Goal: Task Accomplishment & Management: Manage account settings

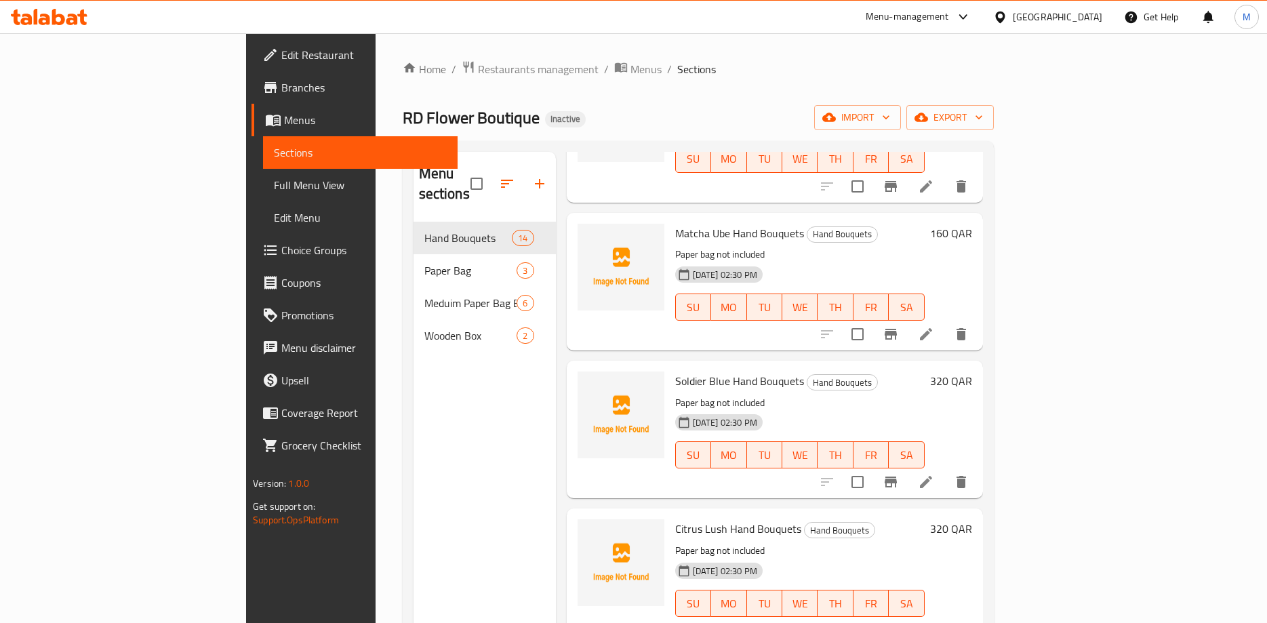
click at [924, 394] on p "Paper bag not included" at bounding box center [799, 402] width 249 height 17
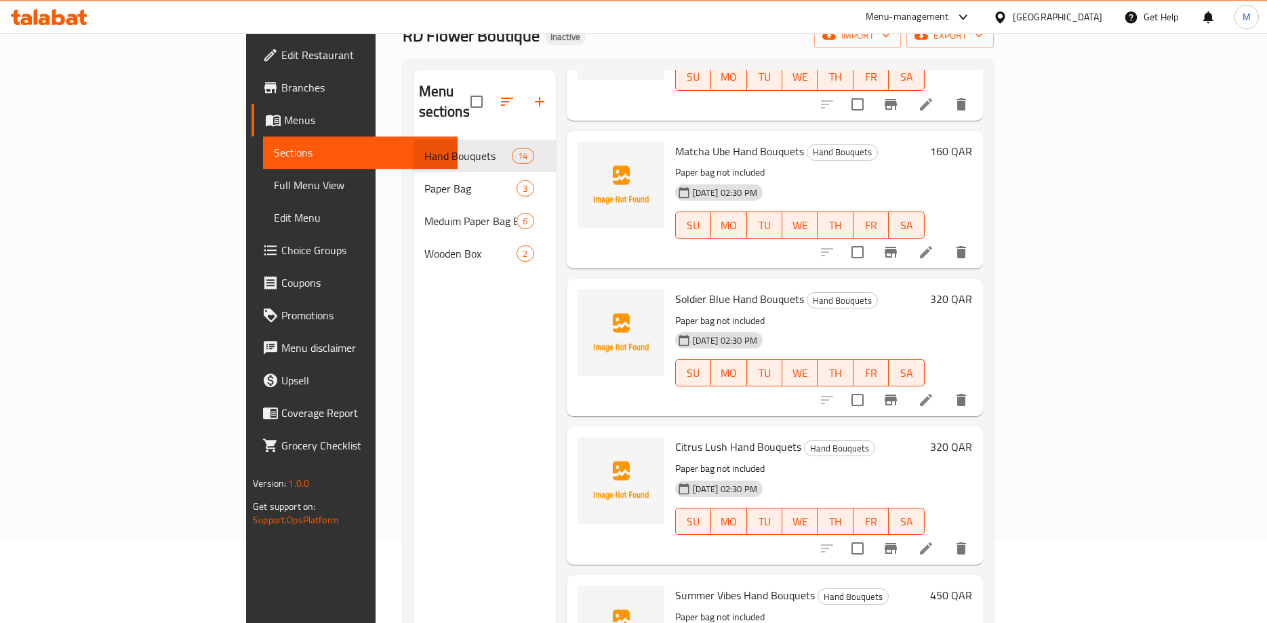
scroll to position [190, 0]
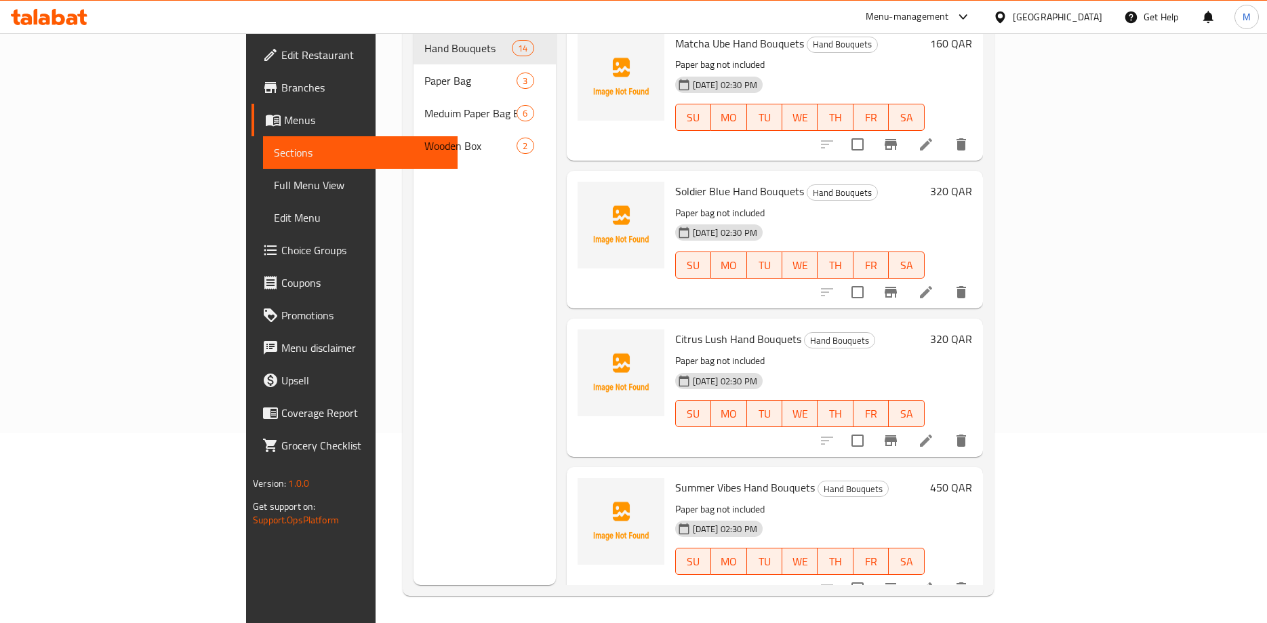
click at [924, 352] on p "Paper bag not included" at bounding box center [799, 360] width 249 height 17
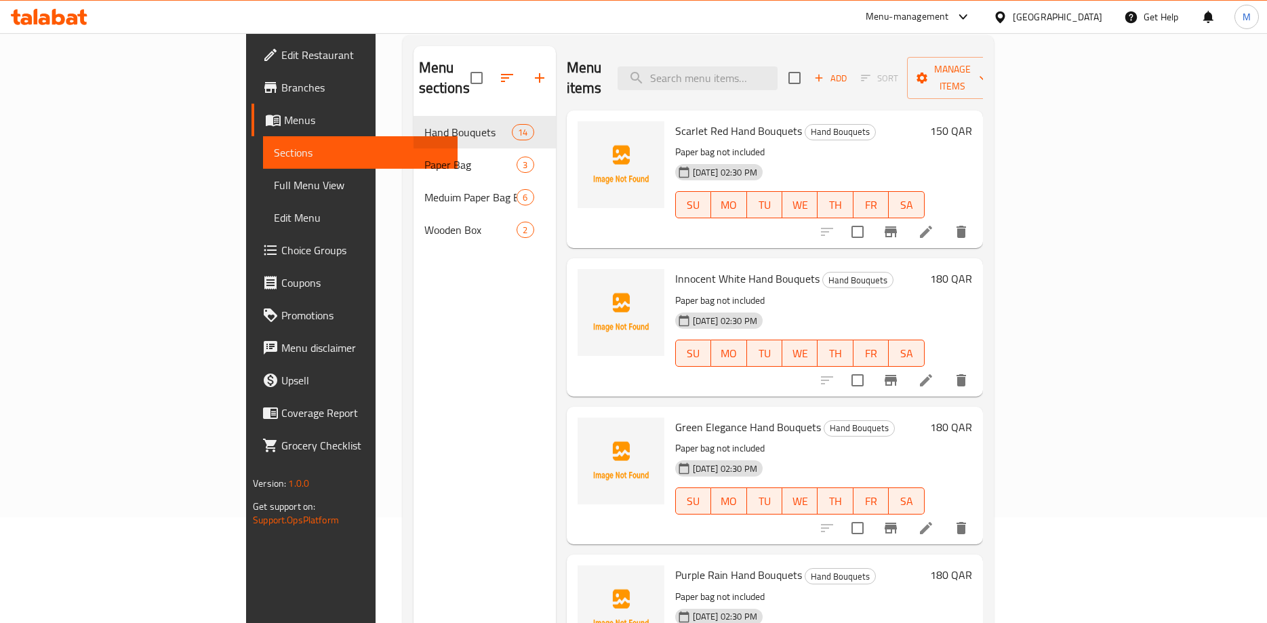
scroll to position [0, 0]
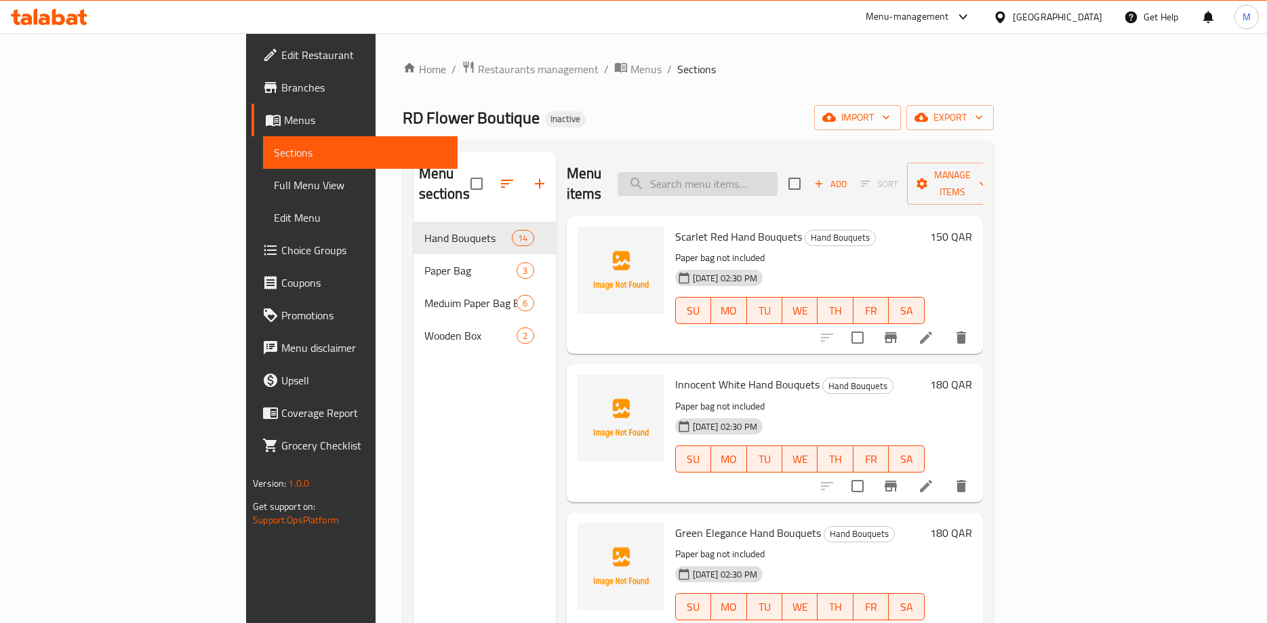
click at [753, 172] on input "search" at bounding box center [697, 184] width 160 height 24
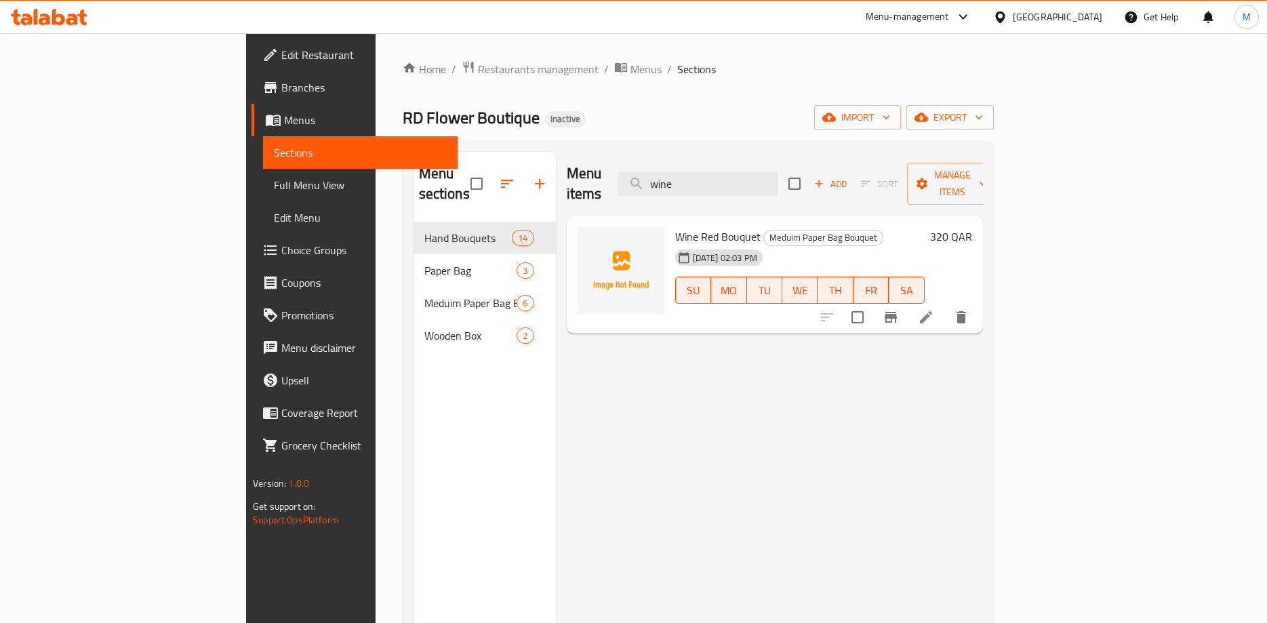
type input "wine"
click at [766, 230] on span "Meduim Paper Bag Bouquet" at bounding box center [823, 238] width 119 height 16
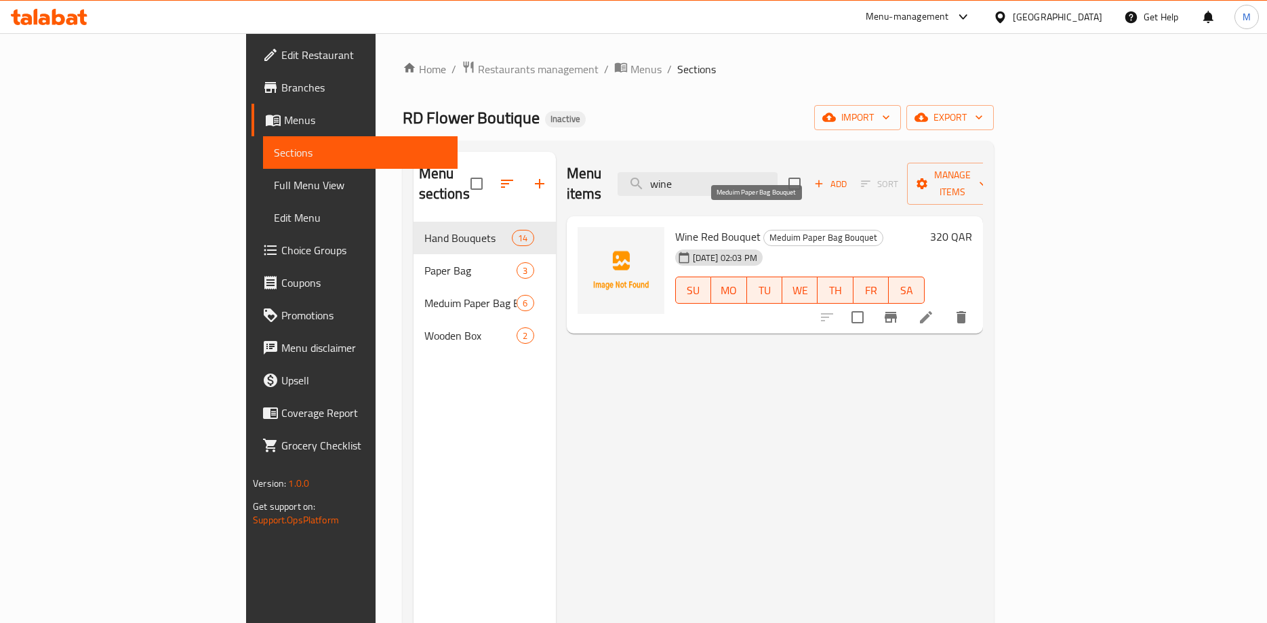
click at [764, 230] on span "Meduim Paper Bag Bouquet" at bounding box center [823, 238] width 119 height 16
click at [777, 179] on input "wine" at bounding box center [697, 184] width 160 height 24
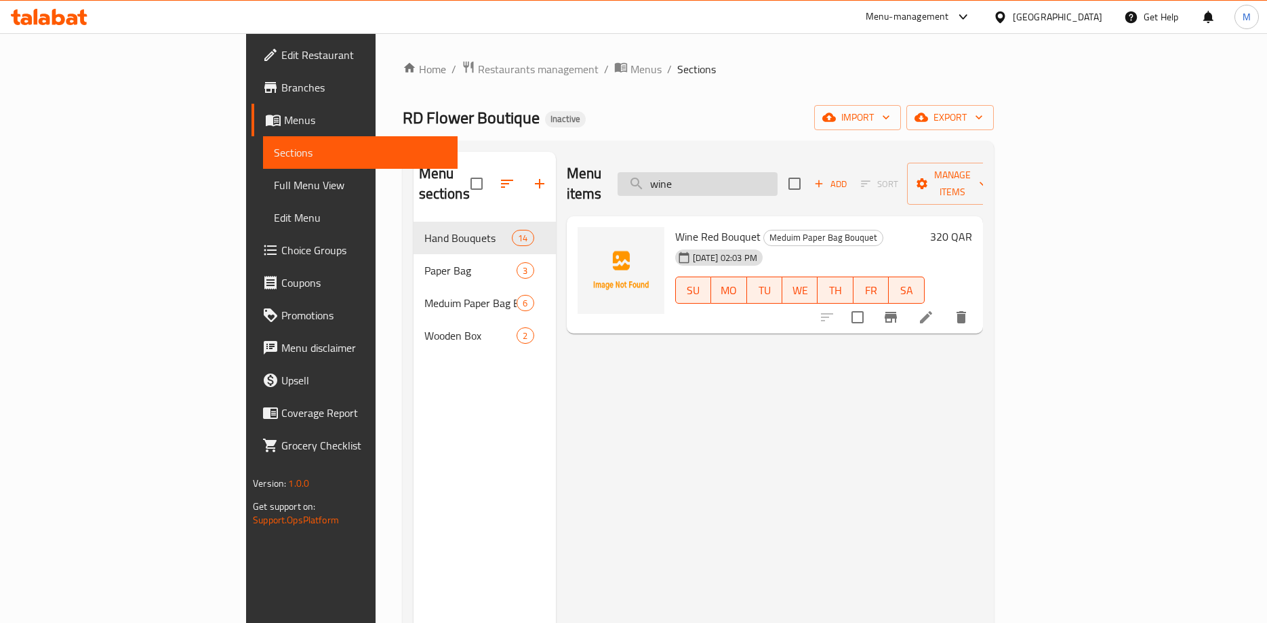
click at [777, 179] on input "wine" at bounding box center [697, 184] width 160 height 24
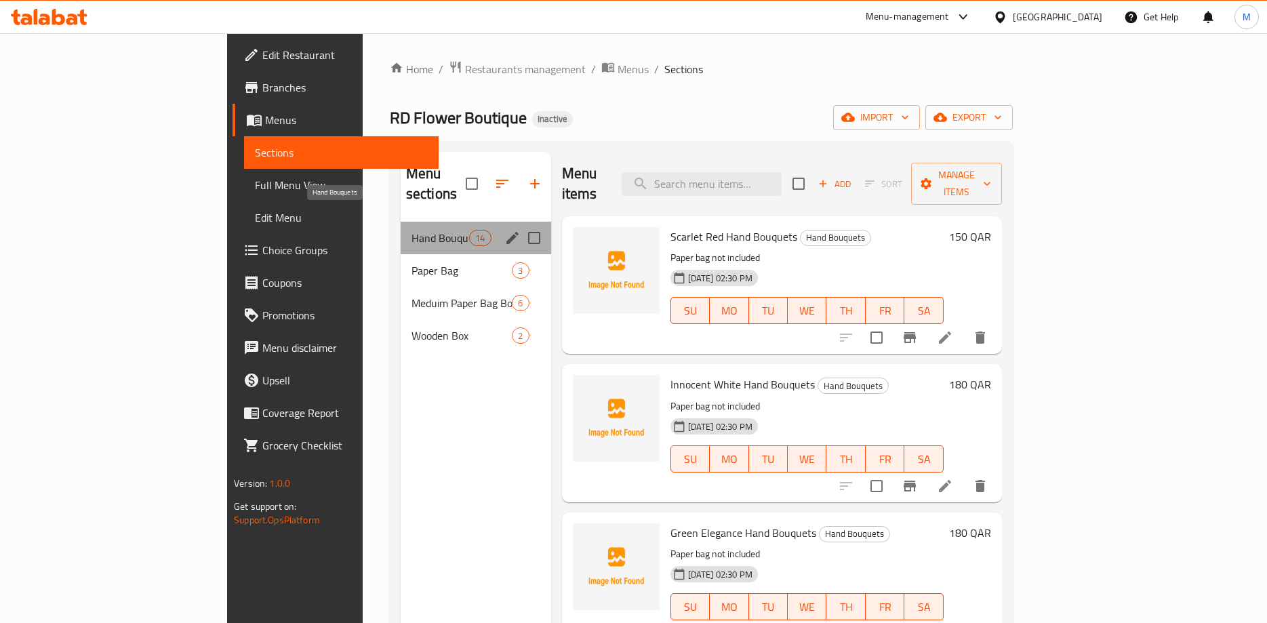
click at [411, 230] on span "Hand Bouquets" at bounding box center [440, 238] width 58 height 16
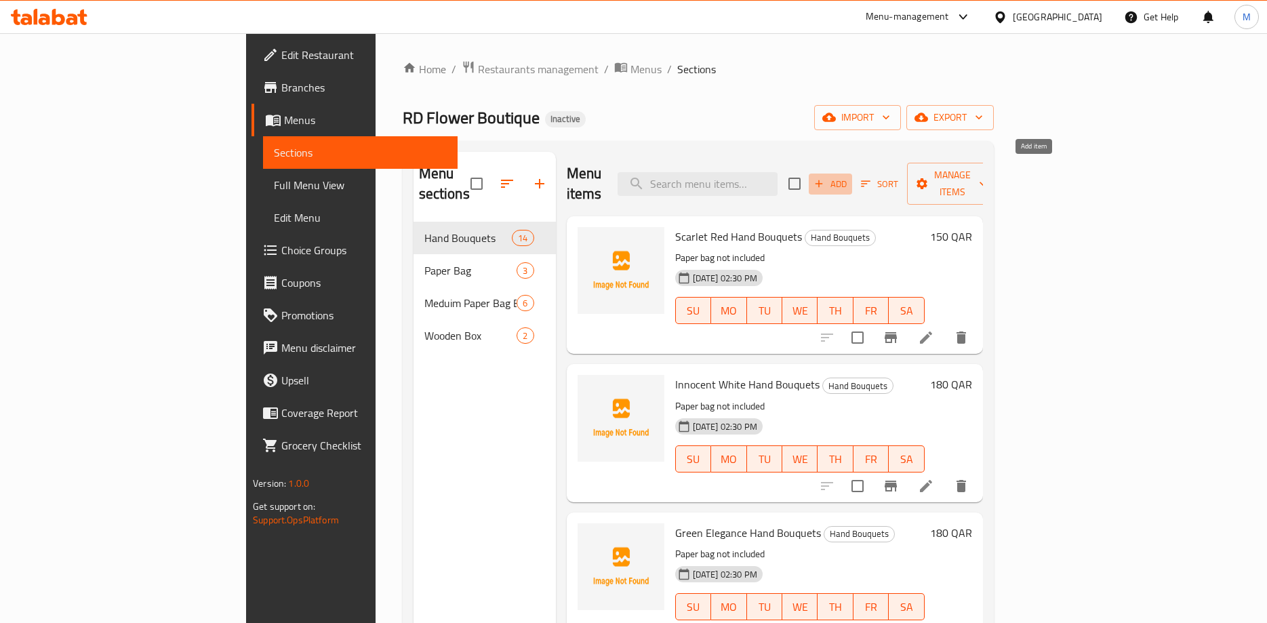
click at [848, 176] on span "Add" at bounding box center [830, 184] width 37 height 16
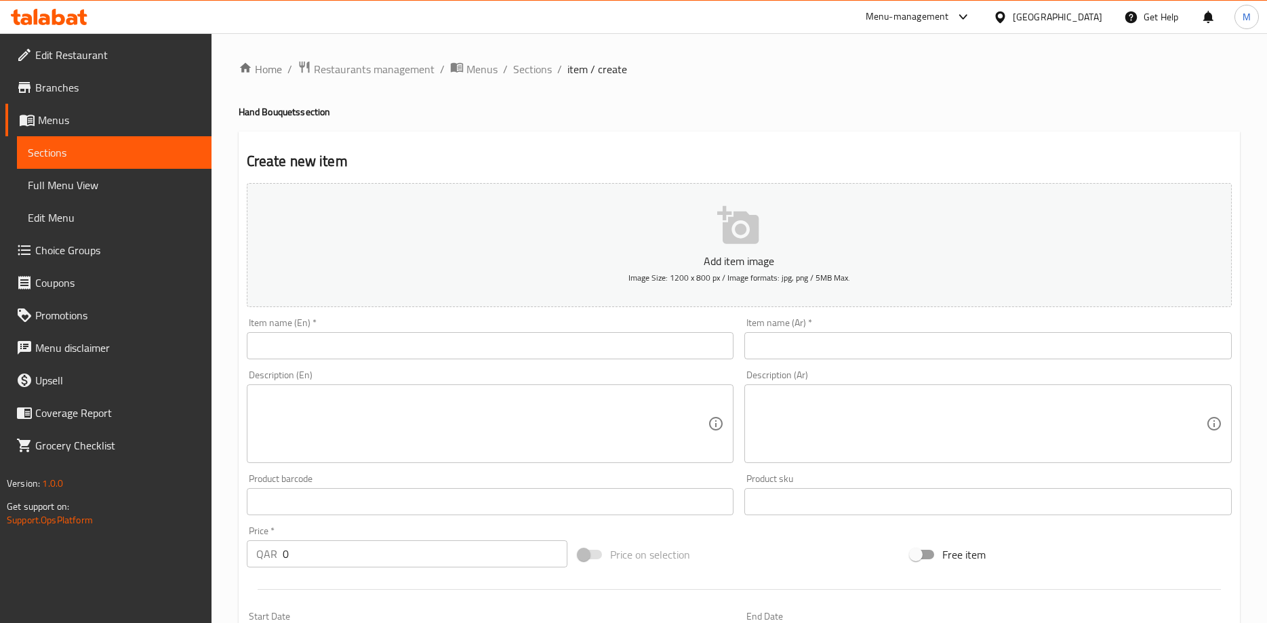
click at [413, 350] on input "text" at bounding box center [490, 345] width 487 height 27
click at [657, 348] on input "Wina Red Hand Bou" at bounding box center [490, 345] width 487 height 27
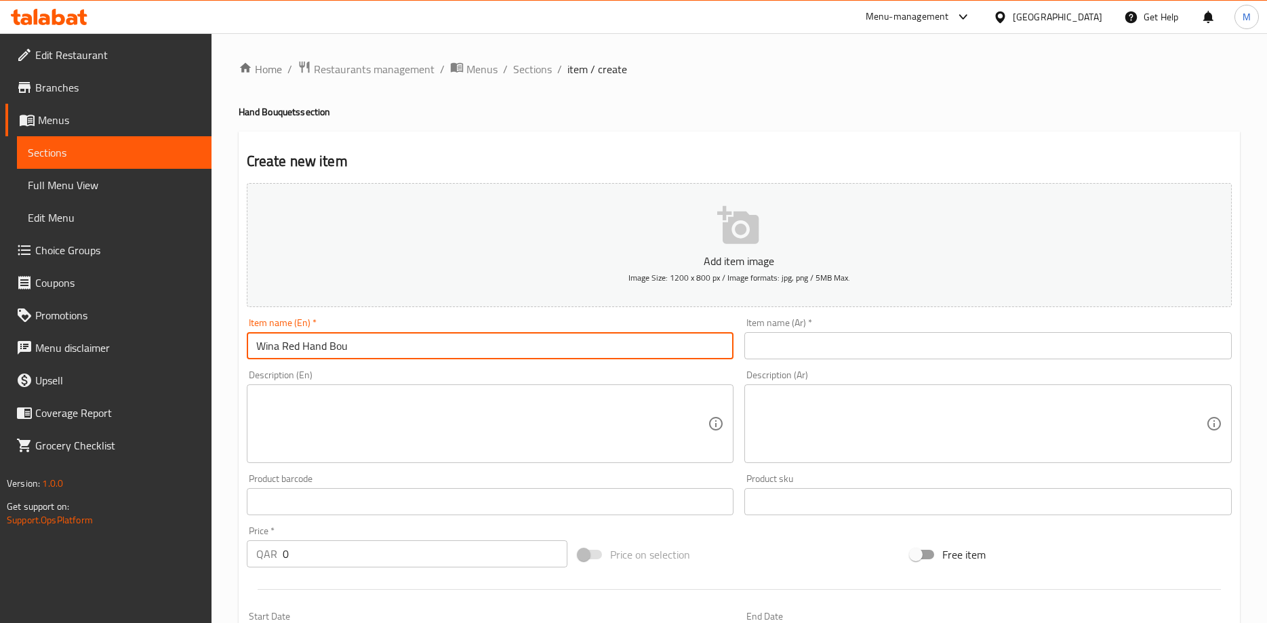
click at [349, 347] on input "Wina Red Hand Bou" at bounding box center [490, 345] width 487 height 27
click at [344, 347] on input "Wina Red Hand Bou" at bounding box center [490, 345] width 487 height 27
paste input "quets"
click at [388, 344] on input "Wina Red Hand Bouquets" at bounding box center [490, 345] width 487 height 27
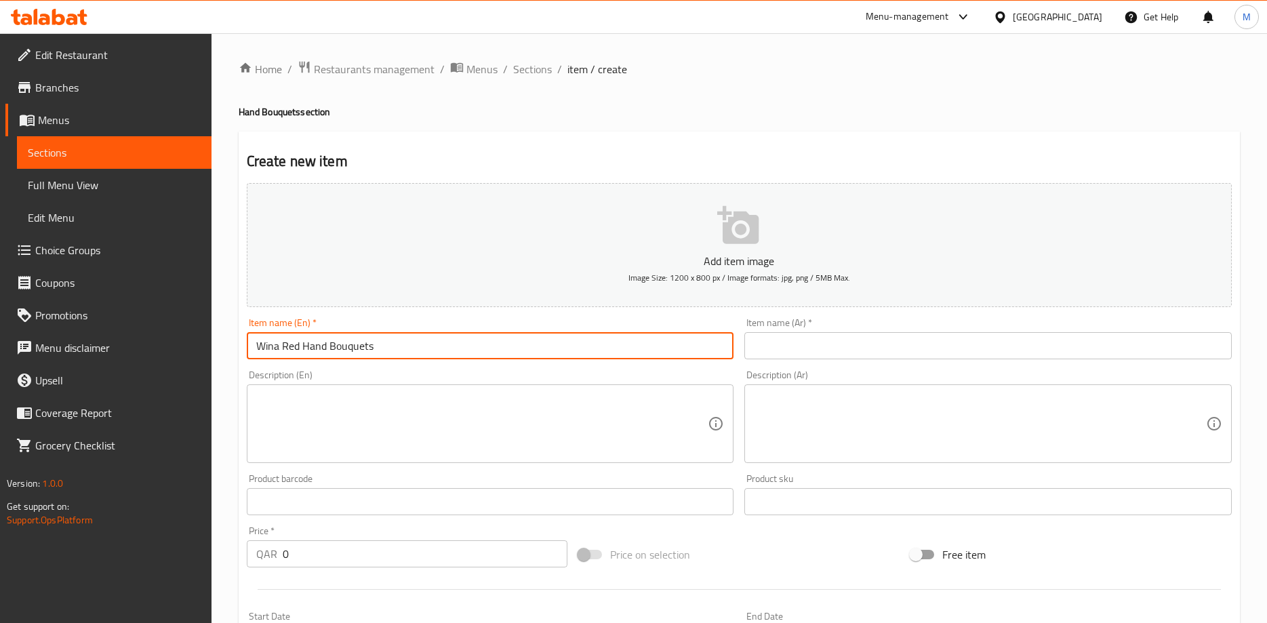
click at [388, 344] on input "Wina Red Hand Bouquets" at bounding box center [490, 345] width 487 height 27
click at [328, 351] on input "Wina Red Hand Bouquet" at bounding box center [490, 345] width 487 height 27
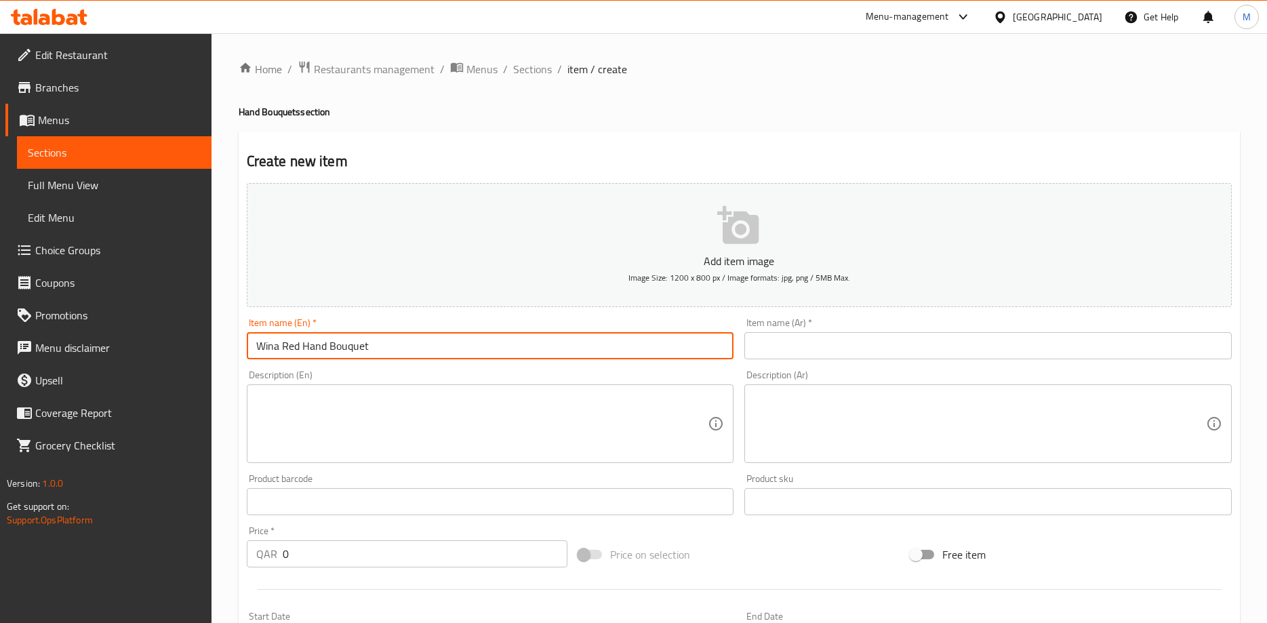
click at [328, 351] on input "Wina Red Hand Bouquet" at bounding box center [490, 345] width 487 height 27
click at [274, 346] on input "Wina Red Hand Bouquet" at bounding box center [490, 345] width 487 height 27
click at [277, 351] on input "Wina Red Hand Bouquet" at bounding box center [490, 345] width 487 height 27
type input "Wine Red Hand Bouquet"
click at [787, 350] on input "text" at bounding box center [987, 345] width 487 height 27
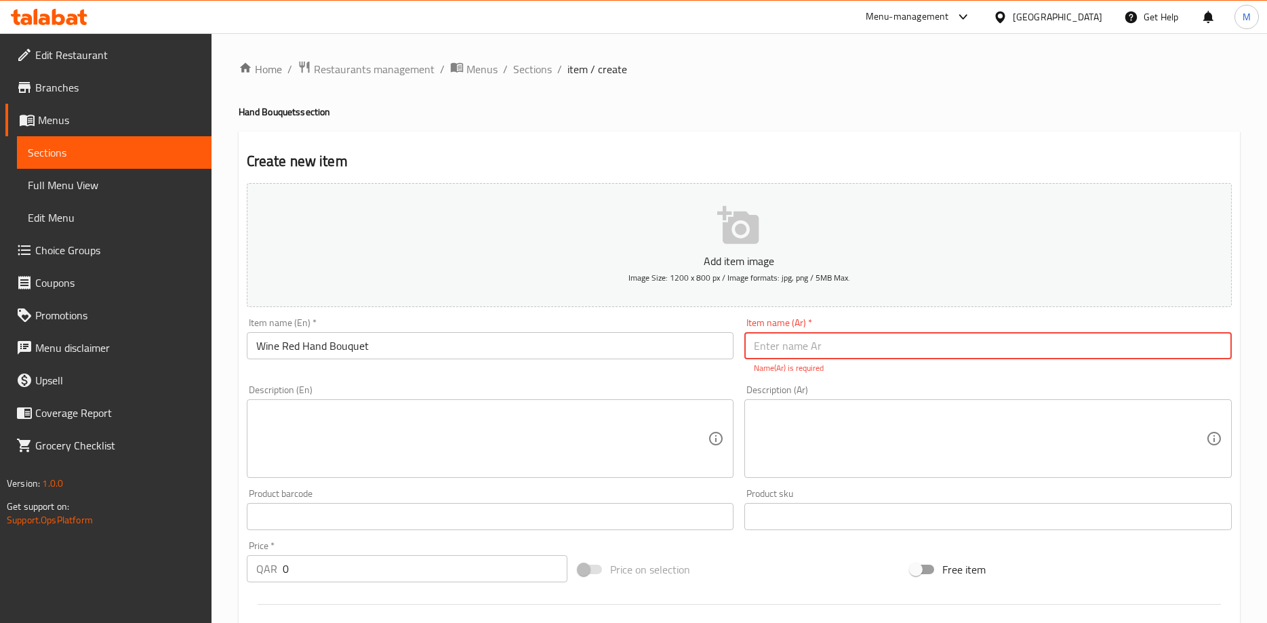
click at [885, 352] on input "text" at bounding box center [987, 345] width 487 height 27
click at [861, 348] on input "text" at bounding box center [987, 345] width 487 height 27
type input ","
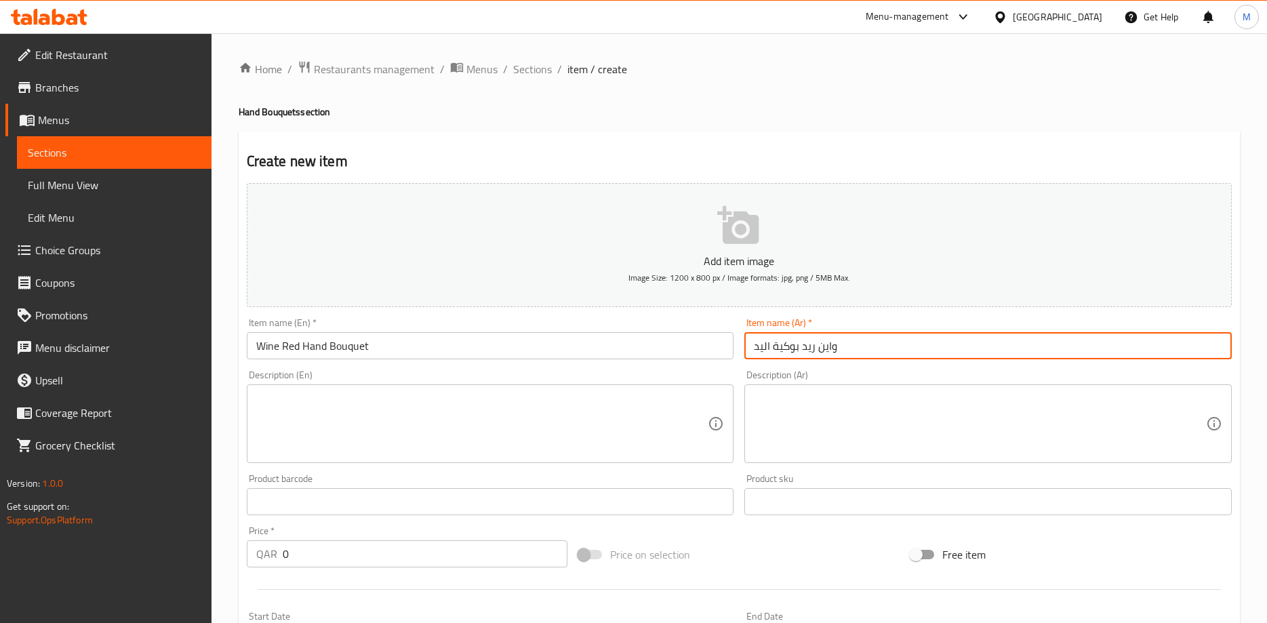
type input "واين ريد بوكية اليد"
click at [722, 367] on div "Description (En) Description (En)" at bounding box center [490, 417] width 498 height 104
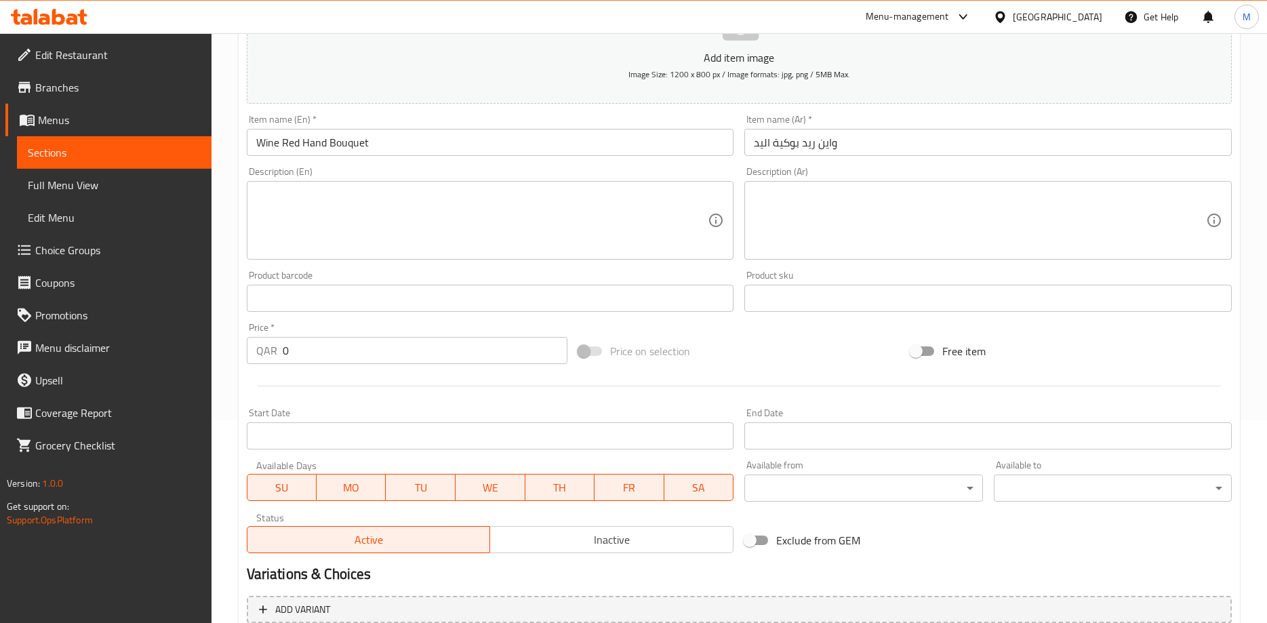
scroll to position [207, 0]
click at [710, 352] on div "Price on selection" at bounding box center [739, 347] width 332 height 37
click at [300, 340] on input "0" at bounding box center [425, 346] width 285 height 27
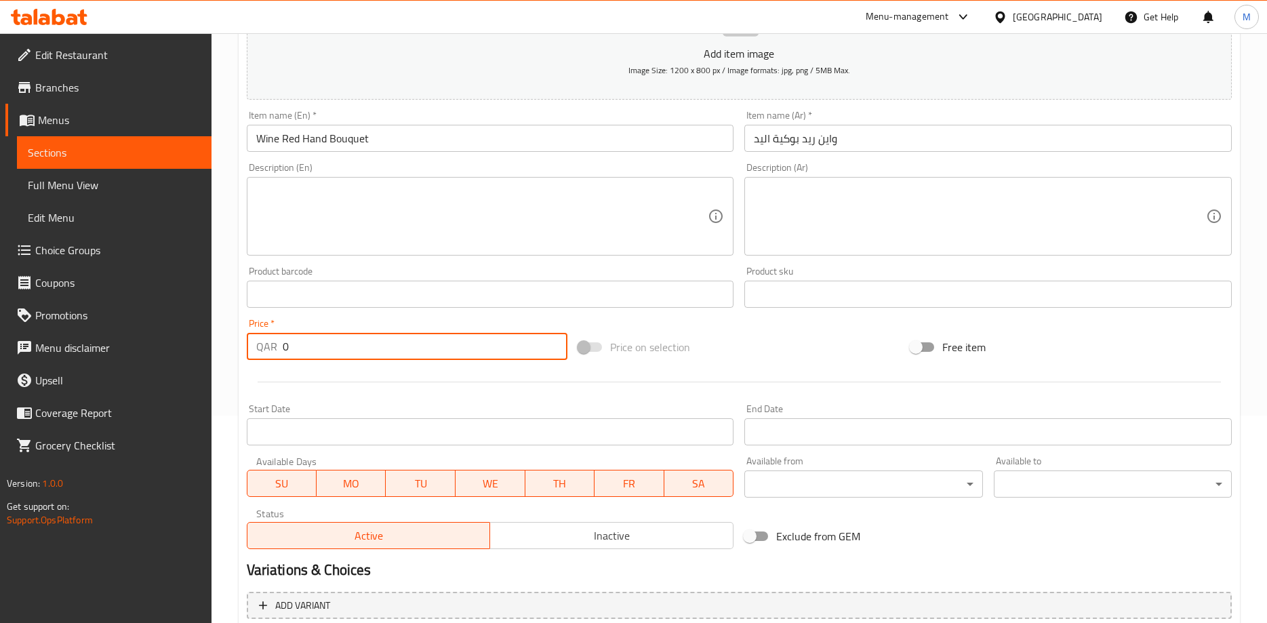
click at [300, 340] on input "0" at bounding box center [425, 346] width 285 height 27
paste input "32"
type input "320"
click at [396, 369] on div at bounding box center [738, 381] width 995 height 33
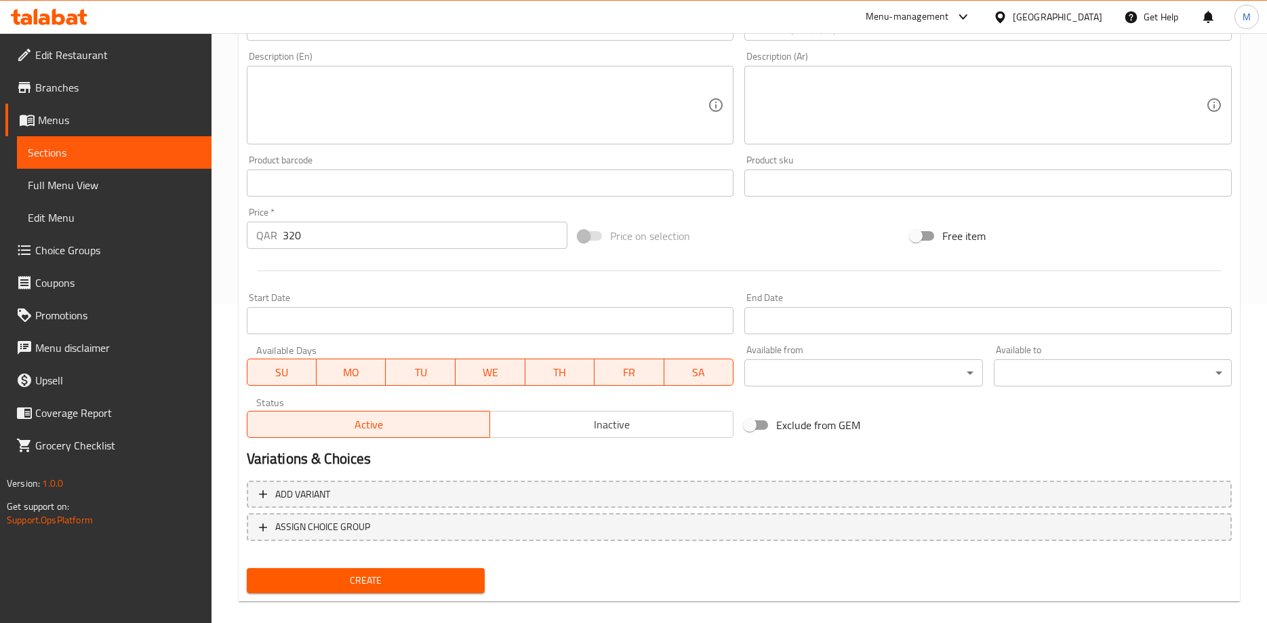
scroll to position [335, 0]
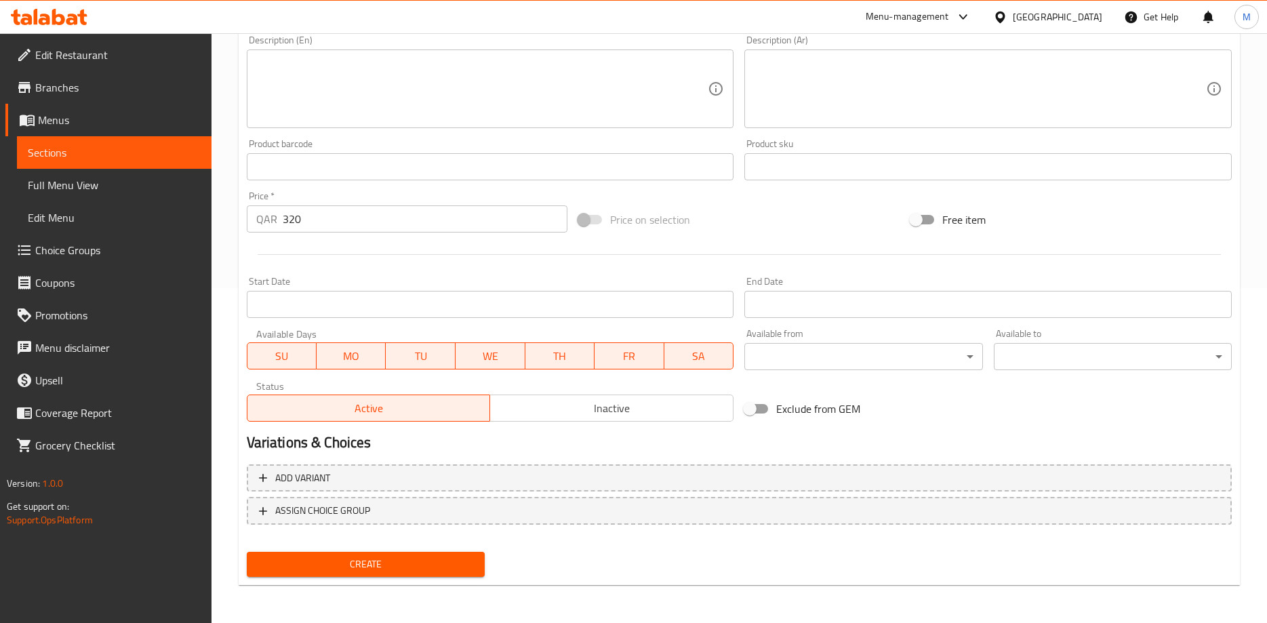
click at [373, 572] on span "Create" at bounding box center [366, 564] width 216 height 17
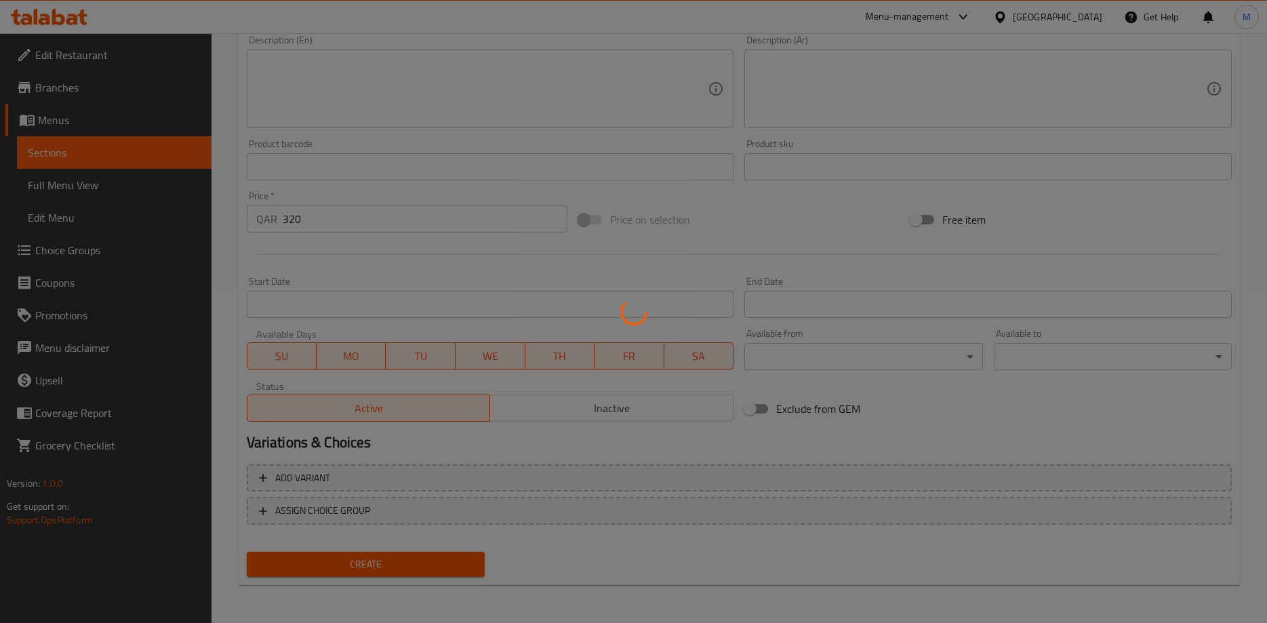
type input "0"
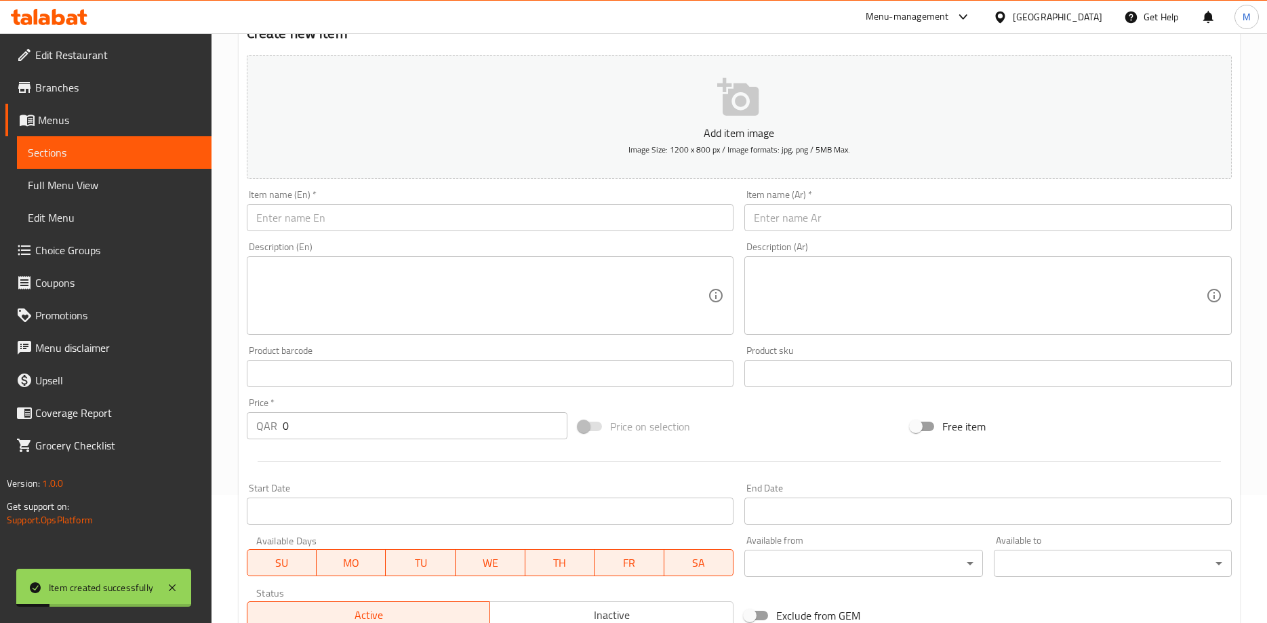
scroll to position [0, 0]
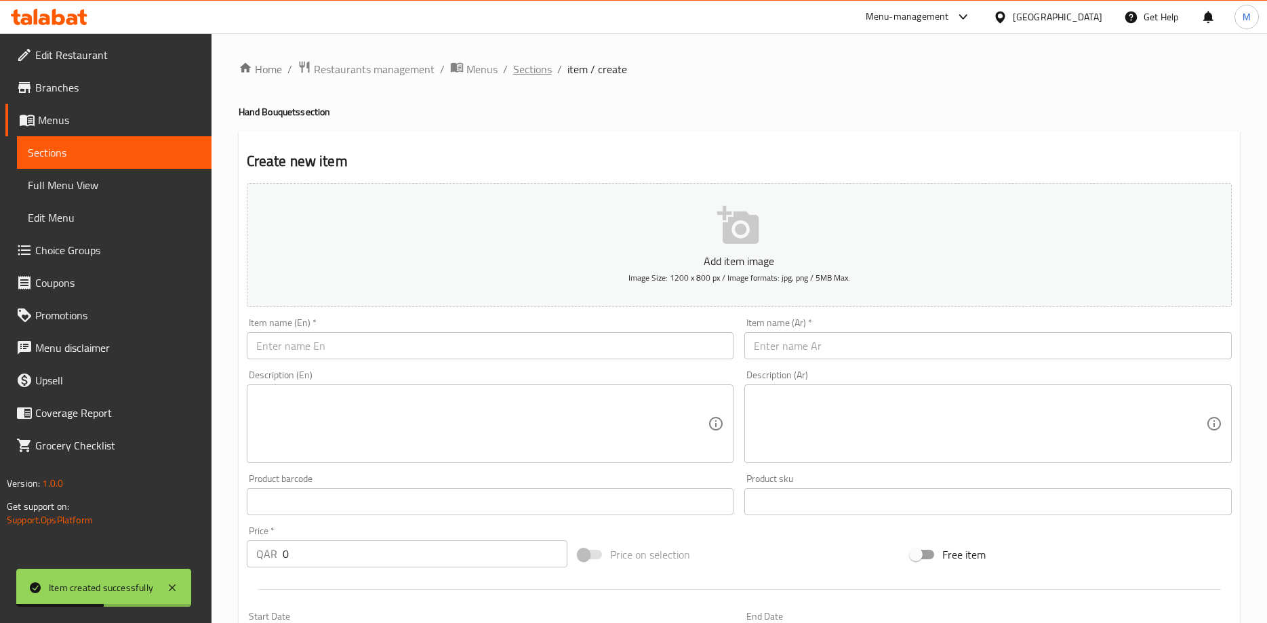
click at [538, 76] on span "Sections" at bounding box center [532, 69] width 39 height 16
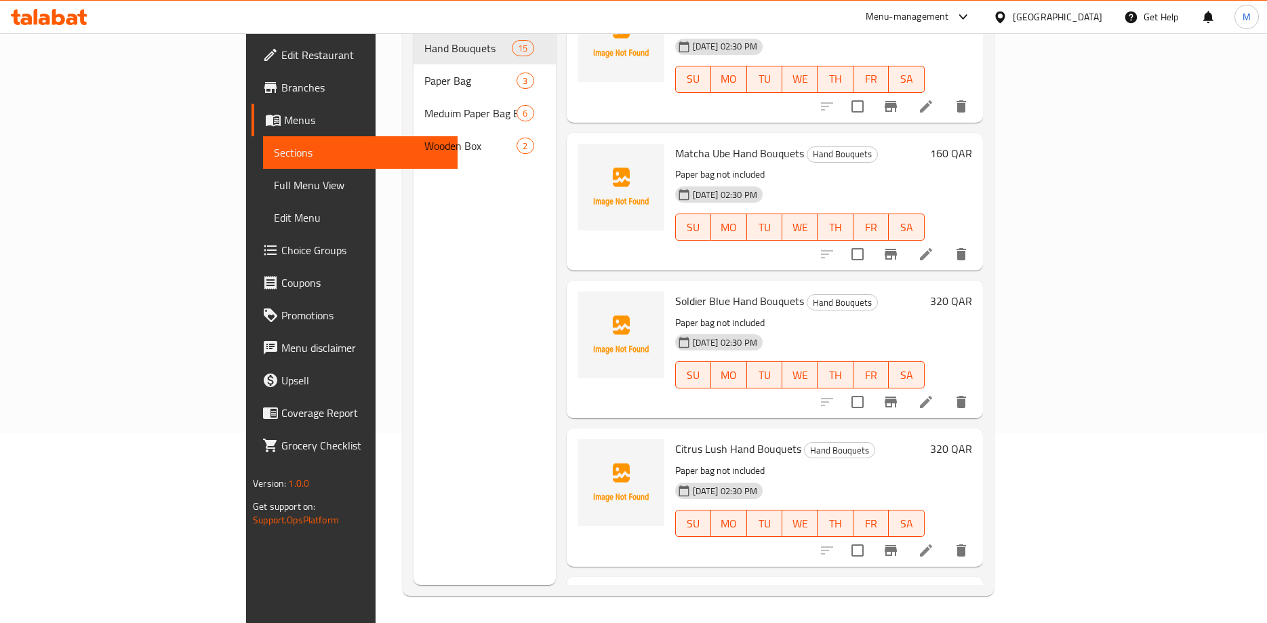
scroll to position [1611, 0]
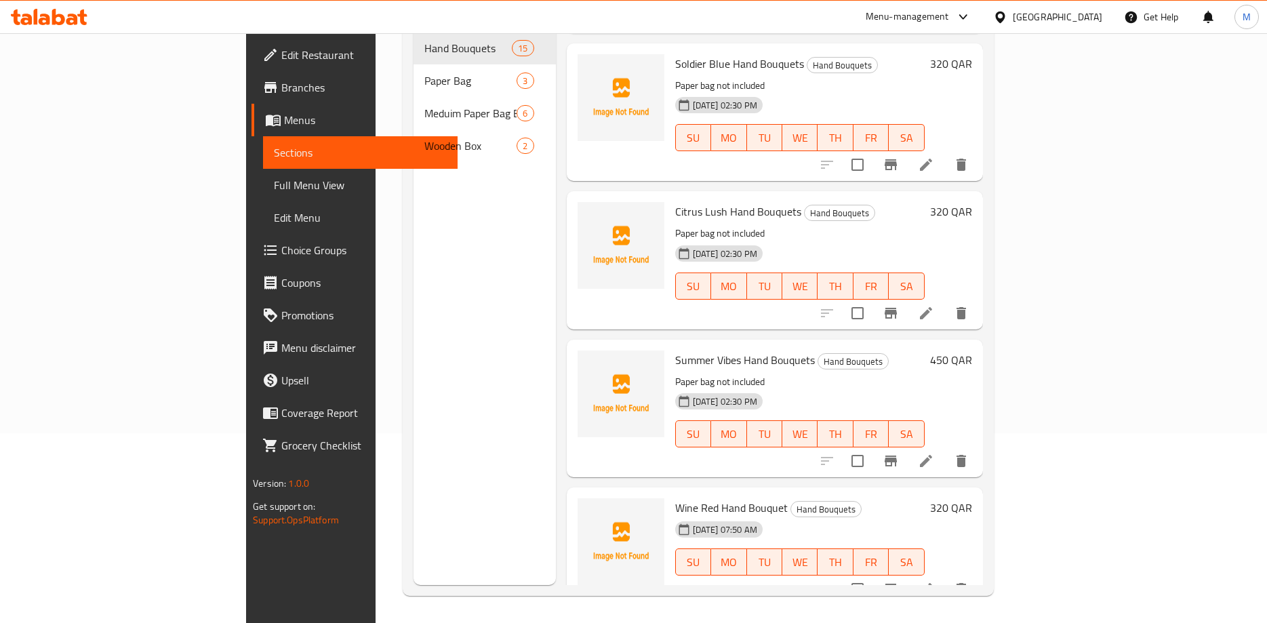
click at [675, 497] on span "Wine Red Hand Bouquet" at bounding box center [731, 507] width 112 height 20
copy h6 "Wine Red Hand Bouquet"
click at [670, 290] on div "05-10-2025 02:30 PM SU MO TU WE TH FR SA" at bounding box center [800, 276] width 260 height 73
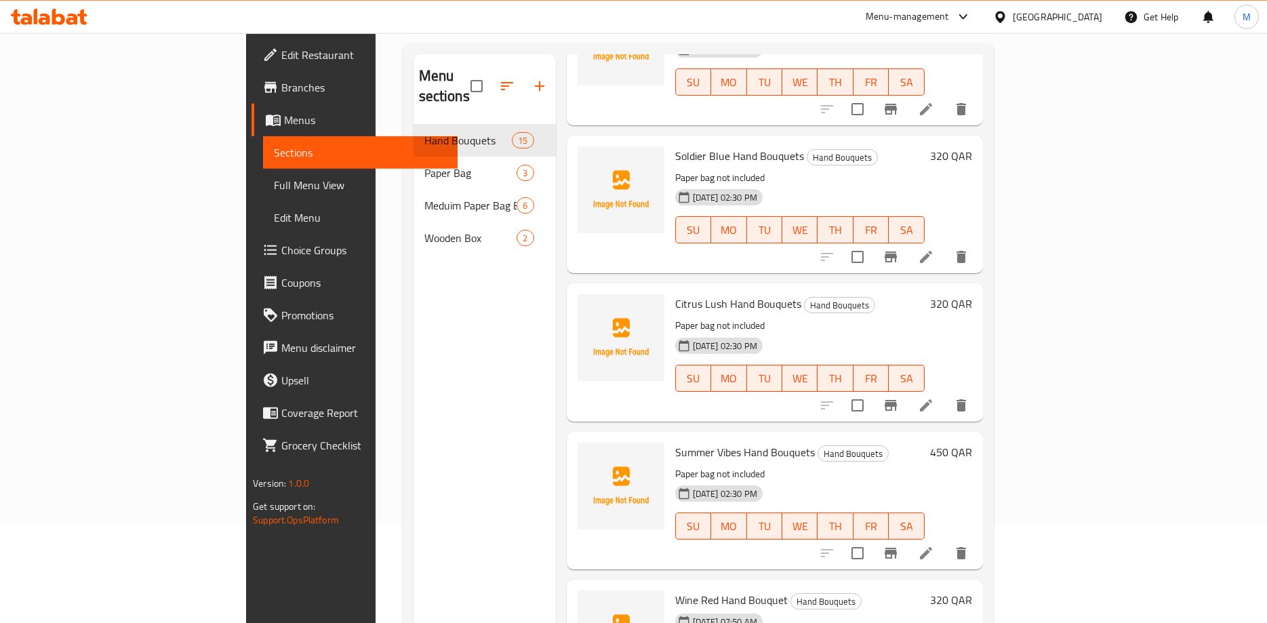
scroll to position [52, 0]
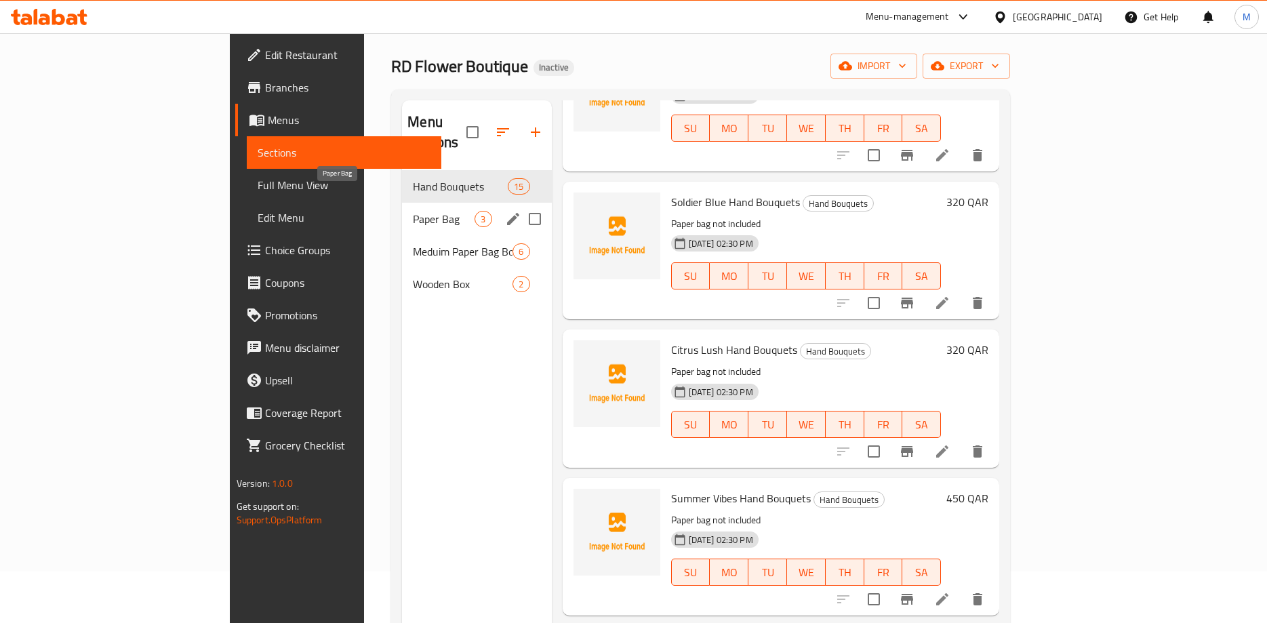
click at [413, 211] on span "Paper Bag" at bounding box center [444, 219] width 62 height 16
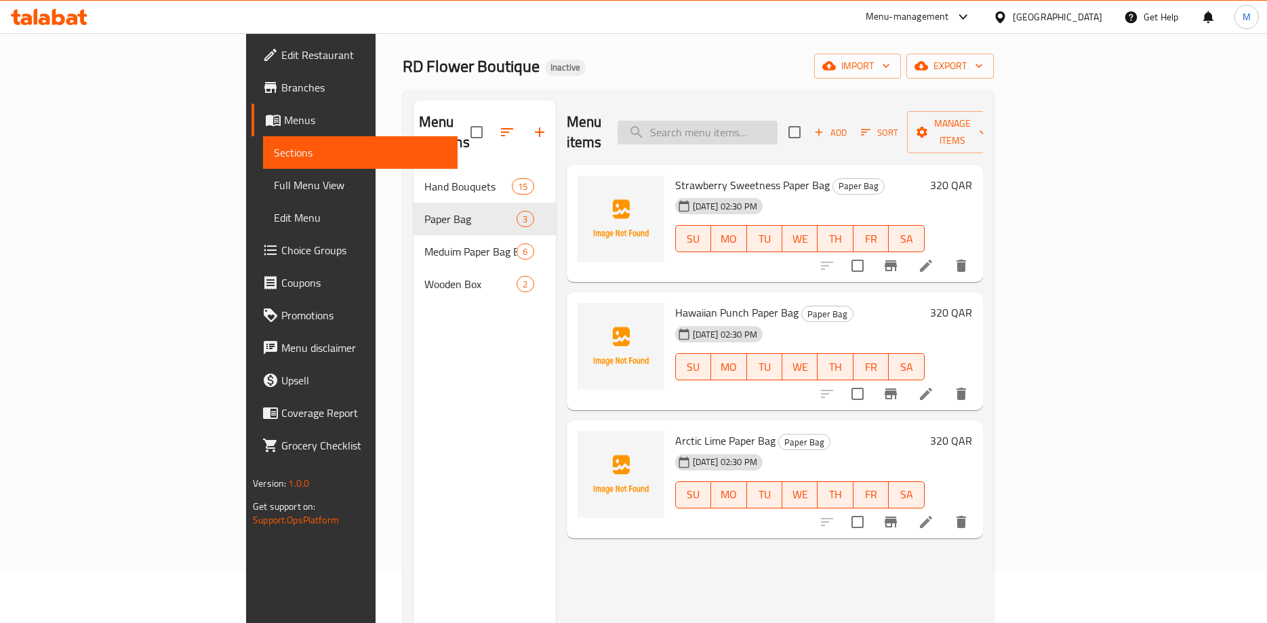
click at [777, 132] on input "search" at bounding box center [697, 133] width 160 height 24
paste input "red mohican"
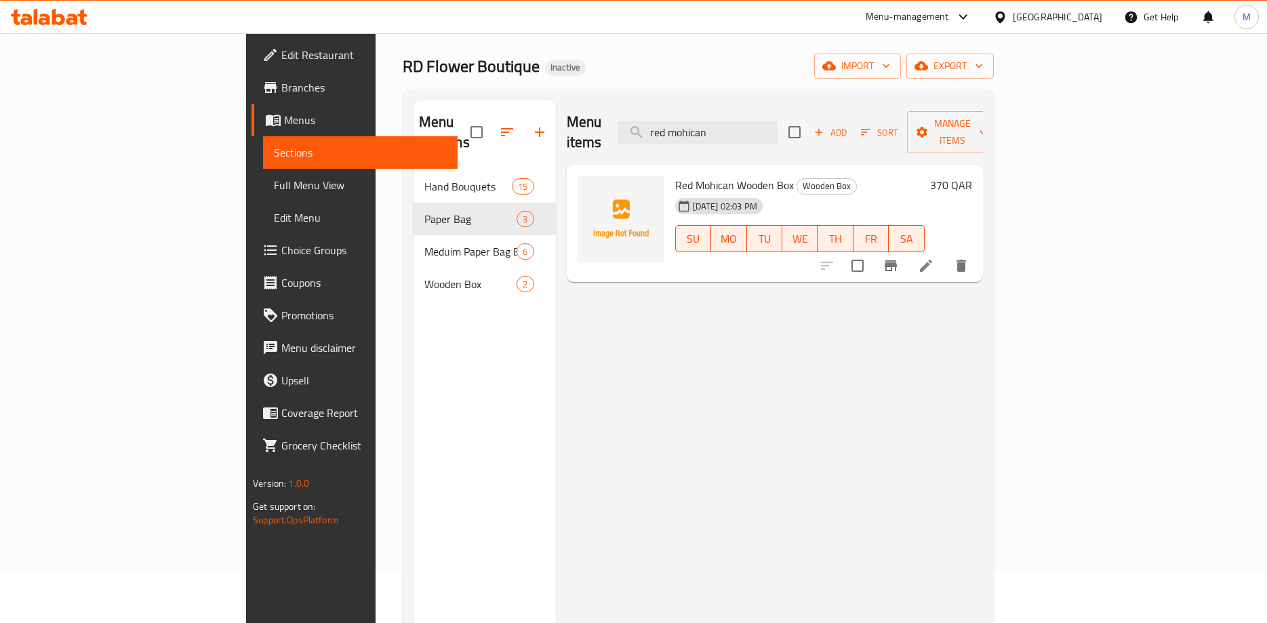
type input "red mohican"
click at [556, 333] on div "Menu items red mohican Add Sort Manage items Red Mohican Wooden Box Wooden Box …" at bounding box center [769, 411] width 427 height 623
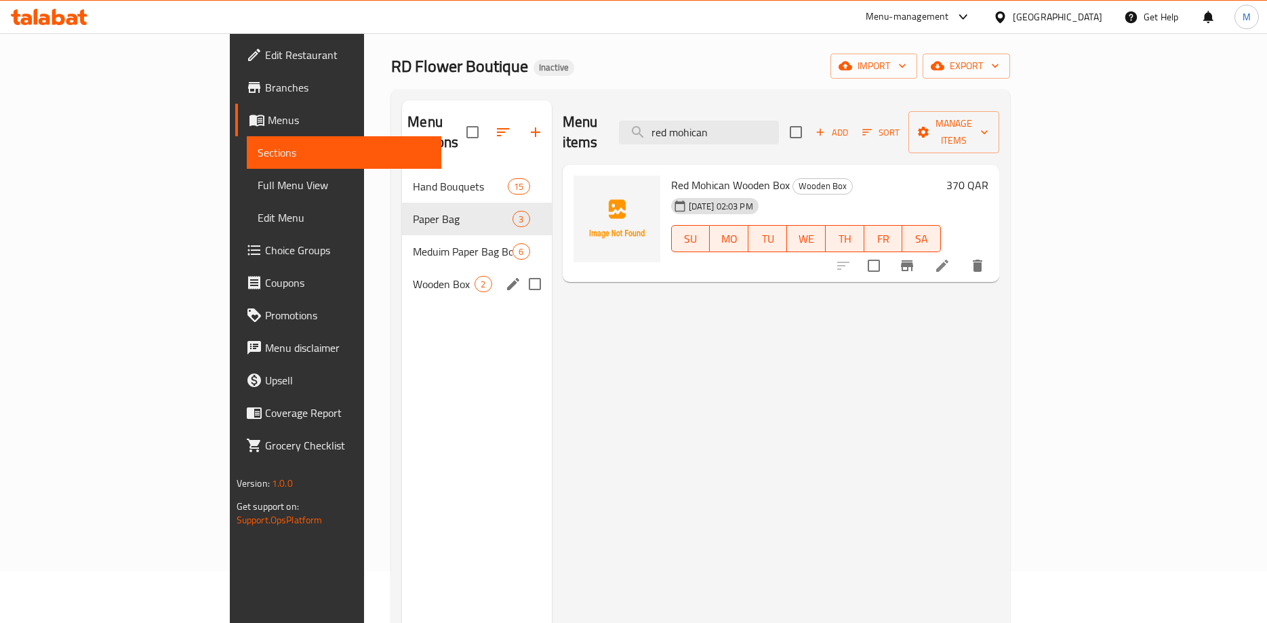
click at [402, 274] on div "Wooden Box 2" at bounding box center [476, 284] width 149 height 33
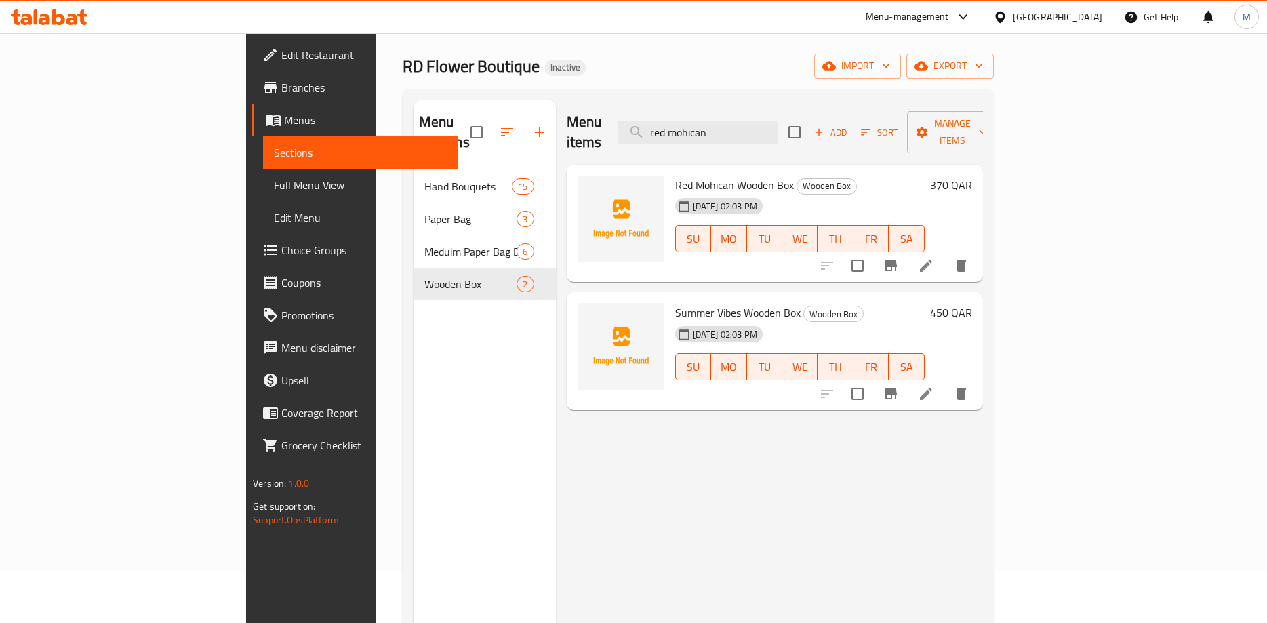
click at [724, 435] on div "Menu items red mohican Add Sort Manage items Red Mohican Wooden Box Wooden Box …" at bounding box center [769, 411] width 427 height 623
click at [556, 410] on div "Menu items red mohican Add Sort Manage items Red Mohican Wooden Box Wooden Box …" at bounding box center [769, 411] width 427 height 623
click at [573, 436] on div "Menu items red mohican Add Sort Manage items Red Mohican Wooden Box Wooden Box …" at bounding box center [769, 411] width 427 height 623
click at [556, 416] on div "Menu items red mohican Add Sort Manage items Red Mohican Wooden Box Wooden Box …" at bounding box center [769, 411] width 427 height 623
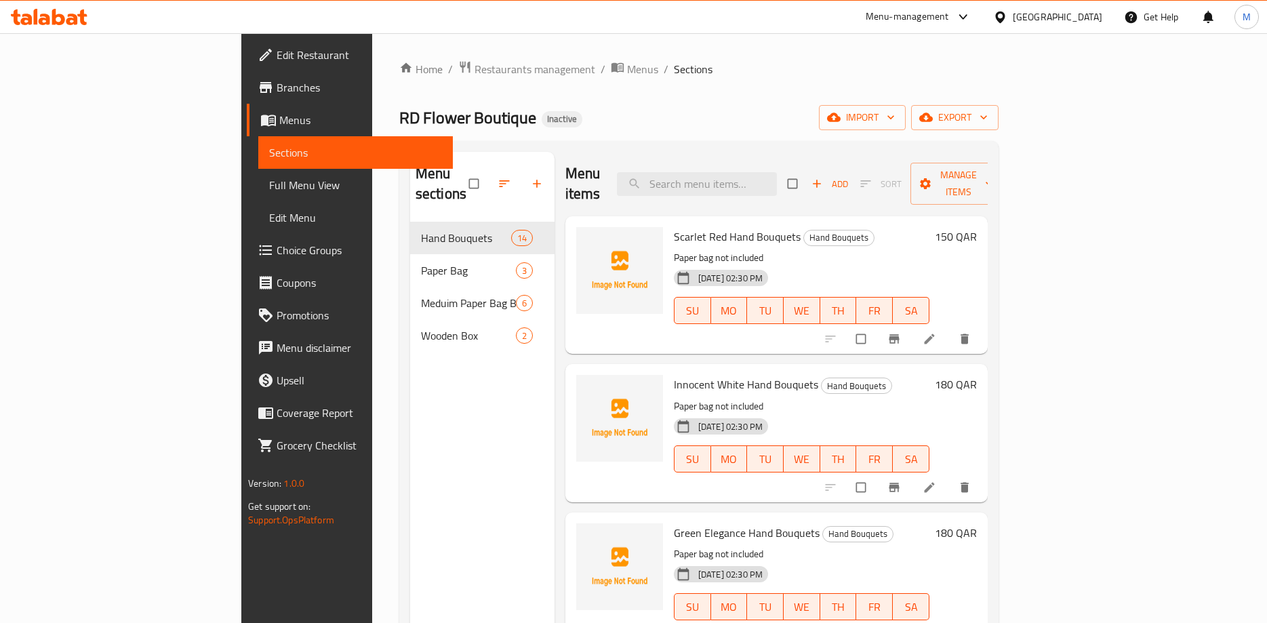
click at [258, 193] on link "Full Menu View" at bounding box center [355, 185] width 194 height 33
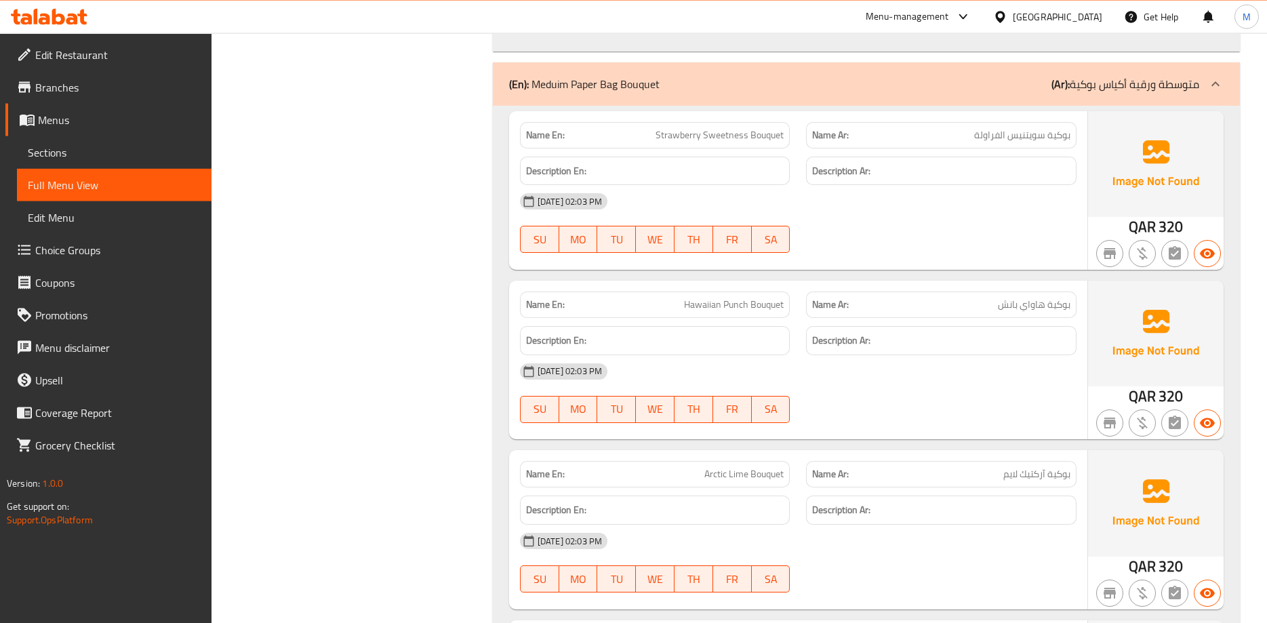
scroll to position [3041, 0]
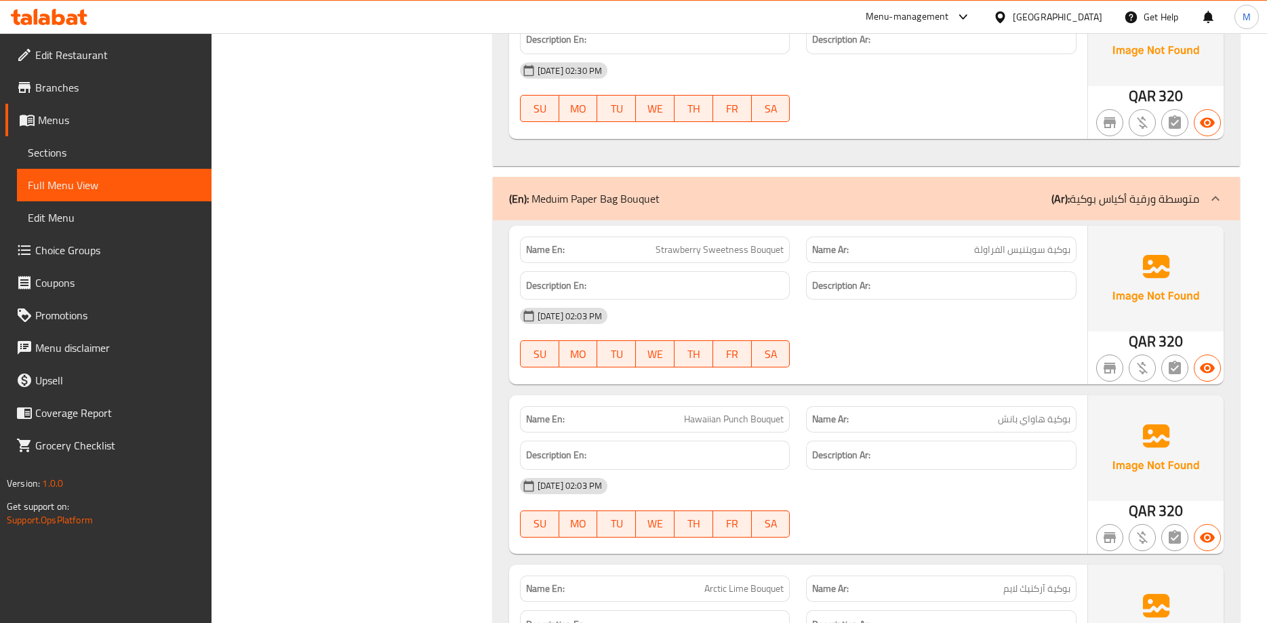
click at [902, 344] on div "30-09-2025 02:03 PM SU MO TU WE TH FR SA" at bounding box center [798, 338] width 573 height 76
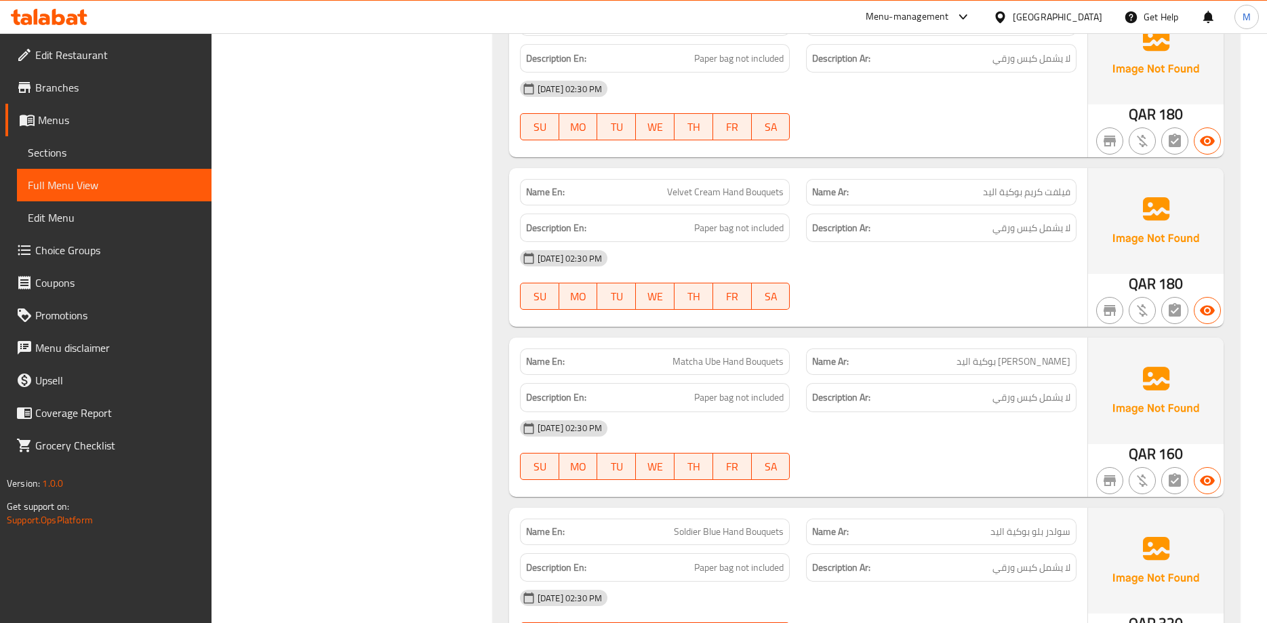
scroll to position [1382, 0]
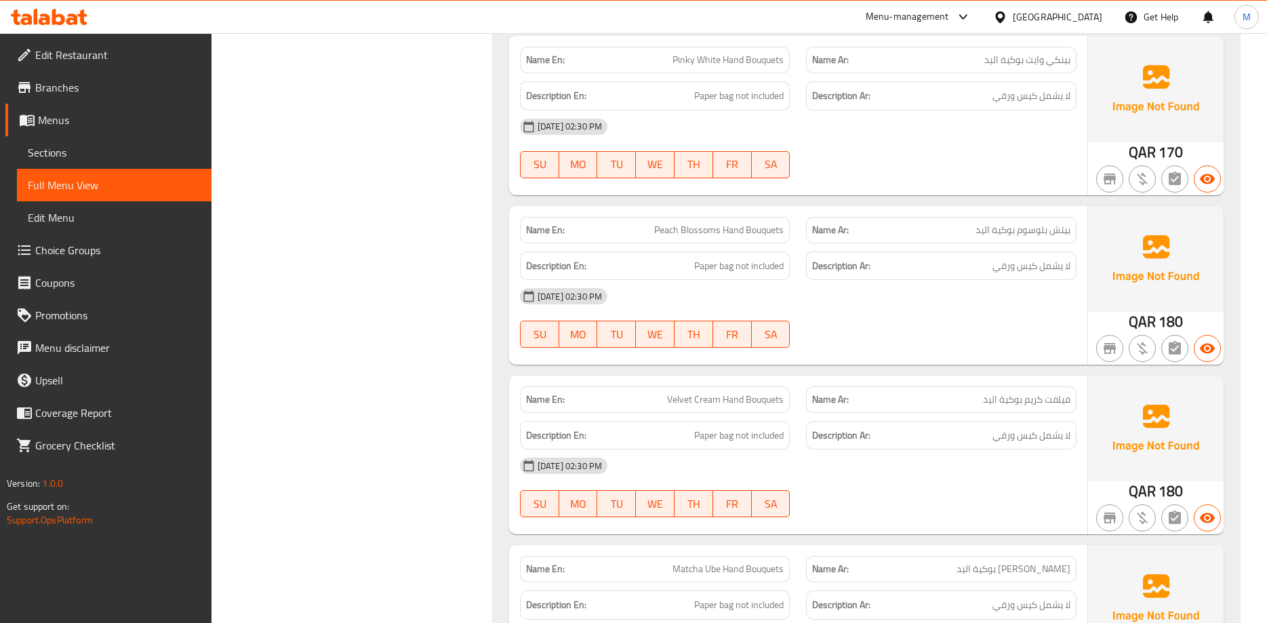
click at [982, 230] on span "بيتش بلوسوم بوكية اليد" at bounding box center [1022, 230] width 95 height 14
copy span "اليد"
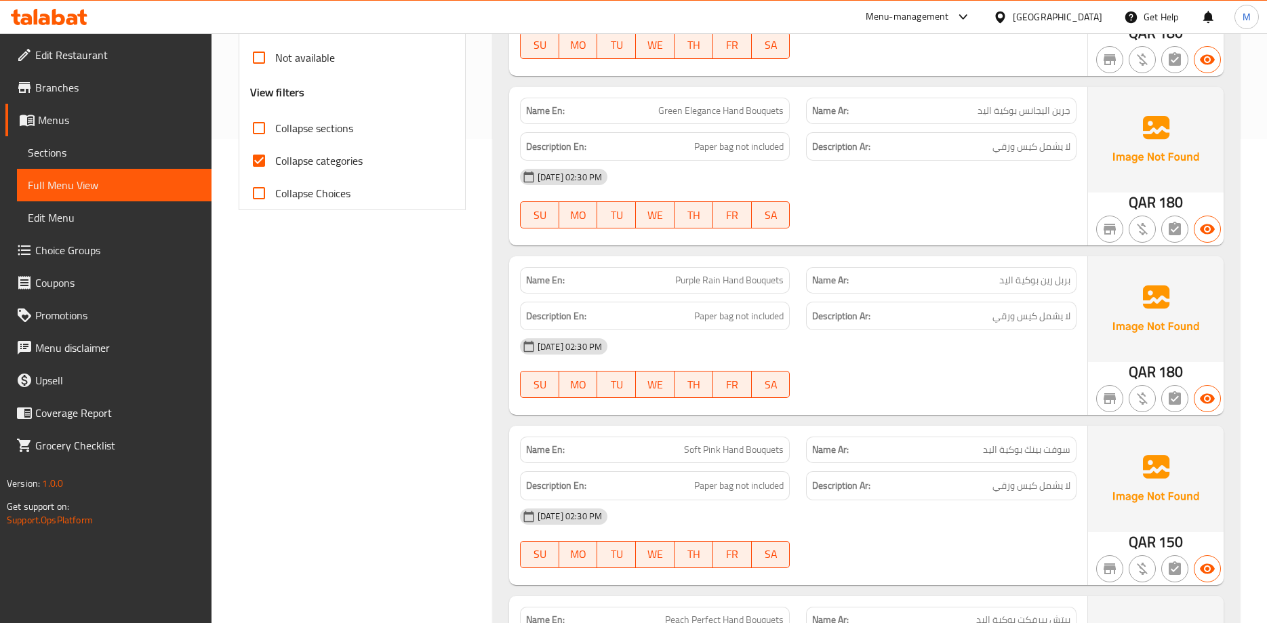
scroll to position [207, 0]
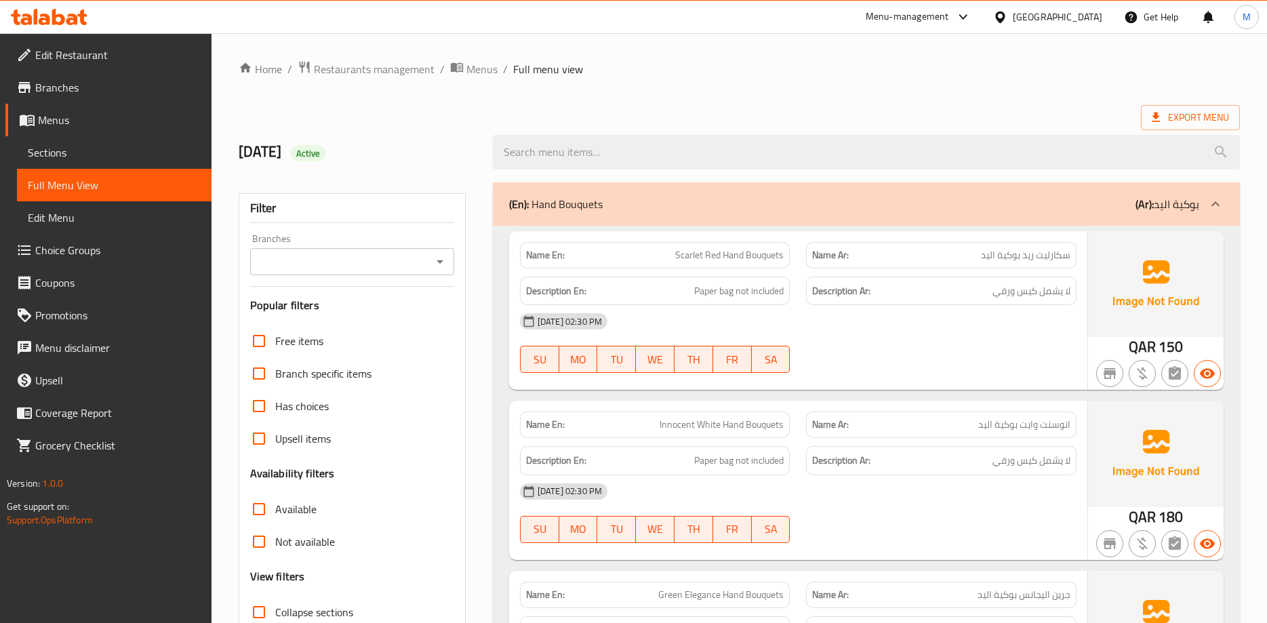
click at [922, 201] on div "(En): Hand Bouquets (Ar): بوكية اليد" at bounding box center [854, 204] width 690 height 16
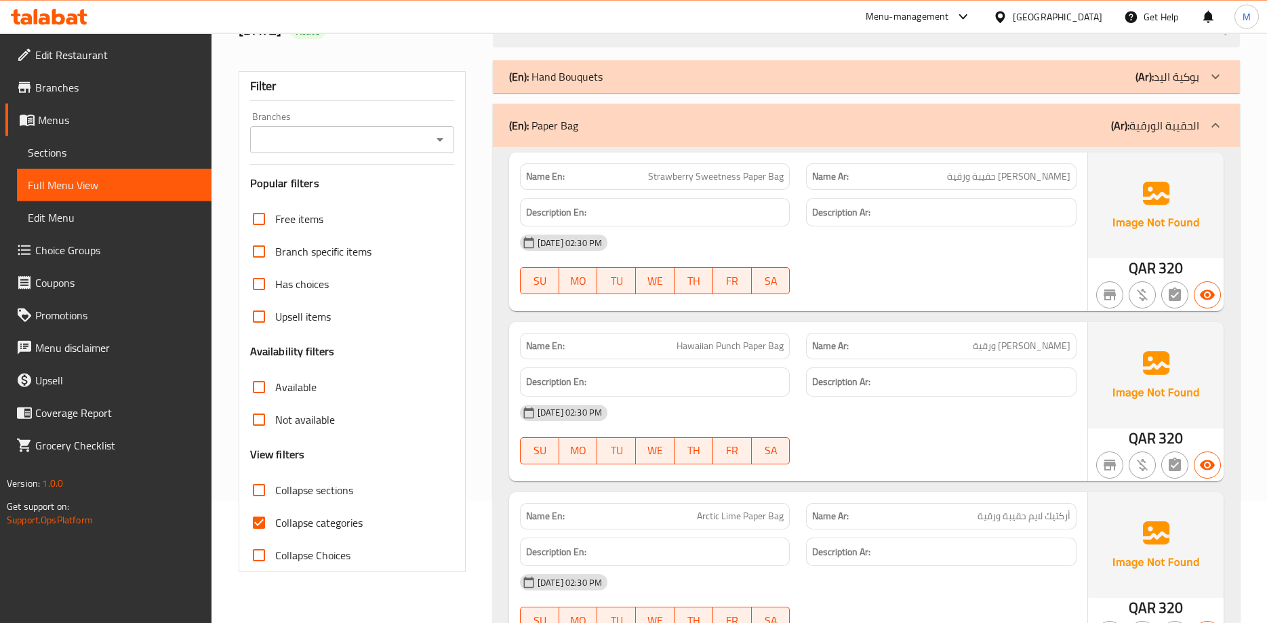
scroll to position [138, 0]
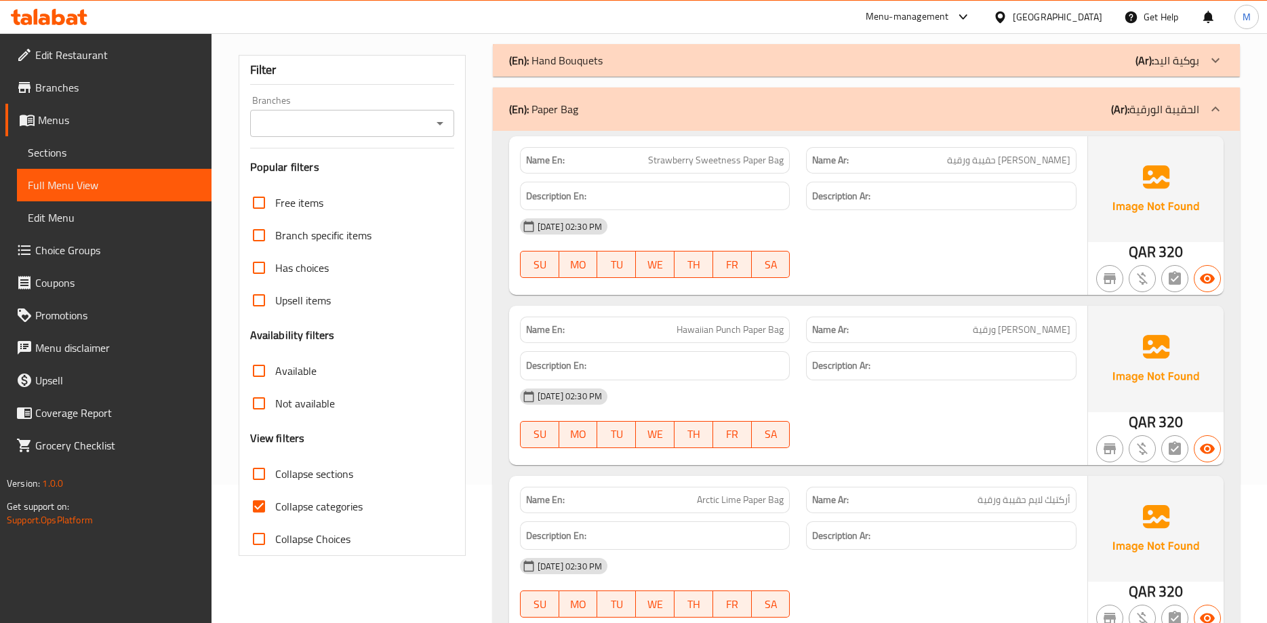
click at [837, 257] on div "05-10-2025 02:30 PM SU MO TU WE TH FR SA" at bounding box center [798, 248] width 573 height 76
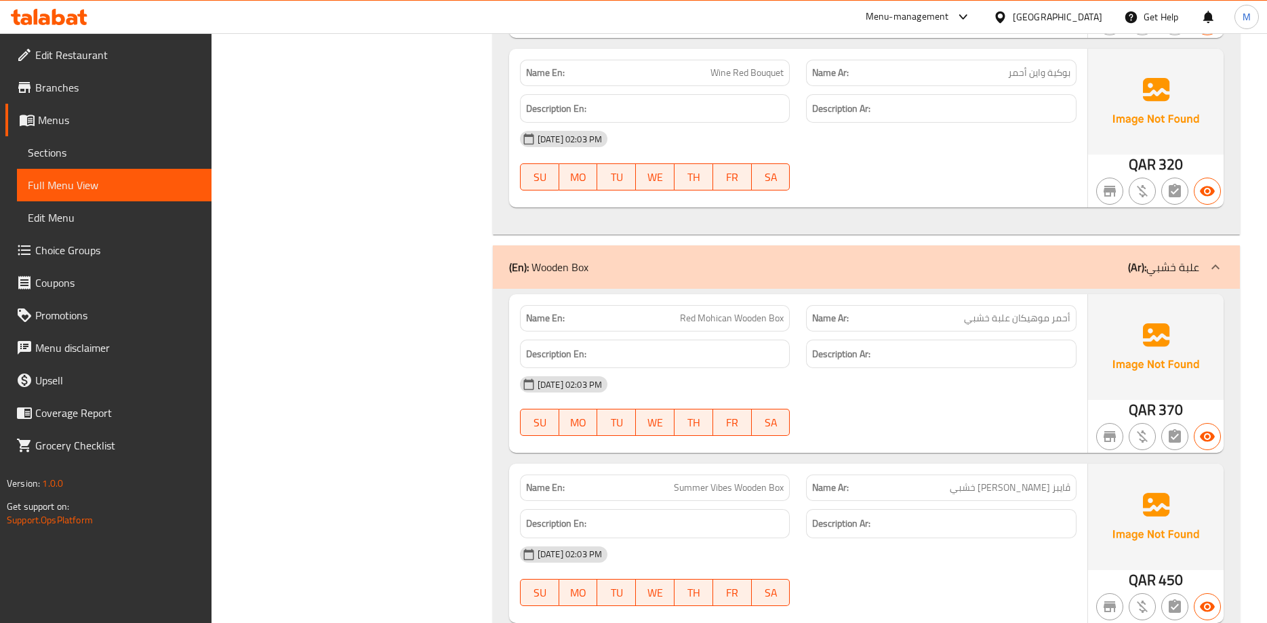
scroll to position [1713, 0]
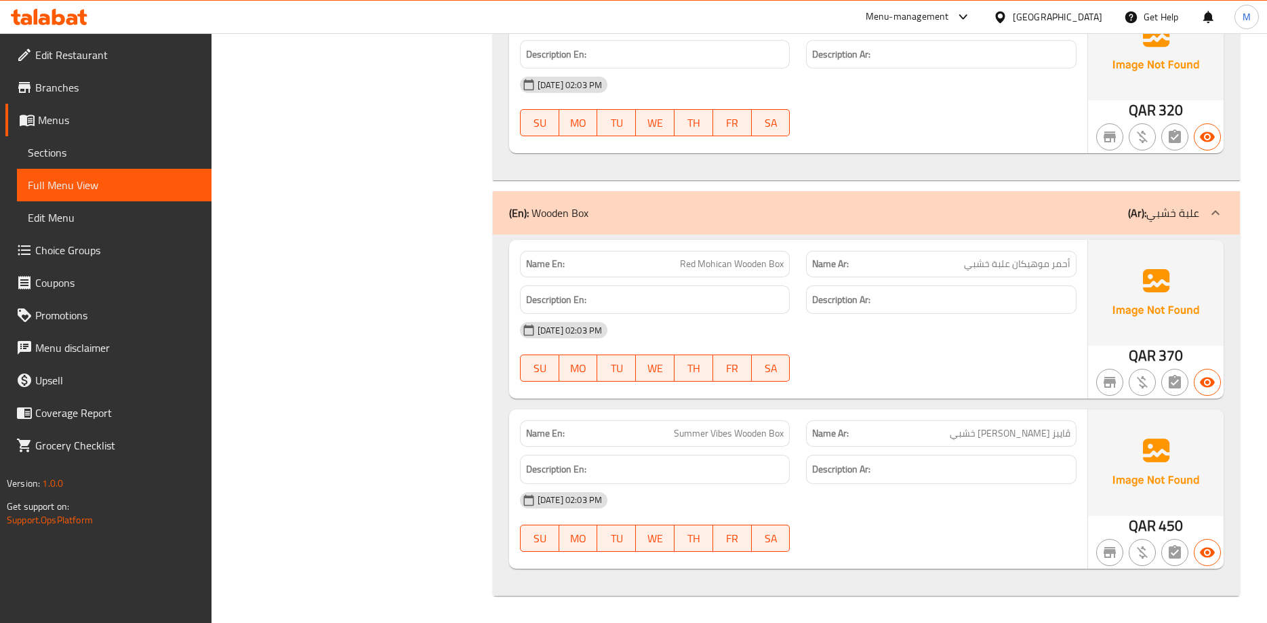
click at [1043, 266] on span "أحمر موهيكان علبة خشبي" at bounding box center [1017, 264] width 106 height 14
click at [1029, 266] on span "أحمر موهيكان علبة خشبي" at bounding box center [1017, 264] width 106 height 14
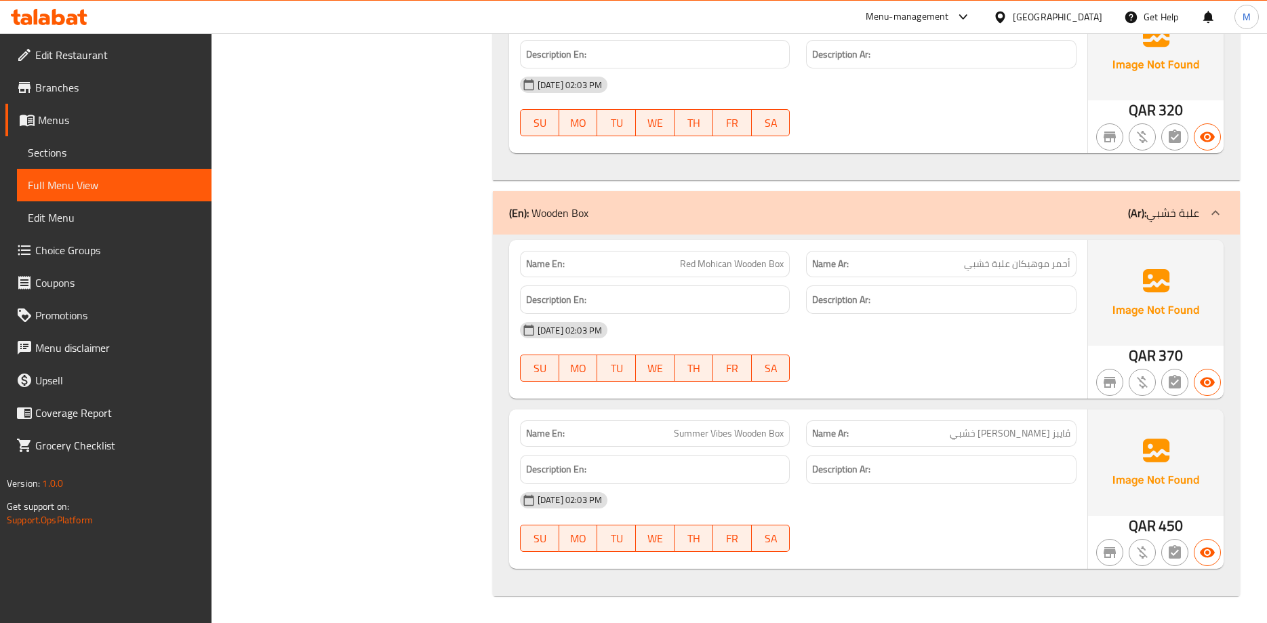
click at [1029, 266] on span "أحمر موهيكان علبة خشبي" at bounding box center [1017, 264] width 106 height 14
click at [710, 262] on span "Red Mohican Wooden Box" at bounding box center [732, 264] width 104 height 14
click at [781, 240] on div "Name En: Red Mohican Wooden Box Name Ar: أحمر موهيكان علبة خشبي Description En:…" at bounding box center [866, 414] width 747 height 361
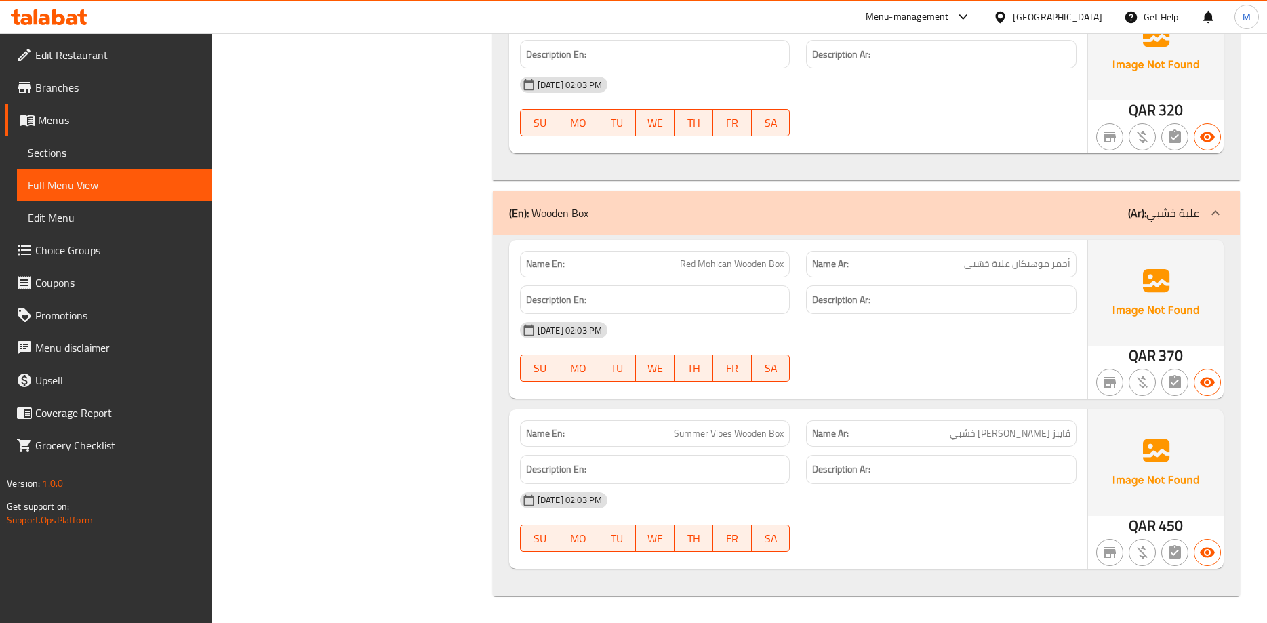
click at [680, 430] on span "Summer Vibes Wooden Box" at bounding box center [729, 433] width 110 height 14
click at [675, 434] on span "Summer Vibes Wooden Box" at bounding box center [729, 433] width 110 height 14
drag, startPoint x: 668, startPoint y: 437, endPoint x: 730, endPoint y: 443, distance: 62.6
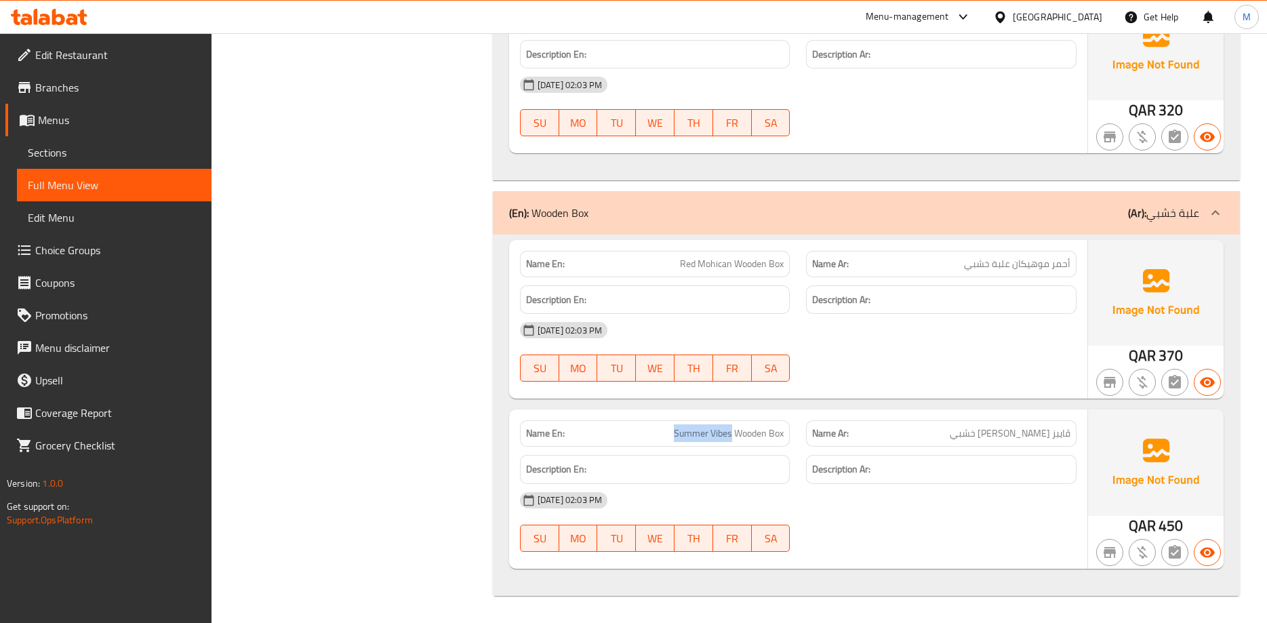
click at [730, 440] on p "Name En: Summer Vibes Wooden Box" at bounding box center [655, 433] width 258 height 14
copy span "Summer Vibes"
click at [676, 428] on span "Summer Vibes Wooden Box" at bounding box center [729, 433] width 110 height 14
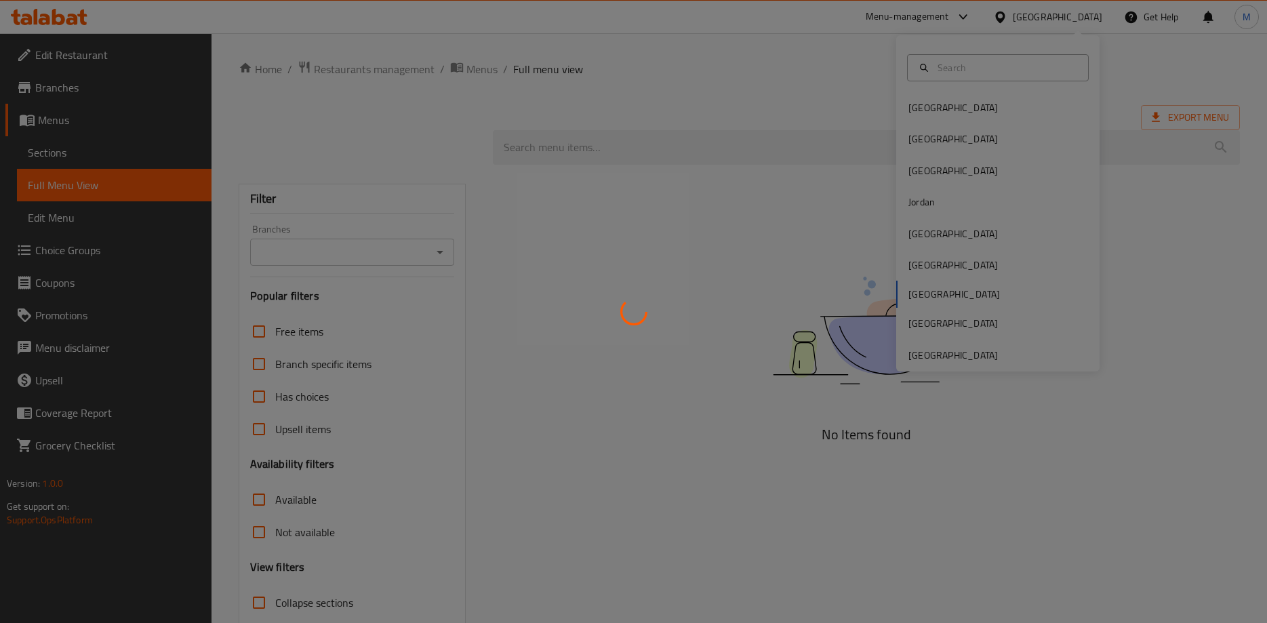
click at [999, 352] on div at bounding box center [633, 311] width 1267 height 623
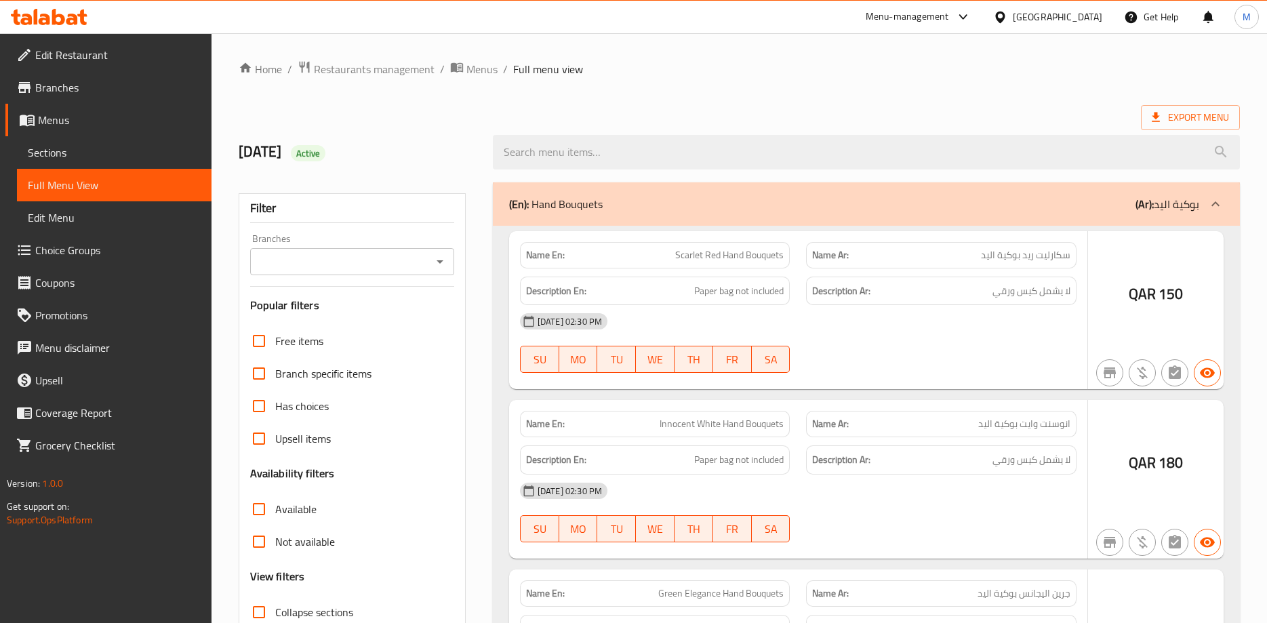
click at [1098, 12] on div at bounding box center [633, 311] width 1267 height 623
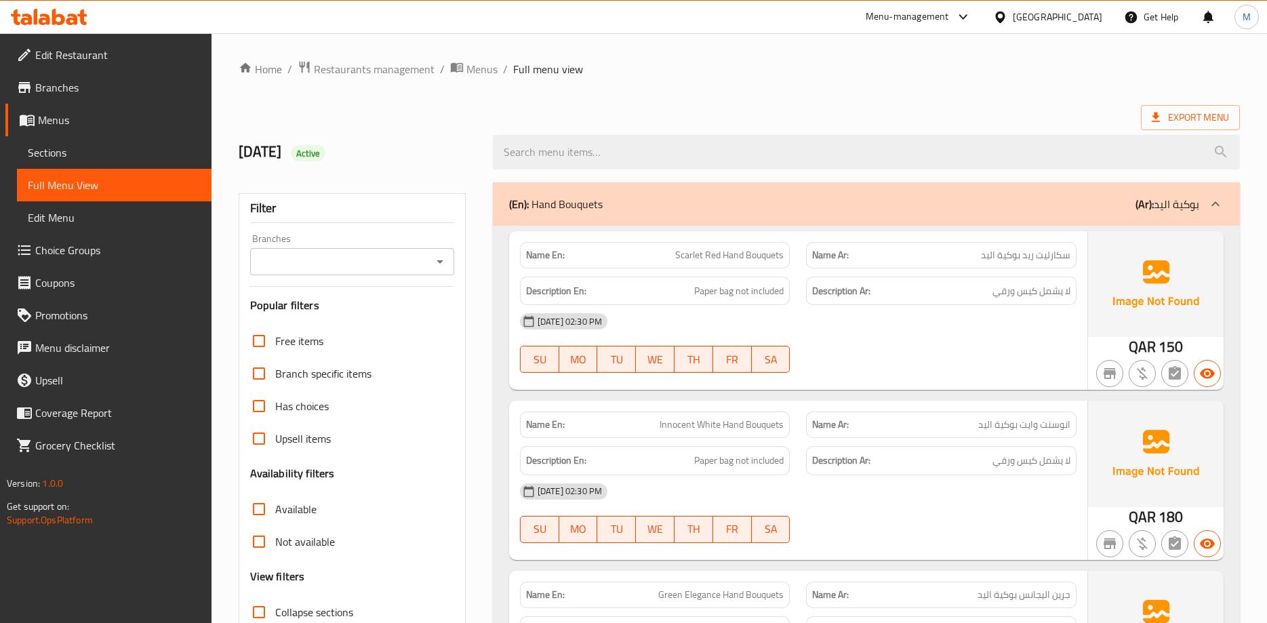
click at [1092, 18] on div "[GEOGRAPHIC_DATA]" at bounding box center [1056, 16] width 89 height 15
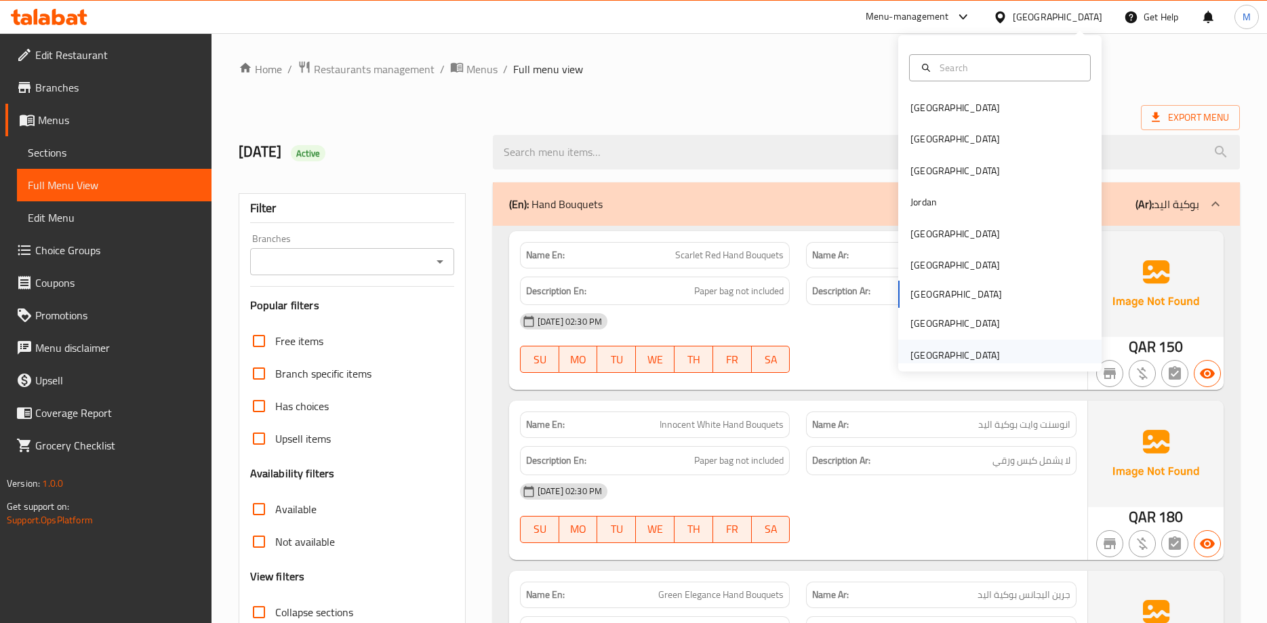
click at [971, 354] on div "United Arab Emirates" at bounding box center [954, 355] width 89 height 15
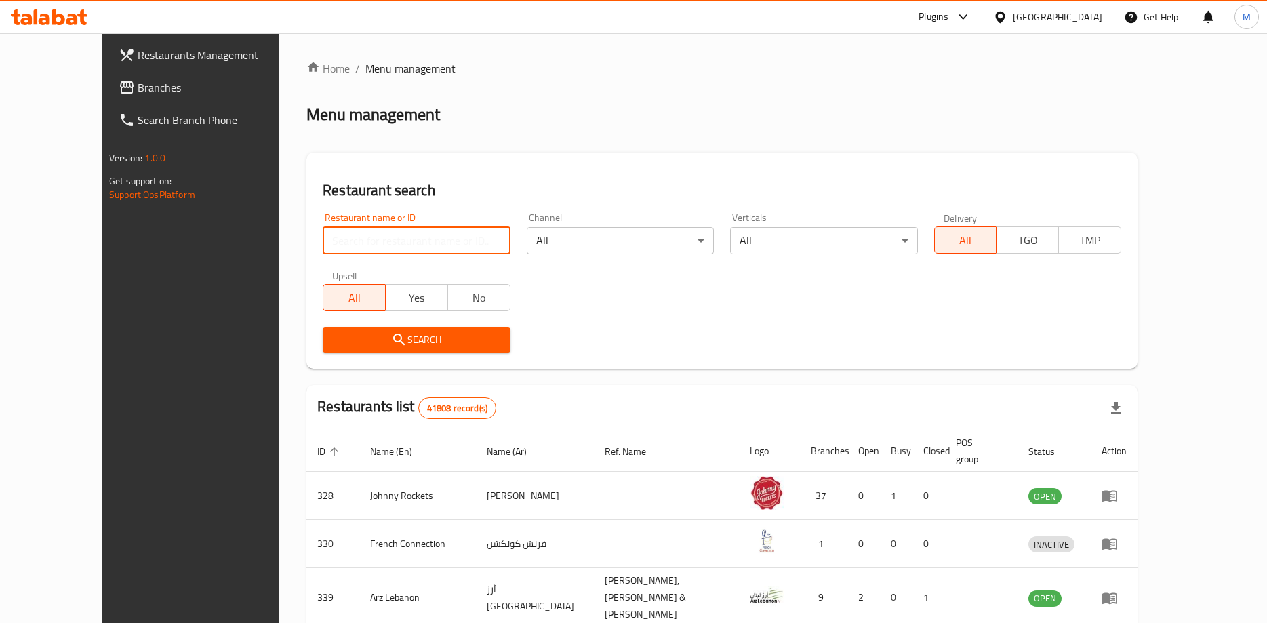
paste input "Cart Supermarket"
type input "Cart Supermarket"
click at [375, 341] on span "Search" at bounding box center [415, 339] width 165 height 17
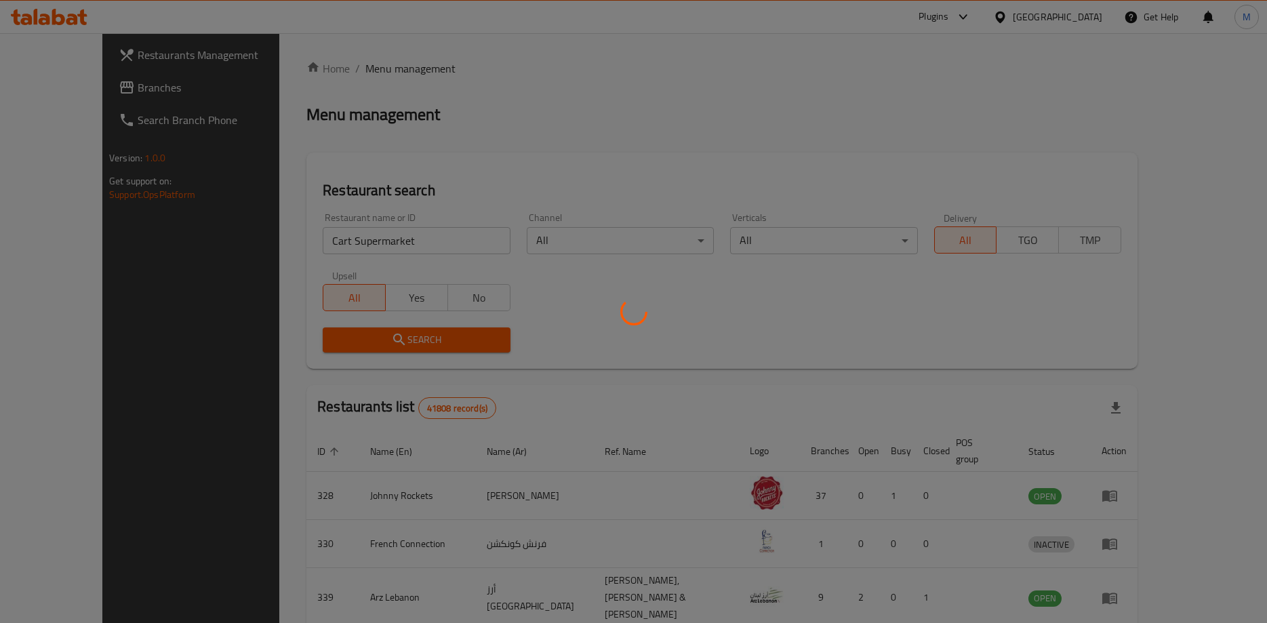
click at [375, 341] on div at bounding box center [633, 311] width 1267 height 623
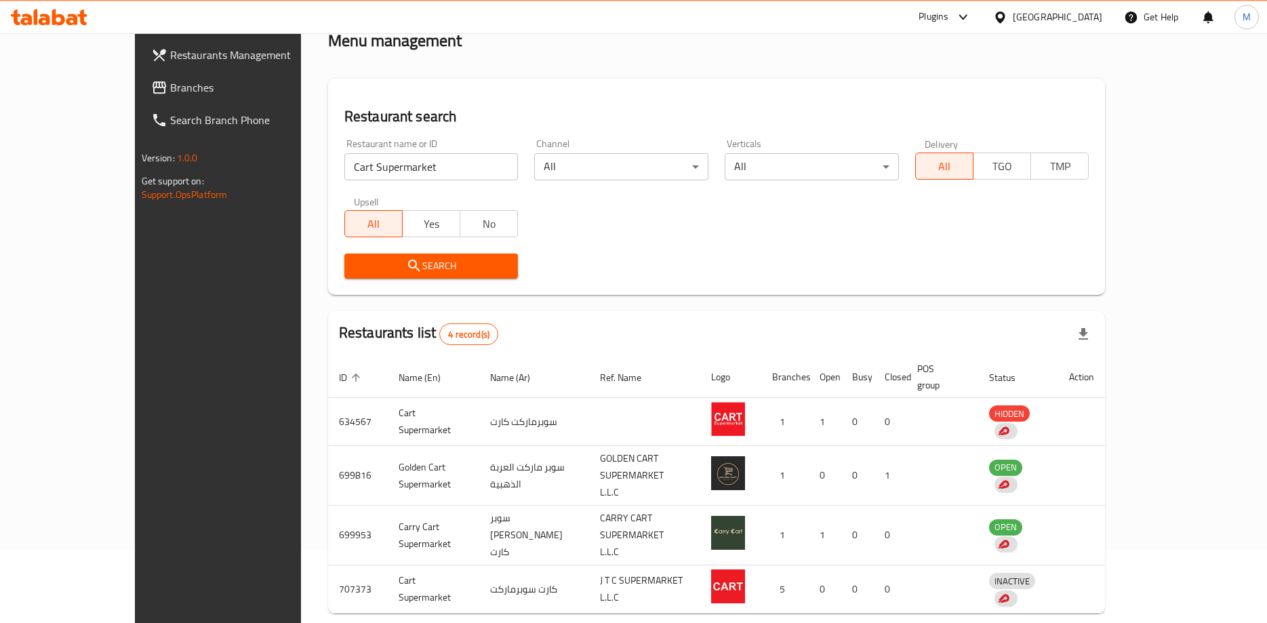
scroll to position [98, 0]
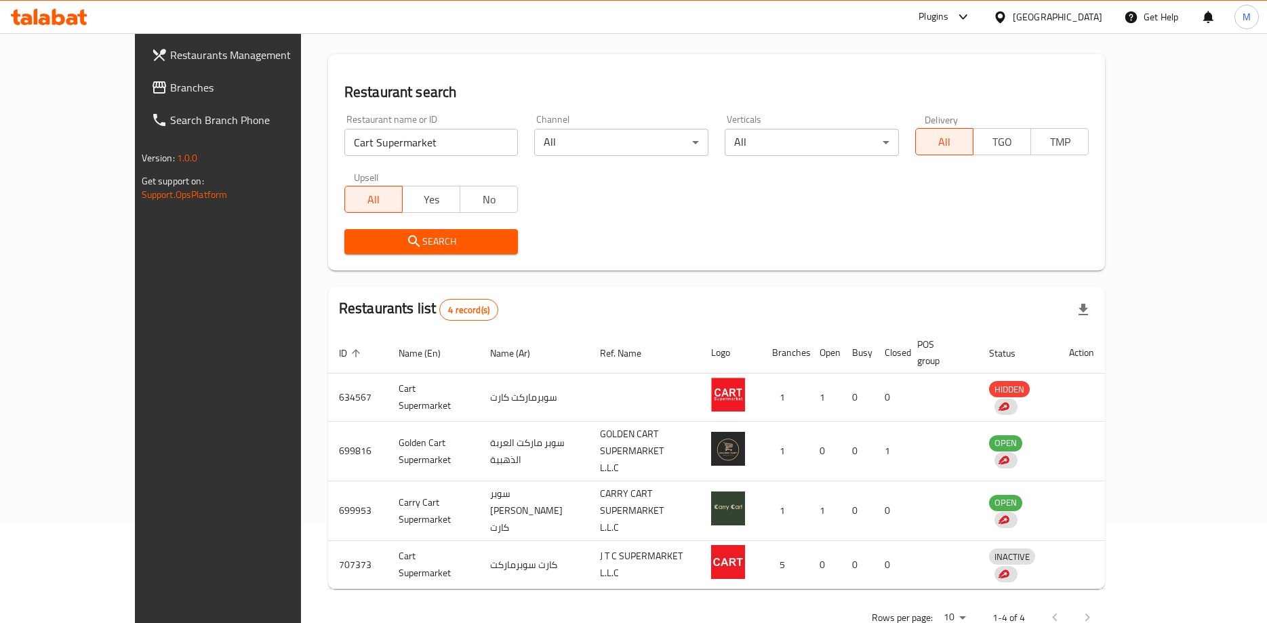
click at [937, 15] on div "Plugins" at bounding box center [933, 17] width 30 height 16
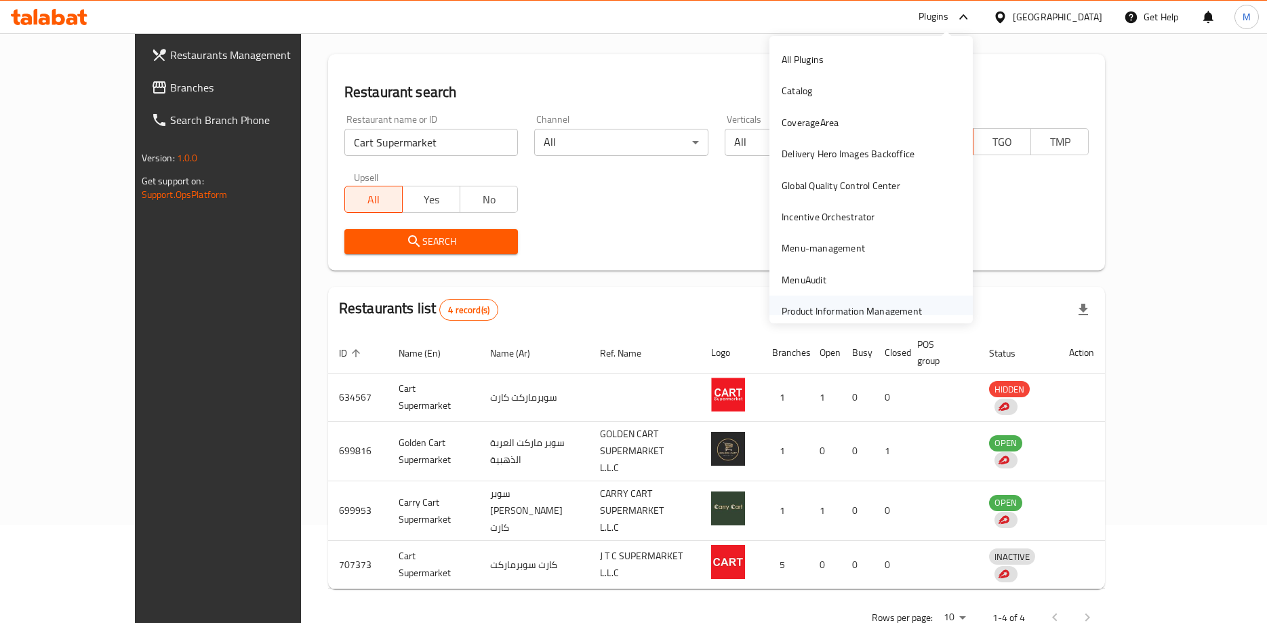
scroll to position [43, 0]
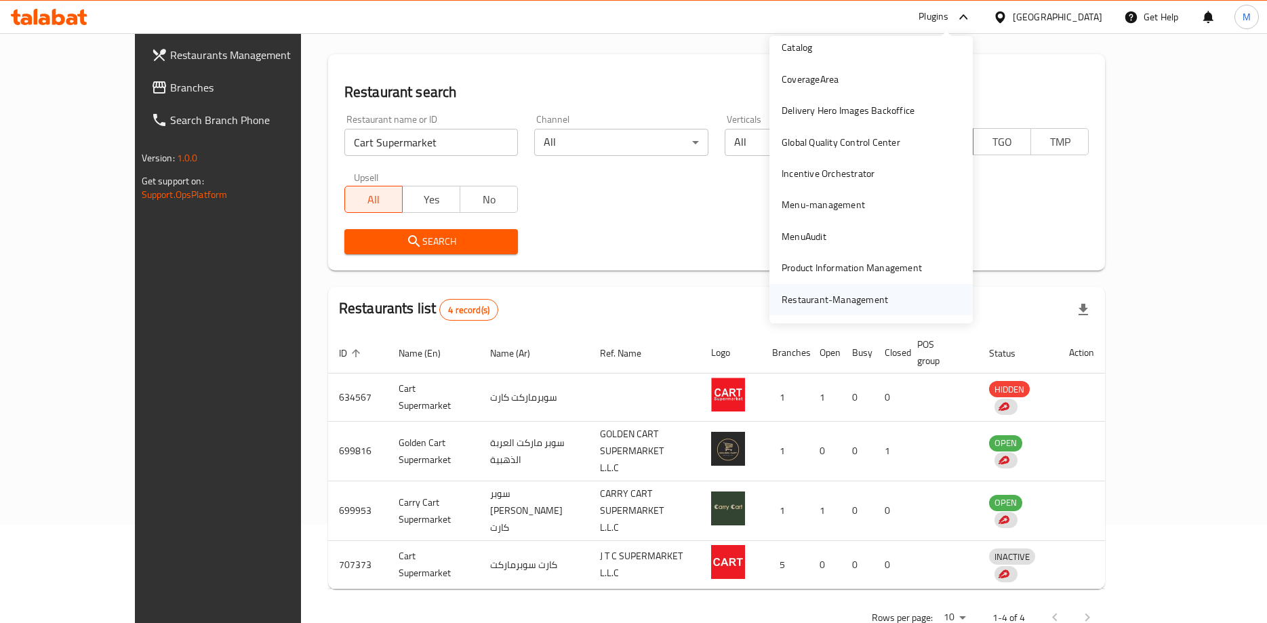
click at [913, 304] on div "Restaurant-Management" at bounding box center [870, 299] width 203 height 31
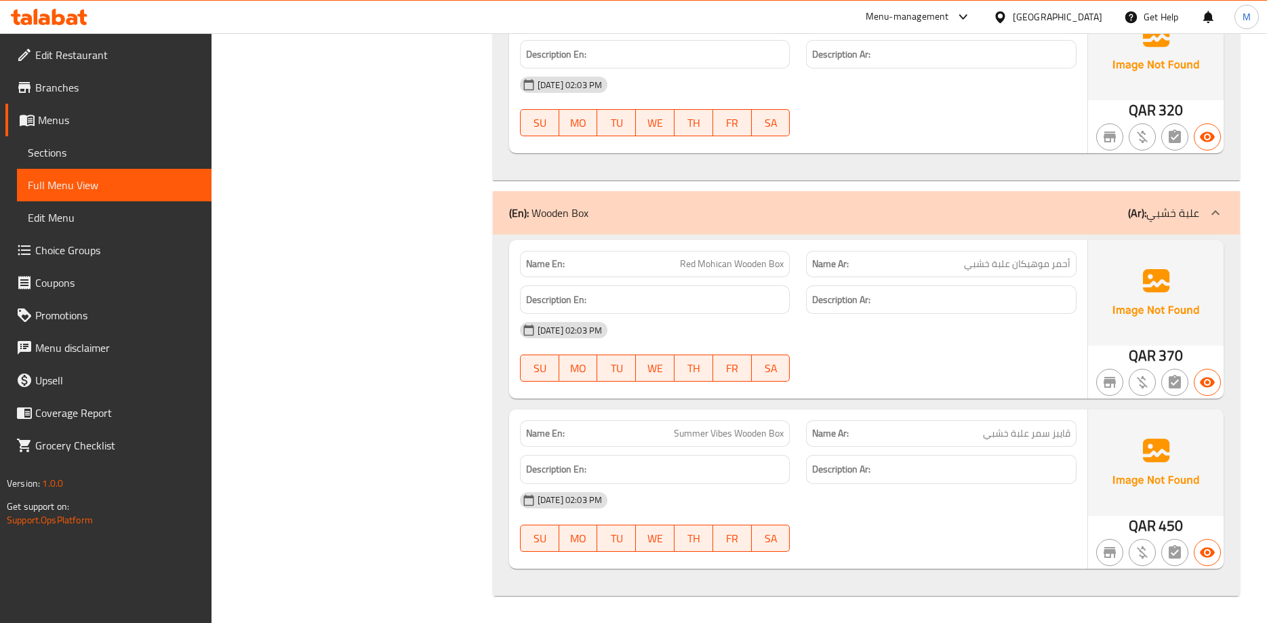
scroll to position [1713, 0]
click at [695, 434] on span "Summer Vibes Wooden Box" at bounding box center [729, 433] width 110 height 14
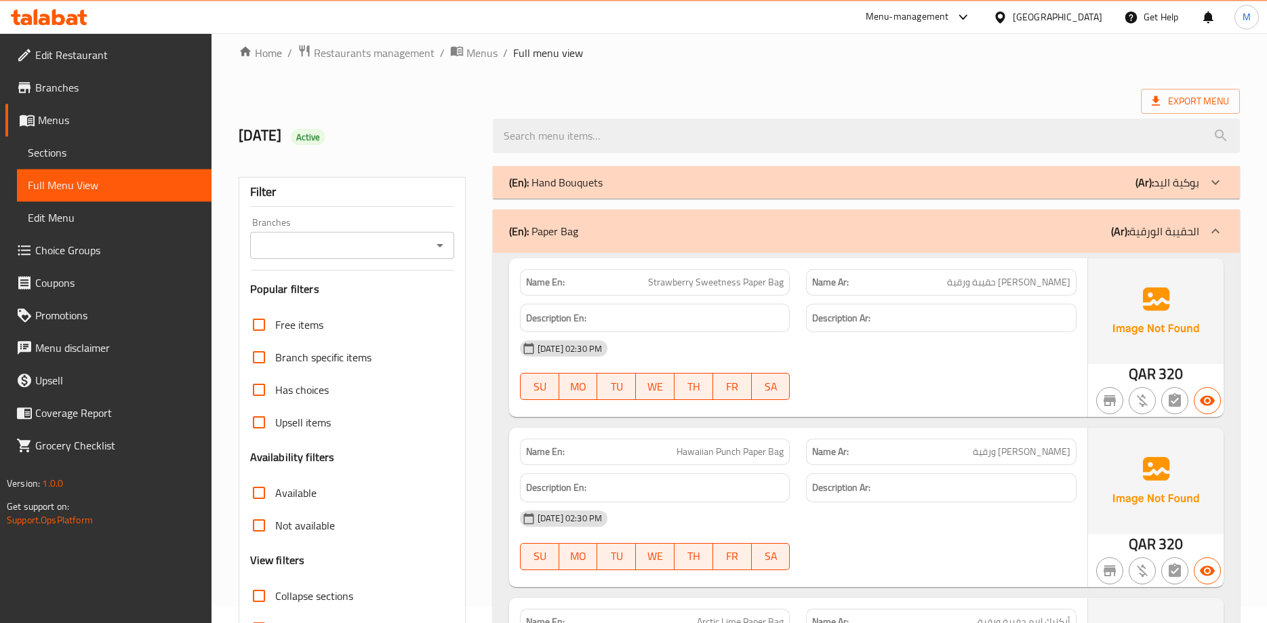
scroll to position [0, 0]
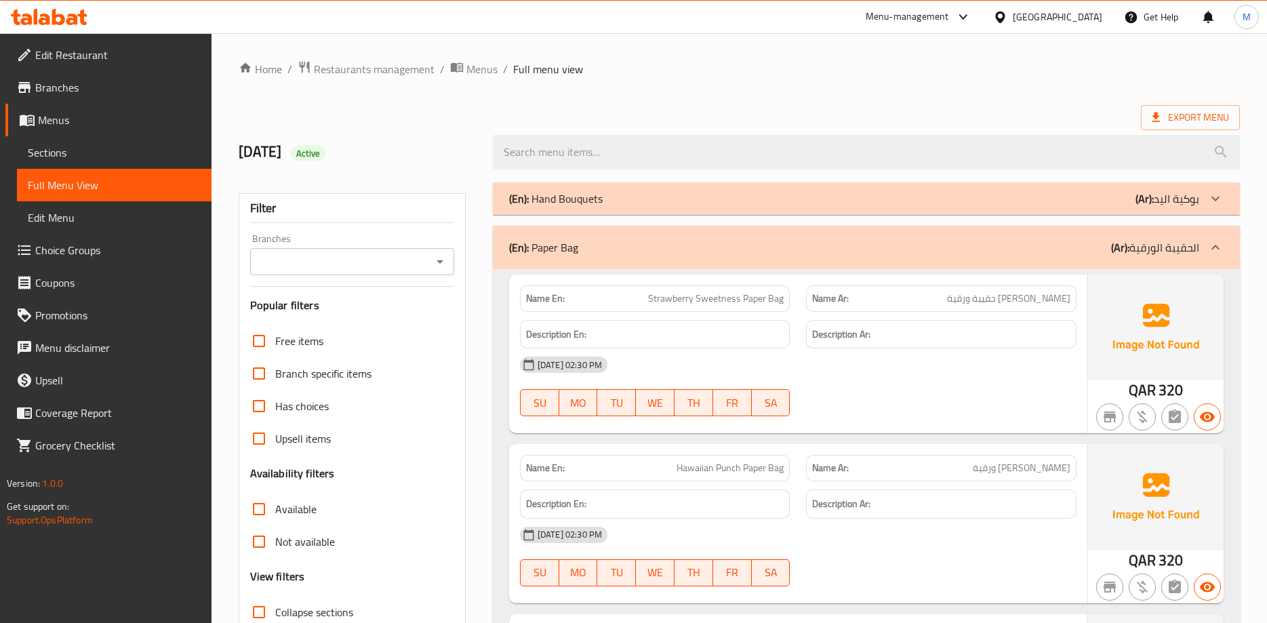
click at [916, 200] on div "(En): Hand Bouquets (Ar): بوكية اليد" at bounding box center [854, 198] width 690 height 16
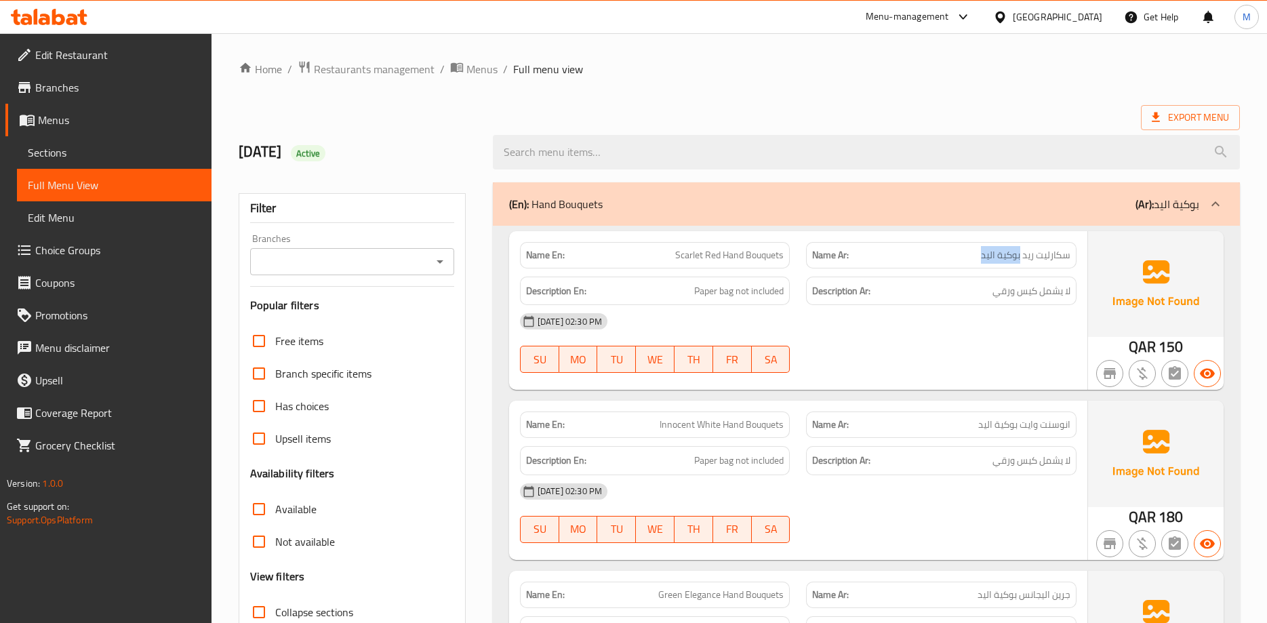
drag, startPoint x: 975, startPoint y: 255, endPoint x: 1019, endPoint y: 258, distance: 44.1
click at [1019, 258] on p "Name Ar: سكارليت ريد بوكية اليد" at bounding box center [941, 255] width 258 height 14
copy span "بوكية اليد"
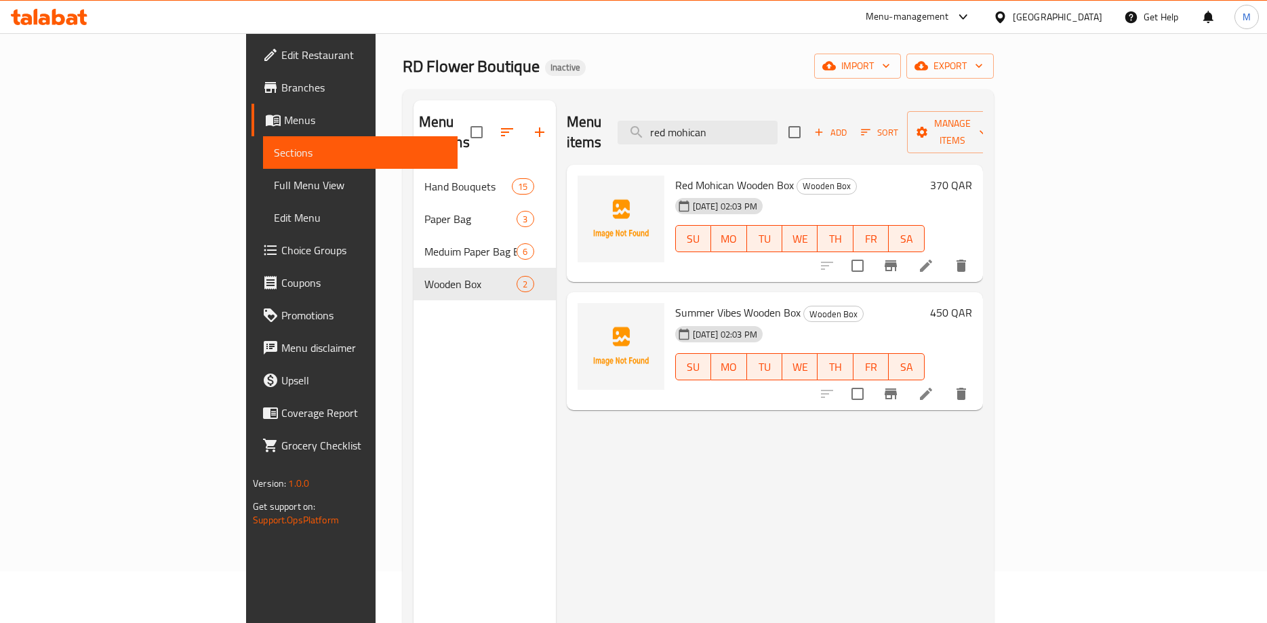
scroll to position [52, 0]
click at [871, 379] on input "checkbox" at bounding box center [857, 393] width 28 height 28
click at [987, 129] on span "Manage items" at bounding box center [952, 132] width 69 height 34
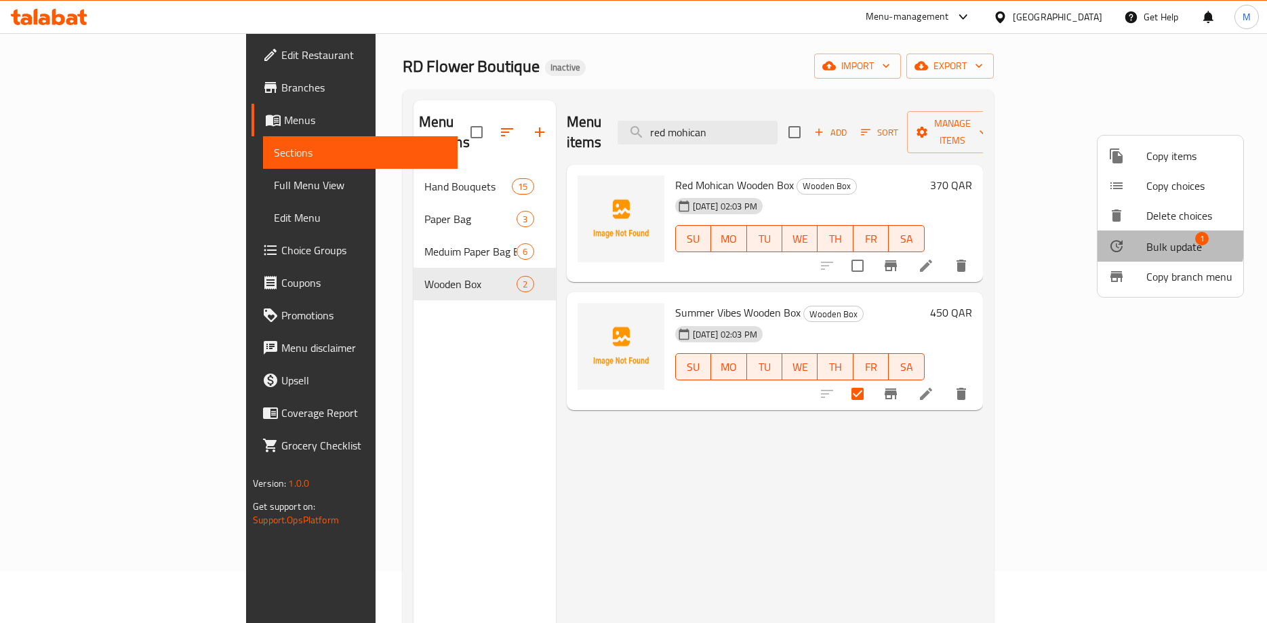
click at [1149, 239] on span "Bulk update" at bounding box center [1174, 247] width 56 height 16
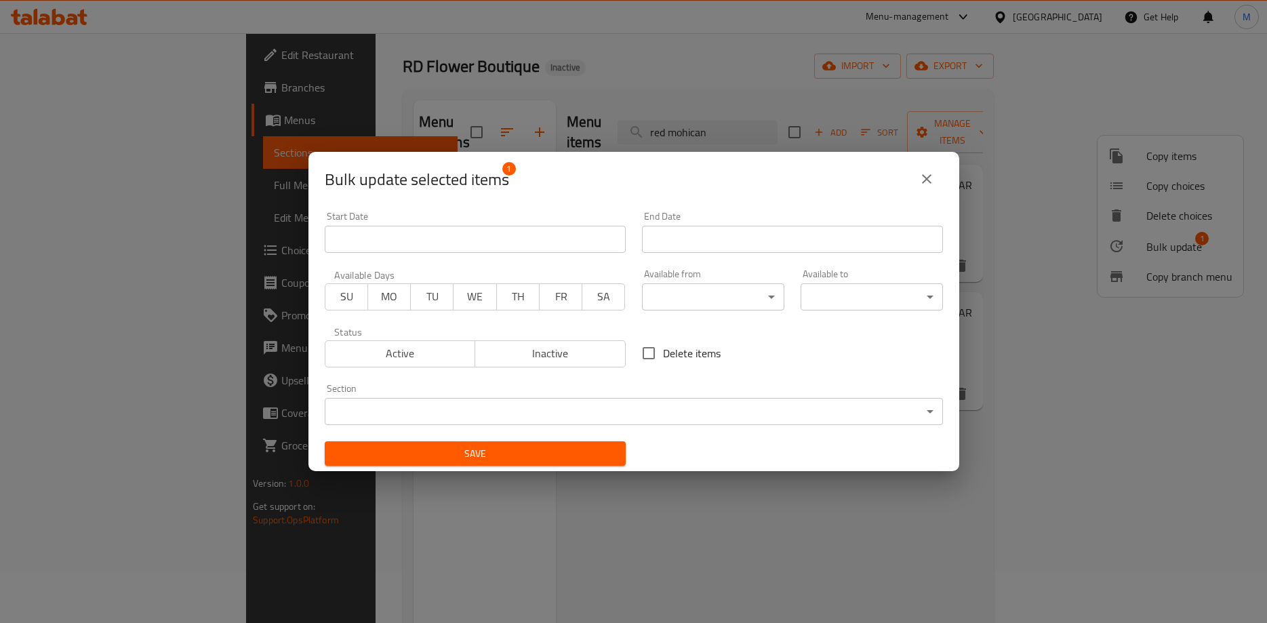
scroll to position [3, 0]
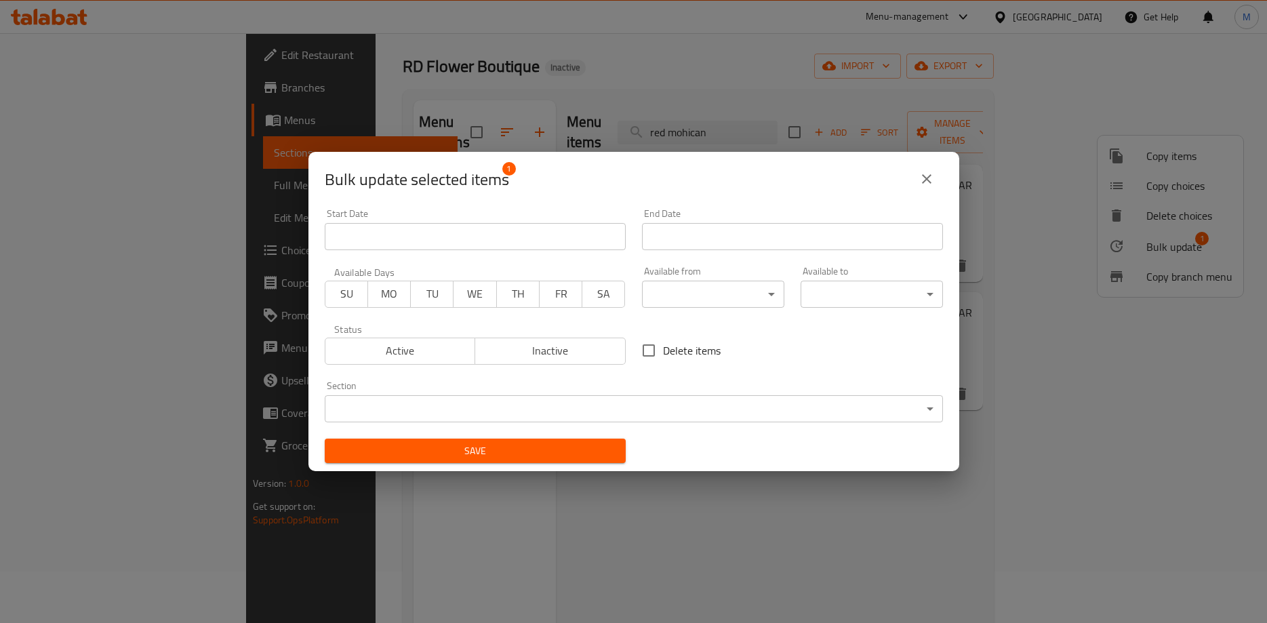
click at [650, 394] on div "Section ​ ​" at bounding box center [634, 401] width 618 height 41
click at [657, 403] on body "​ Menu-management [GEOGRAPHIC_DATA] Get Help M Edit Restaurant Branches Menus S…" at bounding box center [633, 277] width 1267 height 590
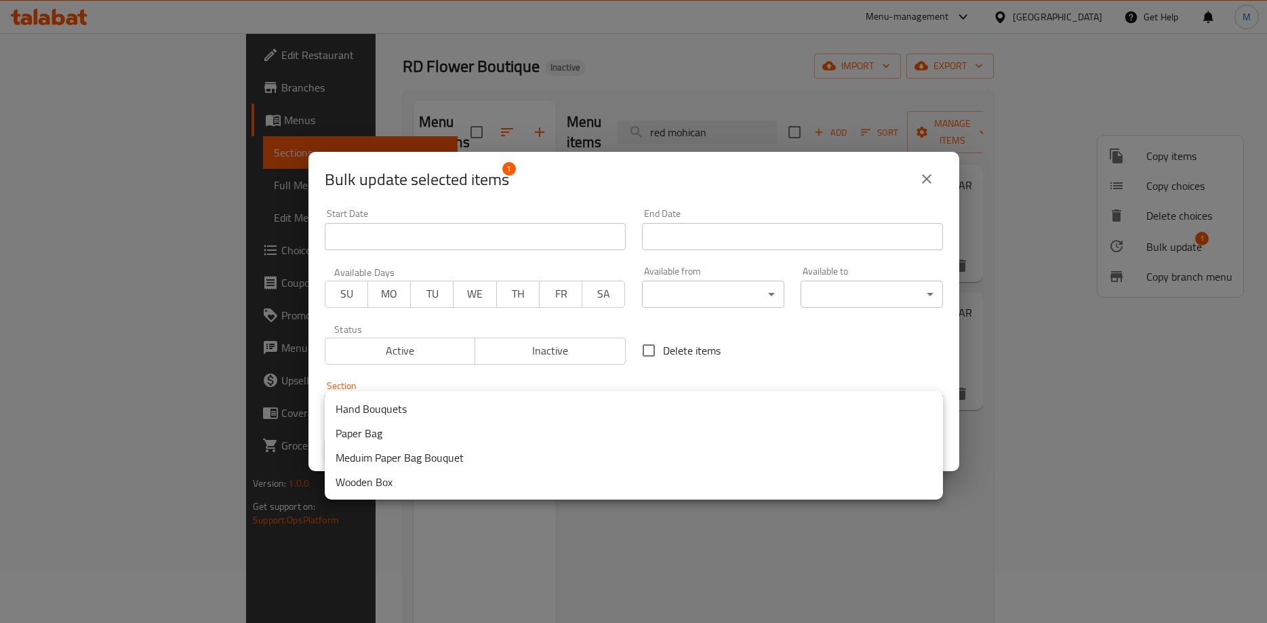
click at [443, 413] on li "Hand Bouquets" at bounding box center [634, 408] width 618 height 24
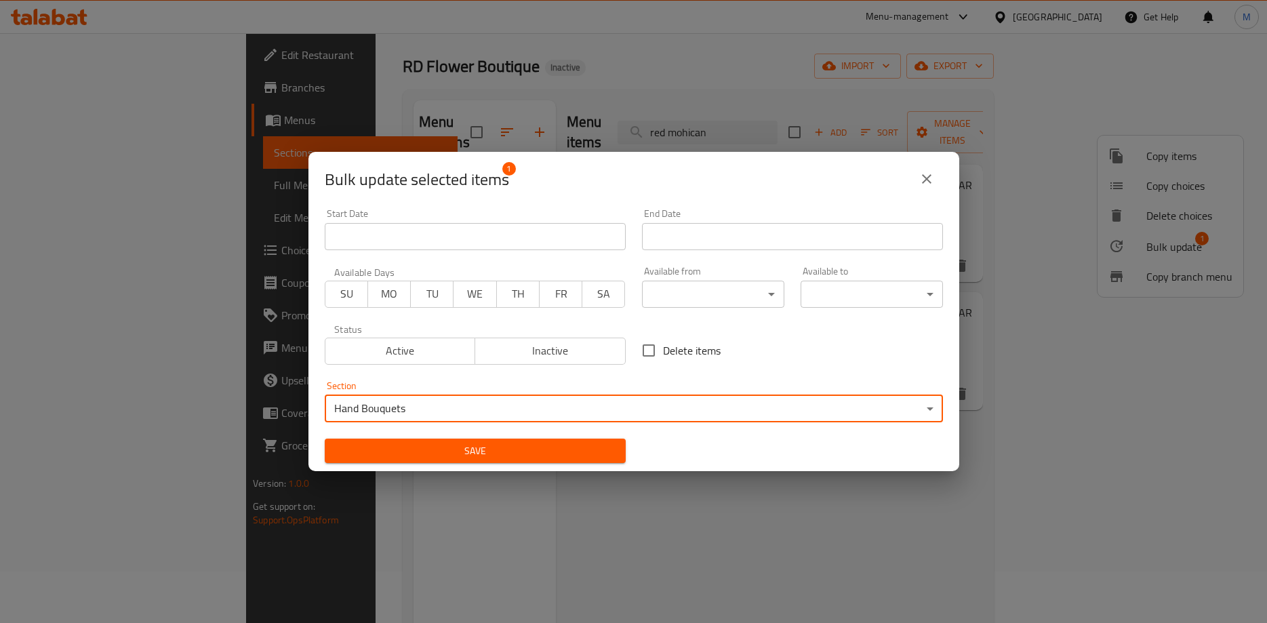
click at [512, 451] on span "Save" at bounding box center [474, 451] width 279 height 17
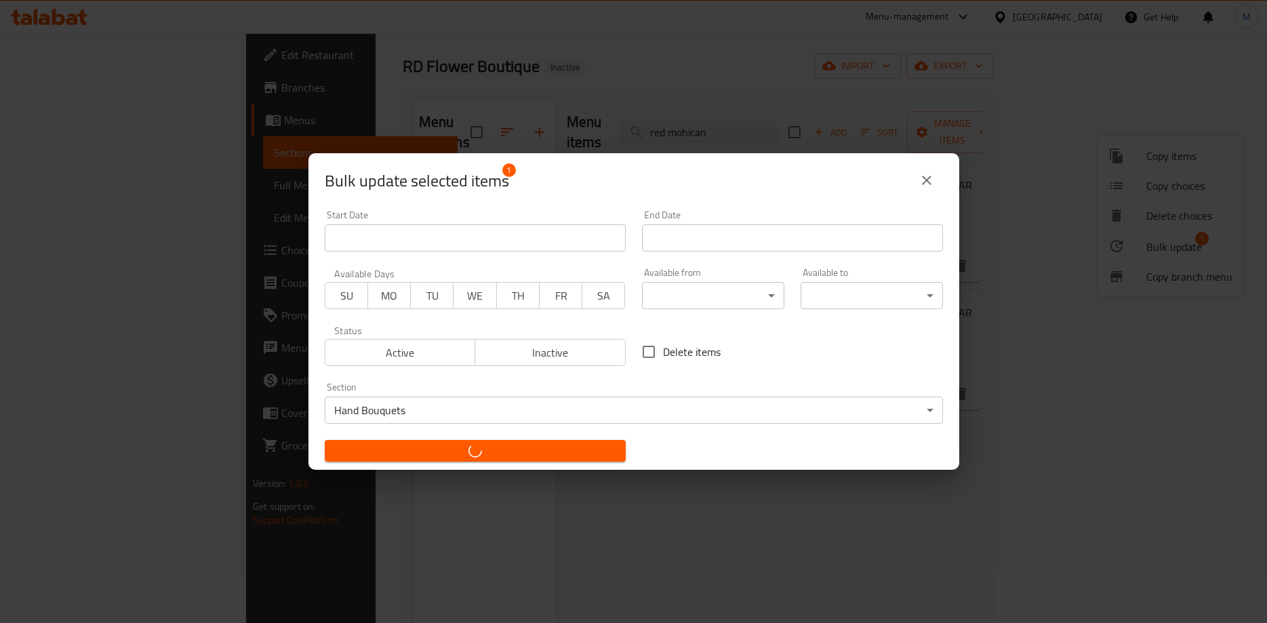
checkbox input "false"
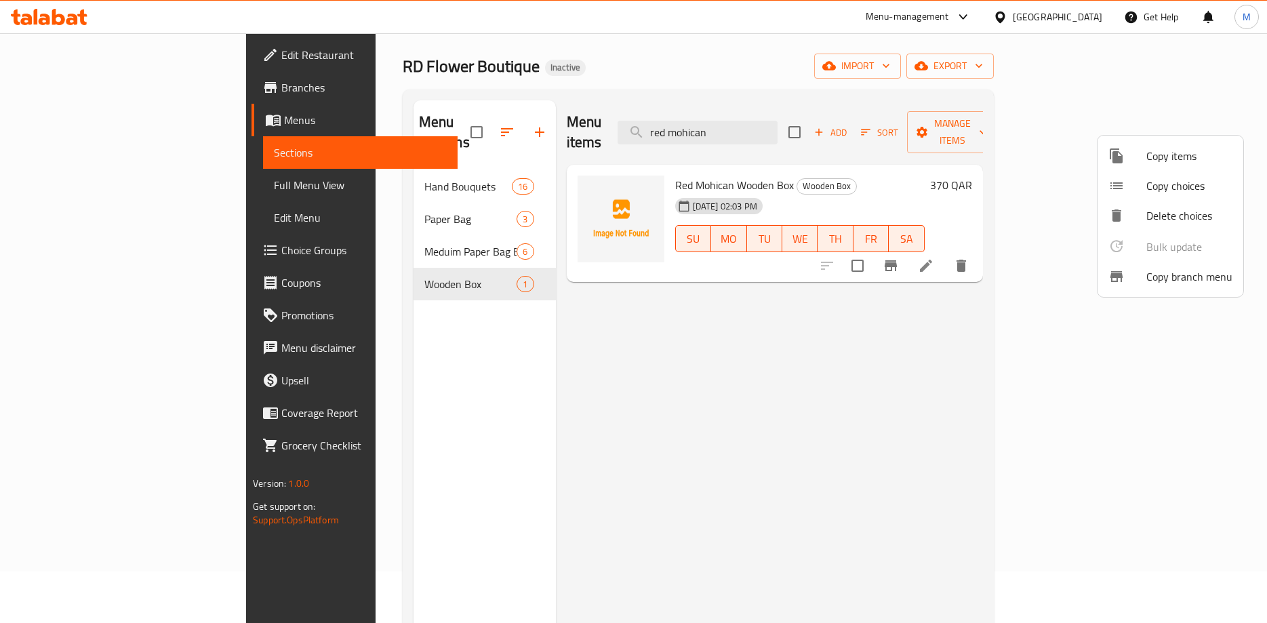
click at [407, 168] on div at bounding box center [633, 311] width 1267 height 623
click at [573, 354] on div "Menu items red mohican Add Sort Manage items Red Mohican Wooden Box Wooden Box …" at bounding box center [769, 411] width 427 height 623
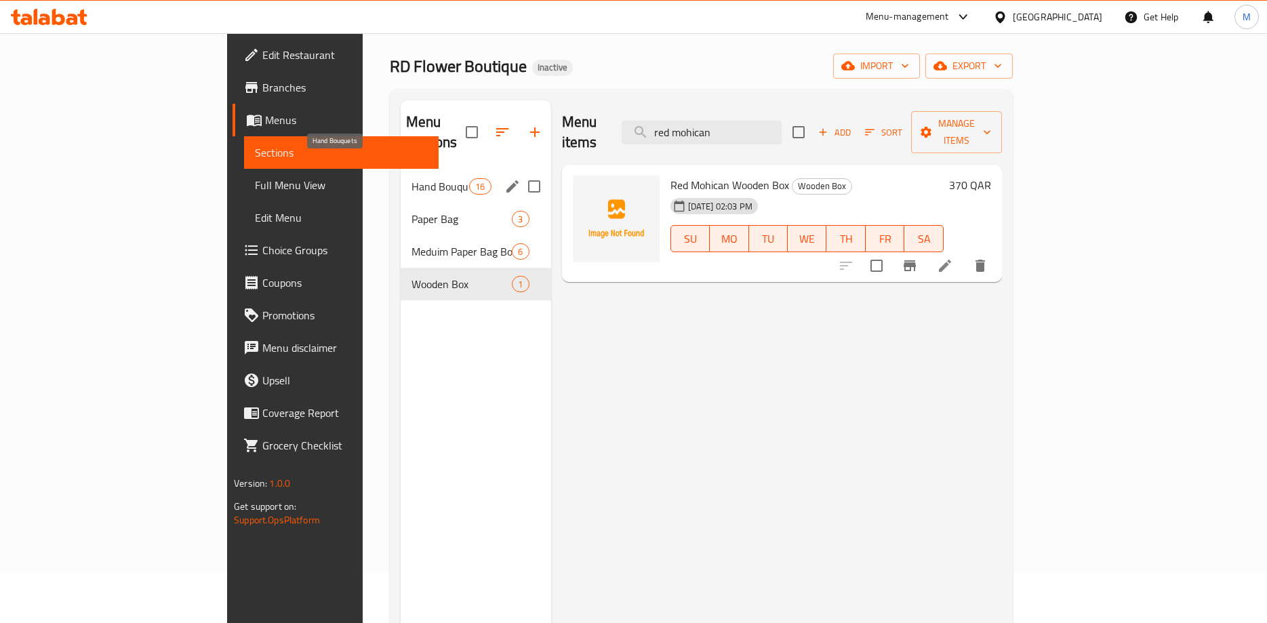
click at [411, 178] on span "Hand Bouquets" at bounding box center [440, 186] width 58 height 16
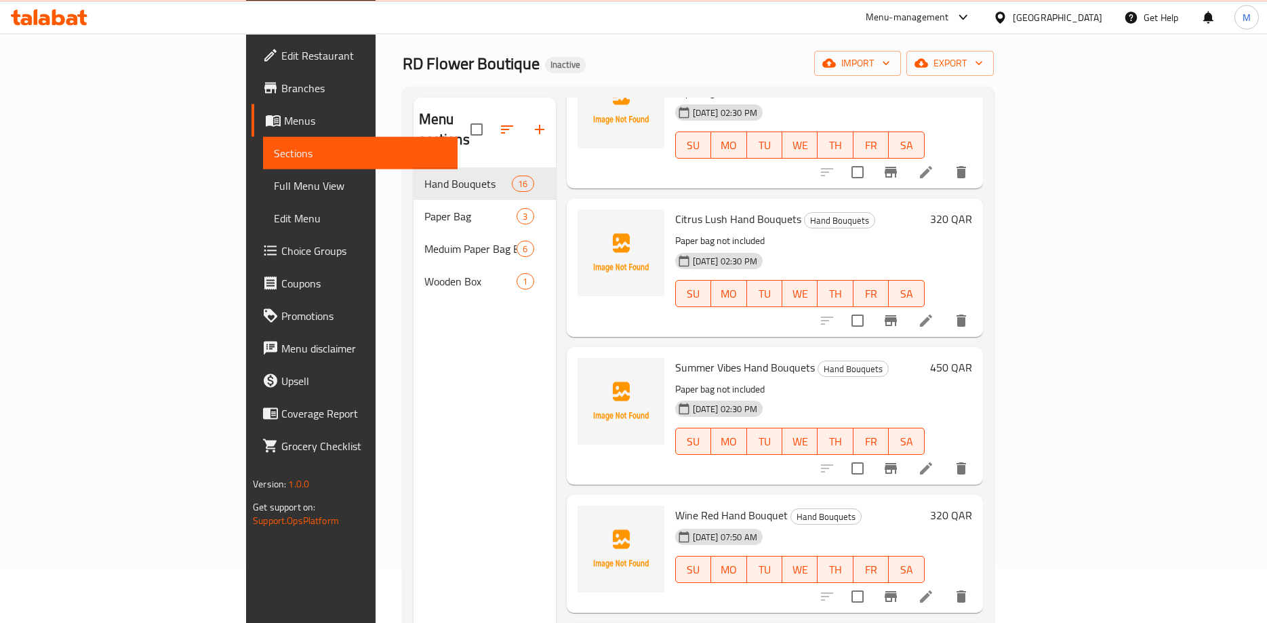
scroll to position [190, 0]
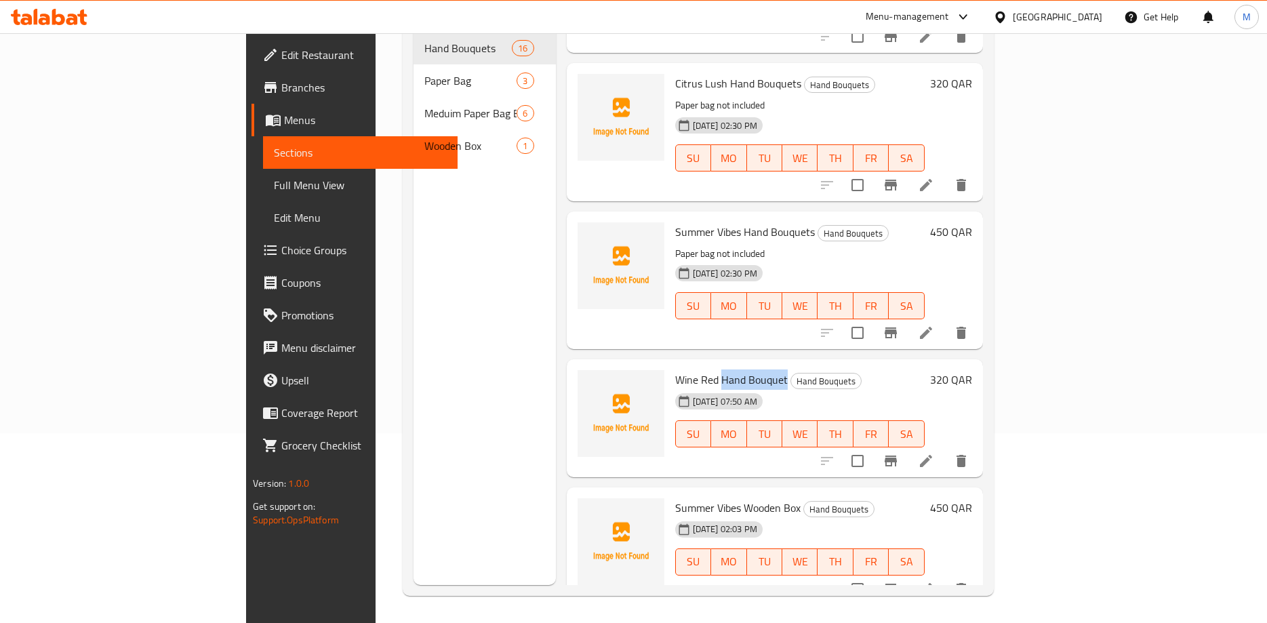
drag, startPoint x: 660, startPoint y: 358, endPoint x: 724, endPoint y: 363, distance: 63.9
click at [724, 369] on span "Wine Red Hand Bouquet" at bounding box center [731, 379] width 112 height 20
copy span "Hand Bouquet"
click at [932, 583] on icon at bounding box center [926, 589] width 12 height 12
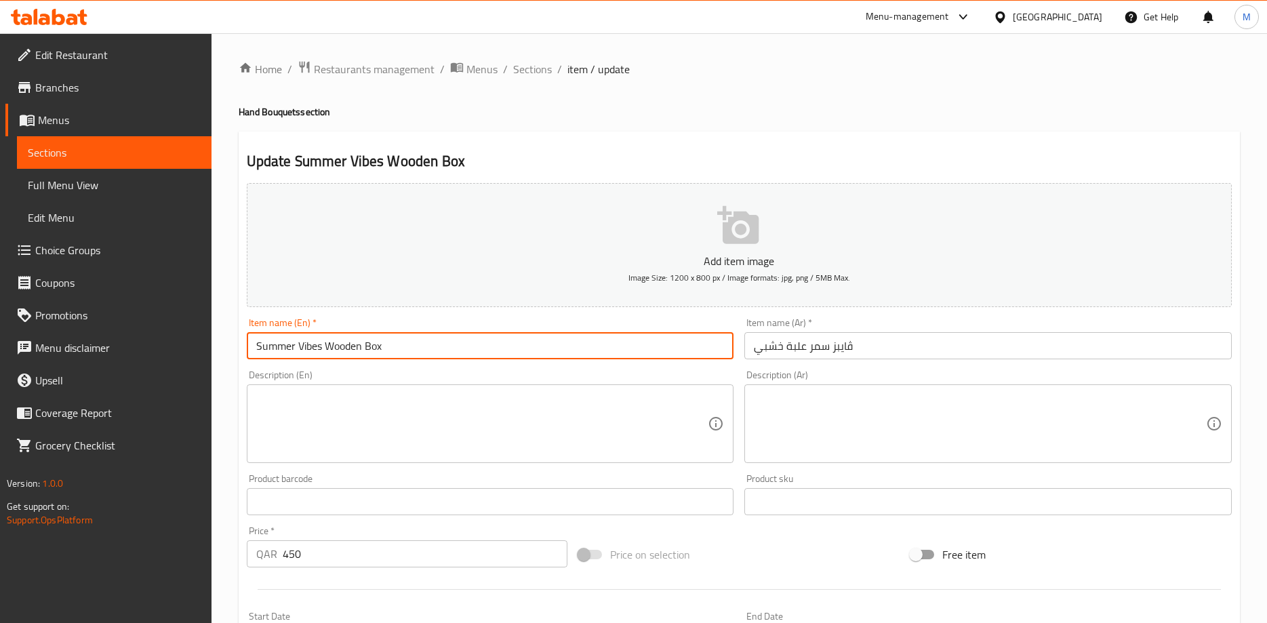
drag, startPoint x: 394, startPoint y: 346, endPoint x: 324, endPoint y: 366, distance: 72.5
click at [324, 359] on input "Summer Vibes Wooden Box" at bounding box center [490, 345] width 487 height 27
paste input "Hand Bouquet"
type input "Summer Vibes Hand Bouquet"
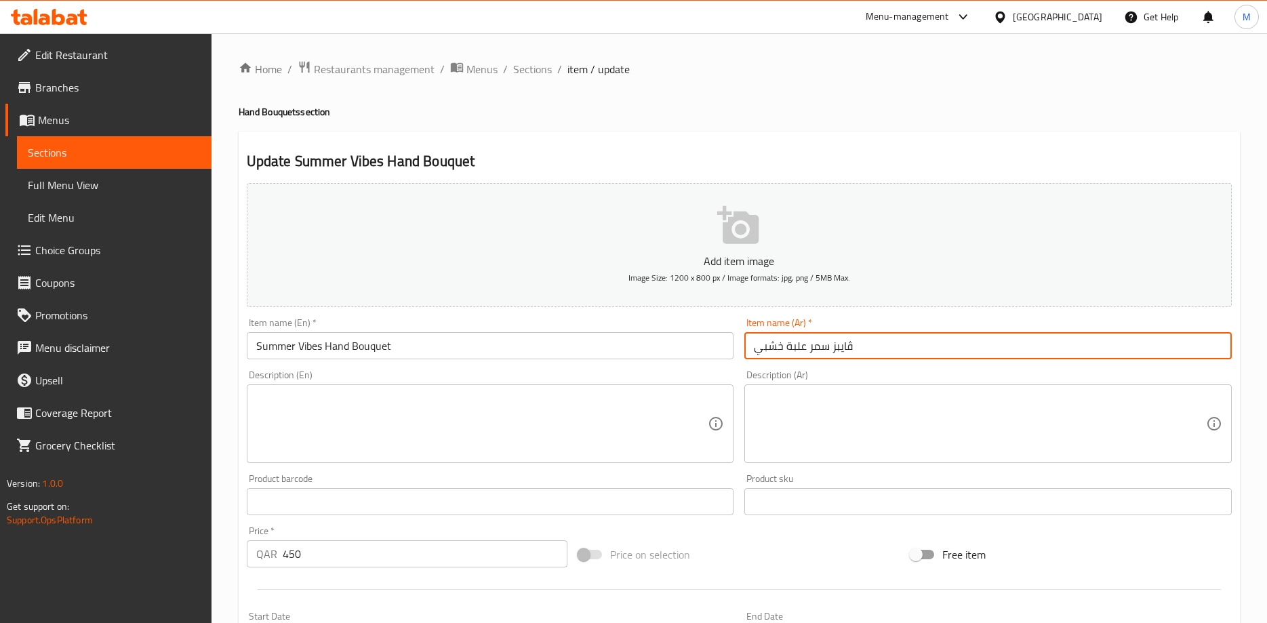
drag, startPoint x: 805, startPoint y: 350, endPoint x: 743, endPoint y: 352, distance: 62.4
click at [744, 352] on input "ڤايبز سمر علبة خشبي" at bounding box center [987, 345] width 487 height 27
paste input "وكية اليد"
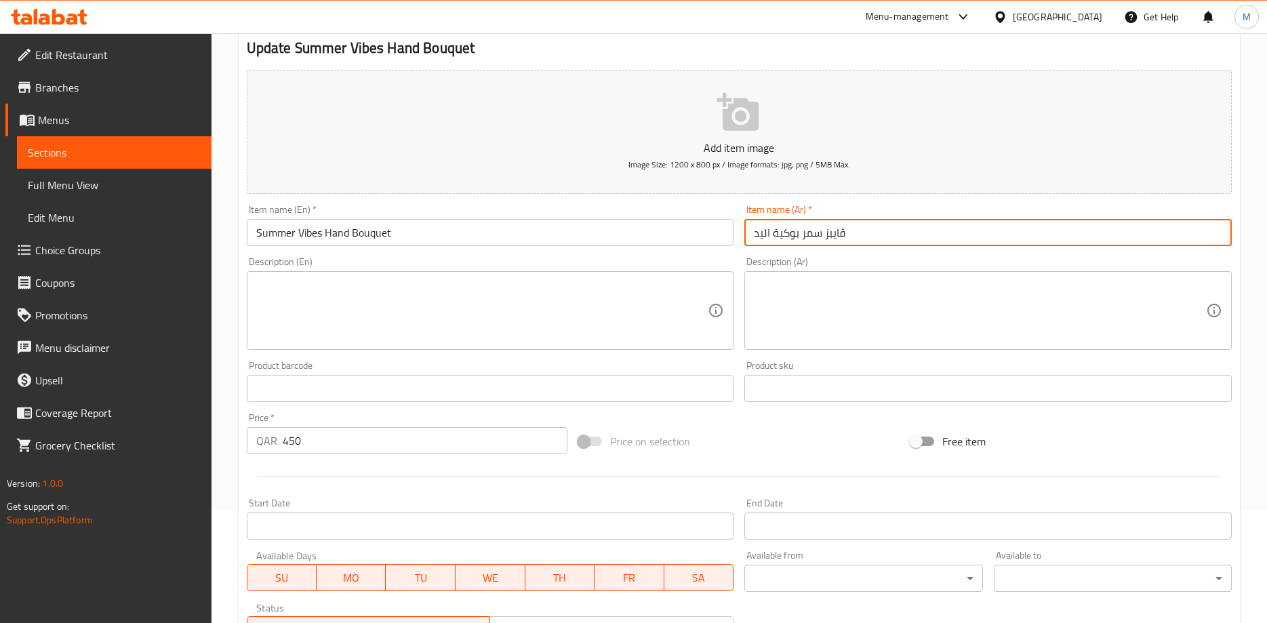
scroll to position [138, 0]
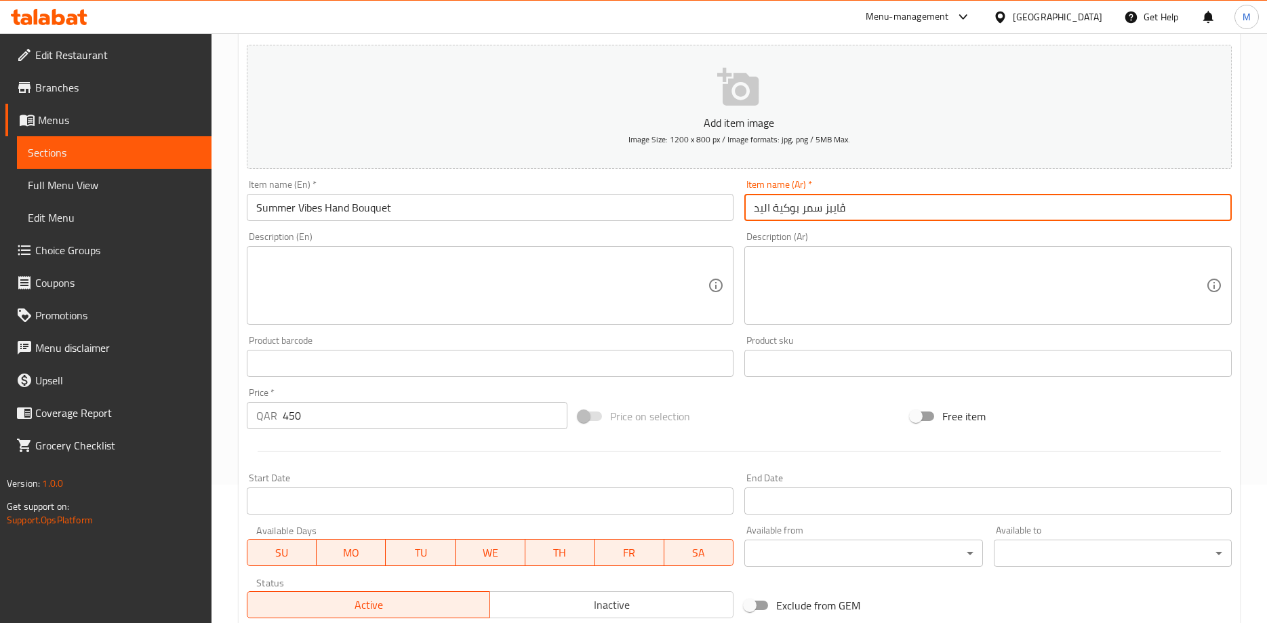
type input "ڤايبز سمر بوكية اليد"
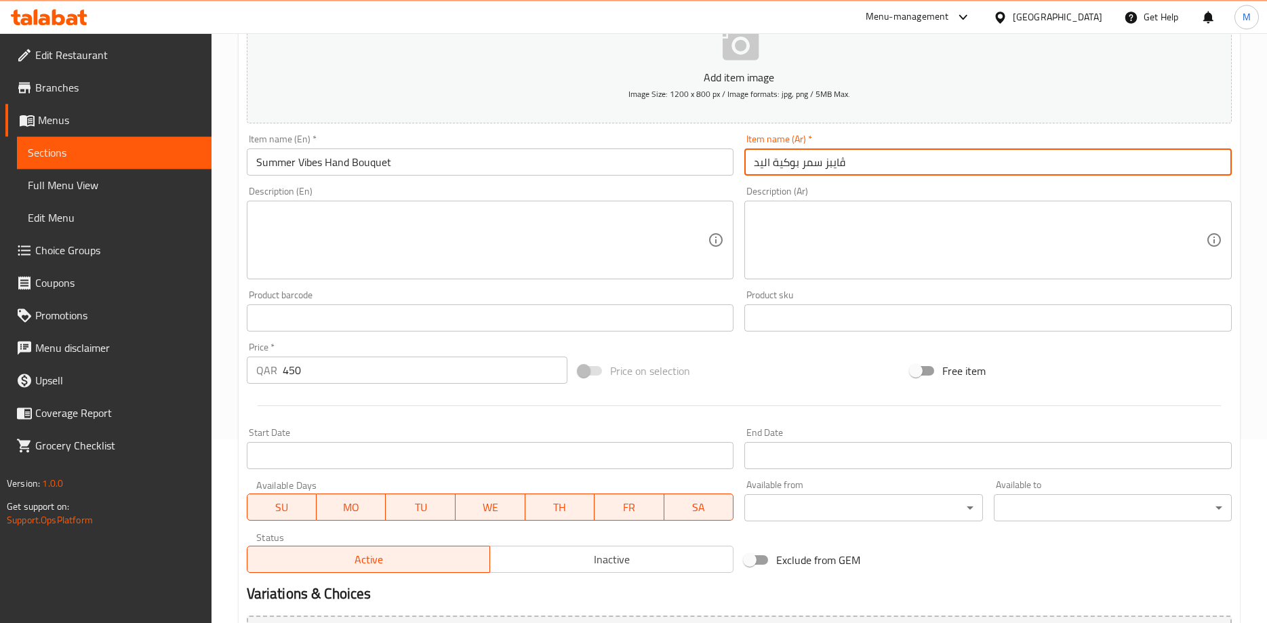
scroll to position [207, 0]
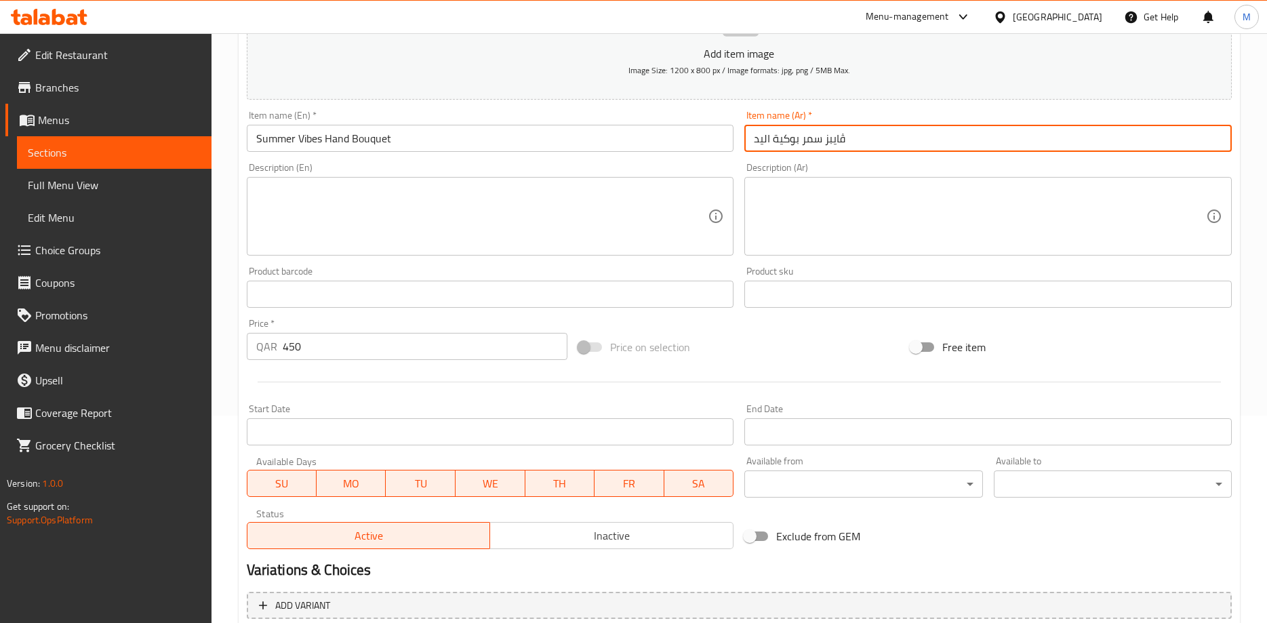
click at [697, 335] on div "Price on selection" at bounding box center [739, 347] width 332 height 37
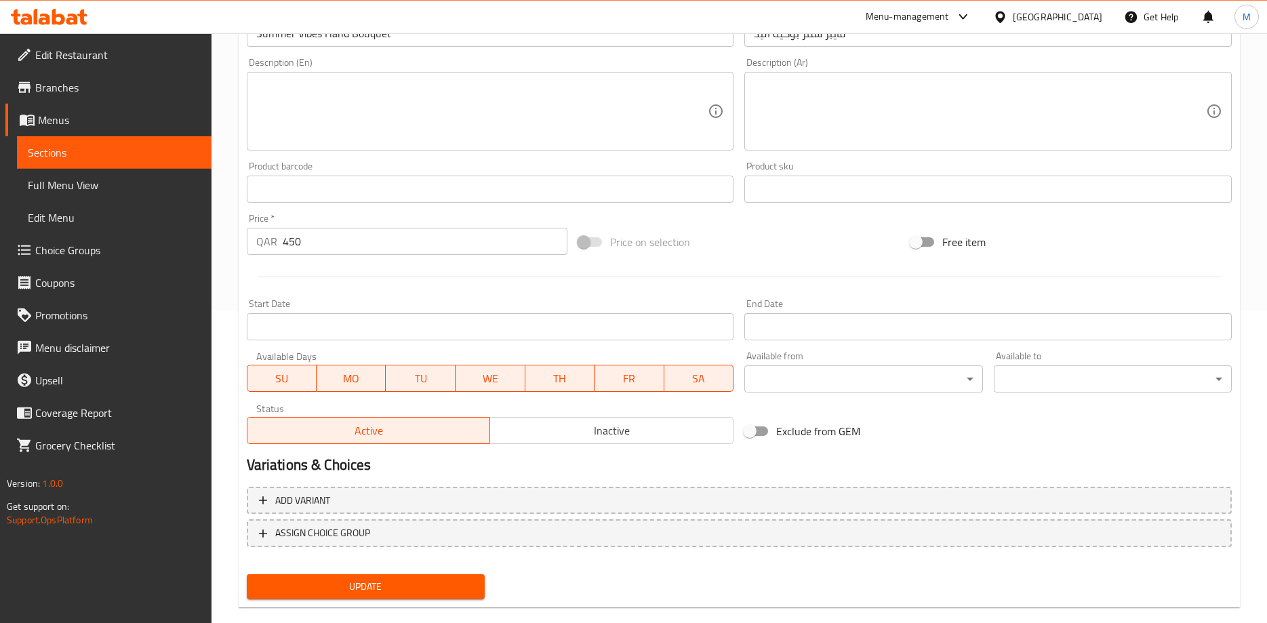
scroll to position [335, 0]
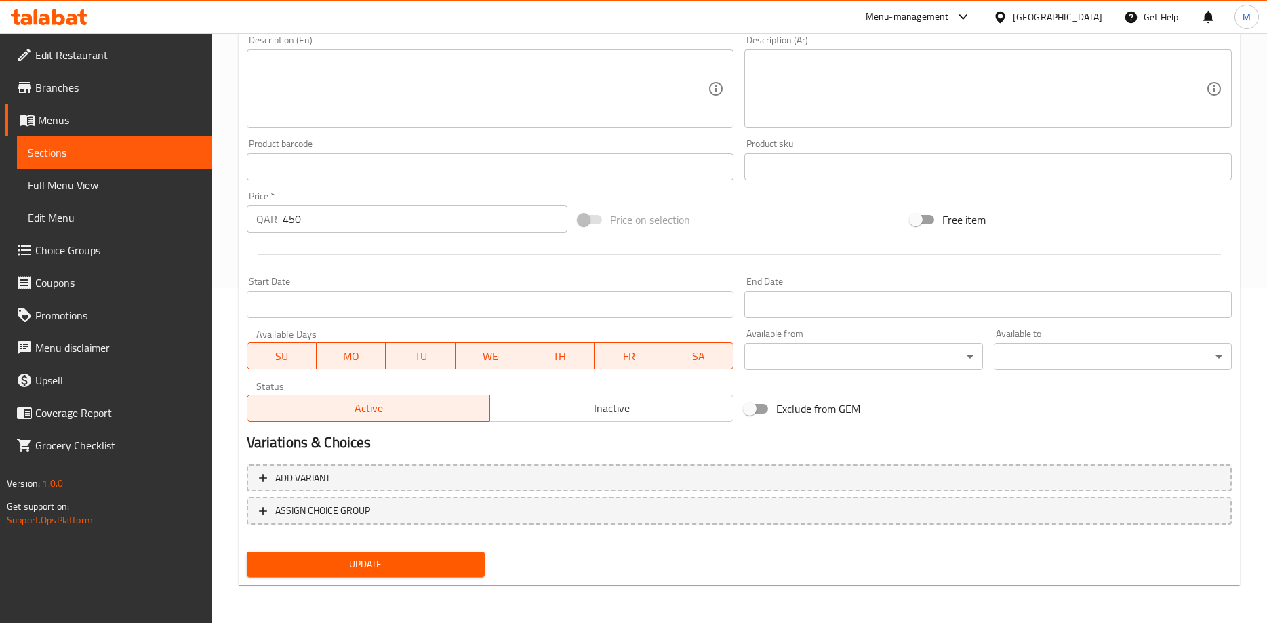
click at [386, 569] on span "Update" at bounding box center [366, 564] width 216 height 17
click at [1079, 402] on div "Add item image Image Size: 1200 x 800 px / Image formats: jpg, png / 5MB Max. I…" at bounding box center [738, 135] width 995 height 584
click at [417, 572] on span "Update" at bounding box center [366, 564] width 216 height 17
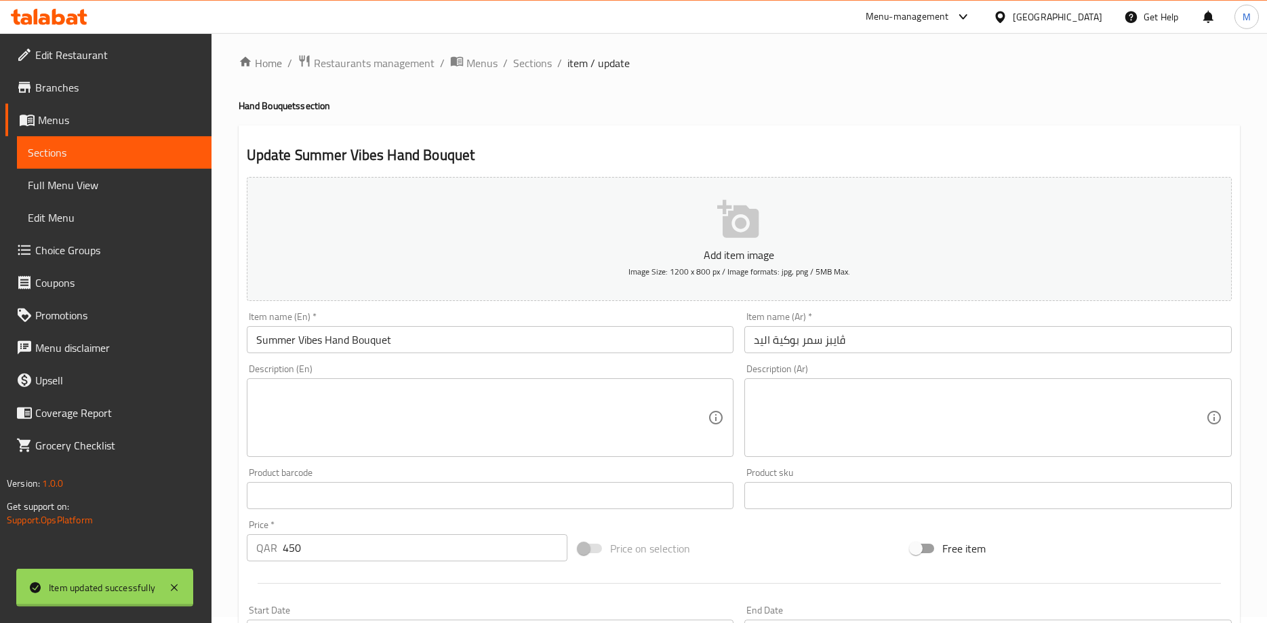
scroll to position [0, 0]
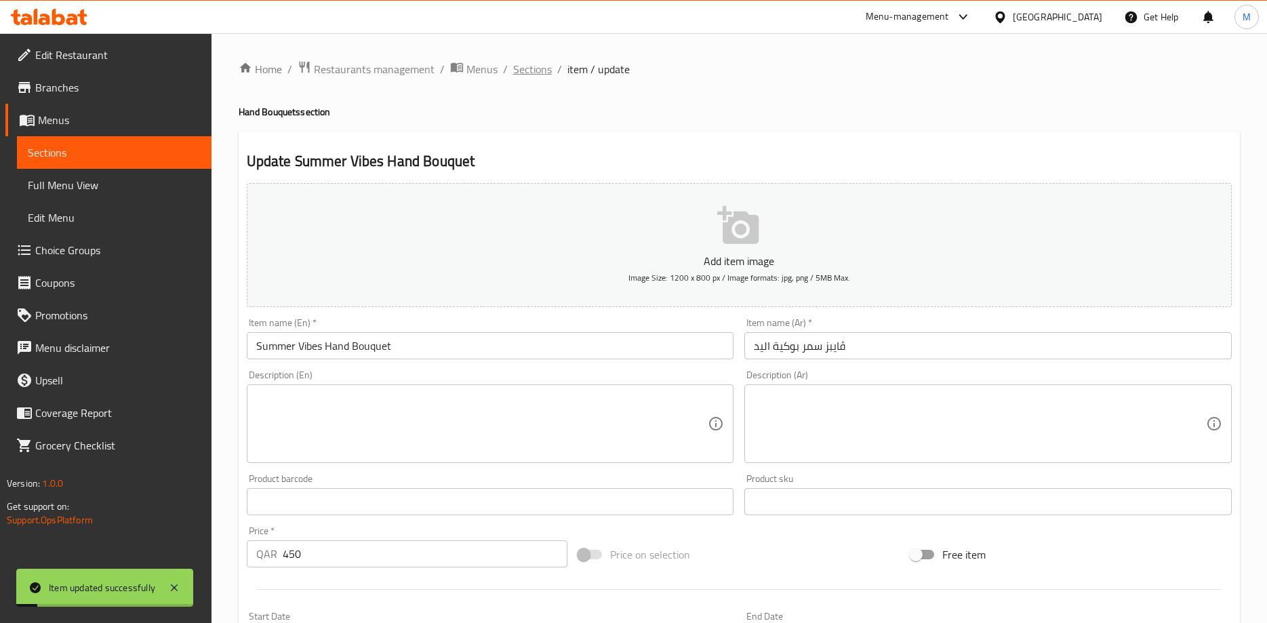
click at [537, 74] on span "Sections" at bounding box center [532, 69] width 39 height 16
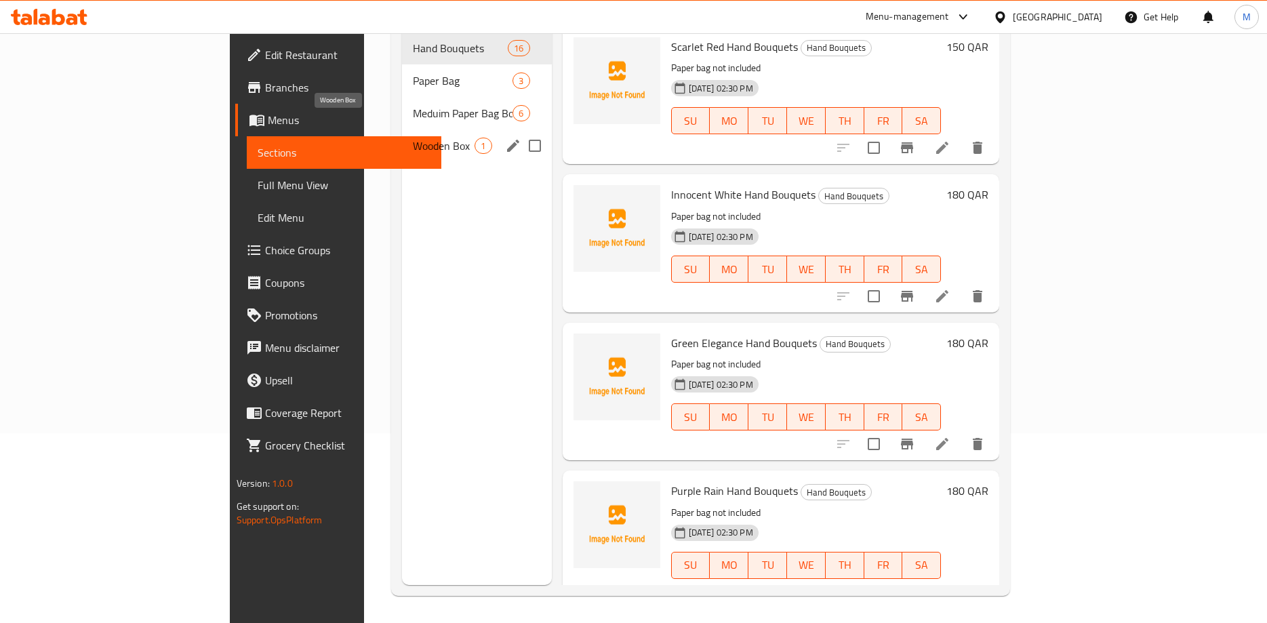
click at [413, 138] on span "Wooden Box" at bounding box center [444, 146] width 62 height 16
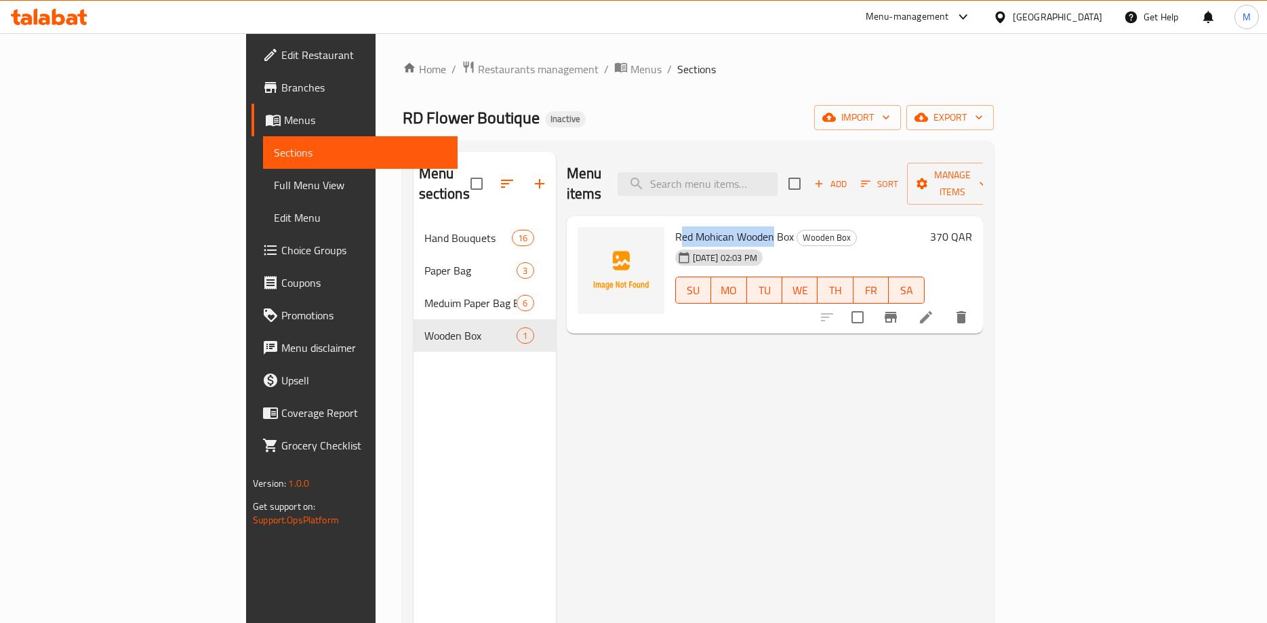
drag, startPoint x: 619, startPoint y: 215, endPoint x: 712, endPoint y: 213, distance: 93.5
click at [712, 226] on span "Red Mohican Wooden Box" at bounding box center [734, 236] width 119 height 20
click at [932, 311] on icon at bounding box center [926, 317] width 12 height 12
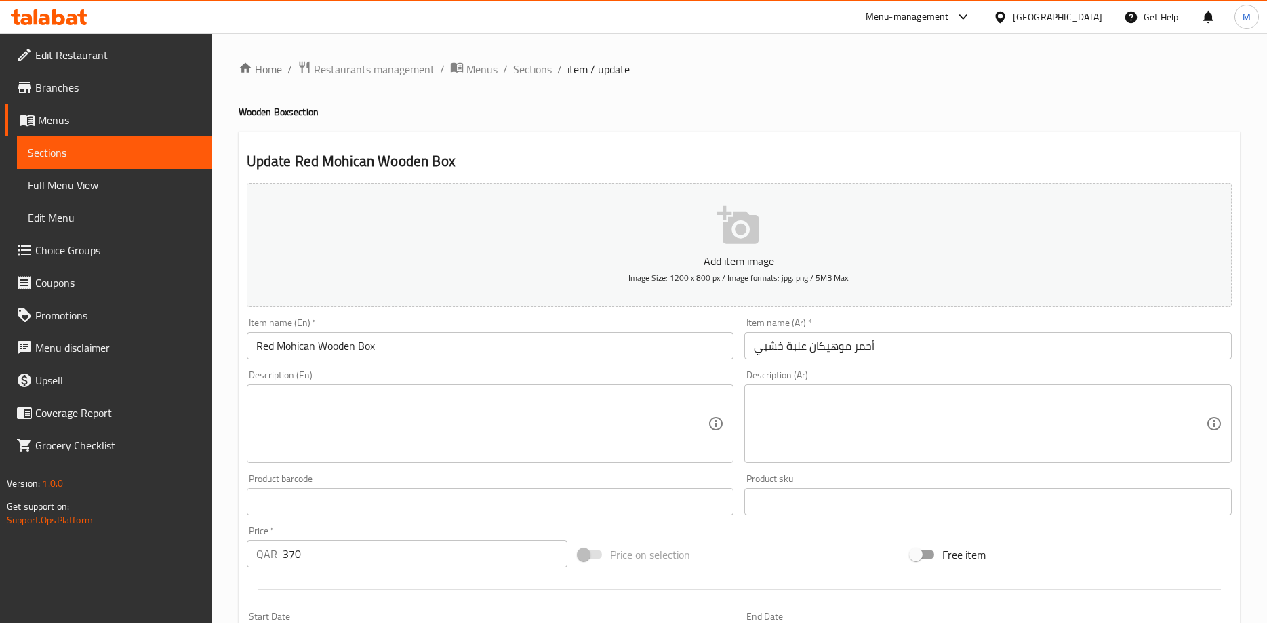
click at [981, 409] on textarea at bounding box center [980, 424] width 452 height 64
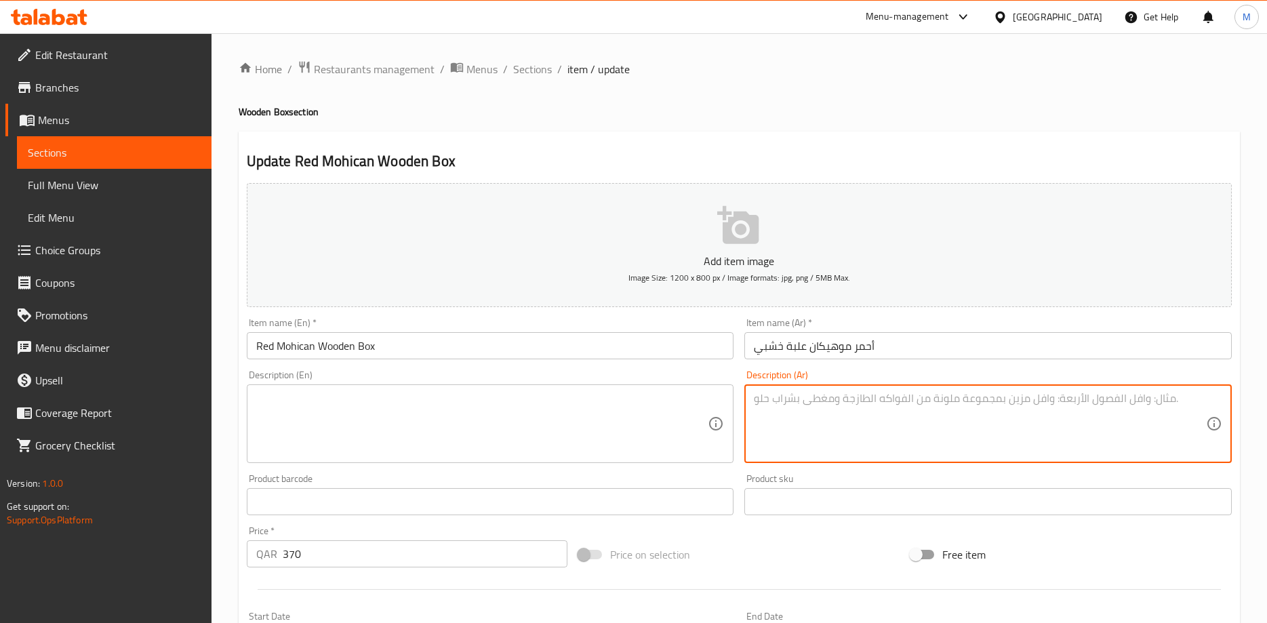
click at [726, 375] on div "Description (En) Description (En)" at bounding box center [490, 416] width 487 height 93
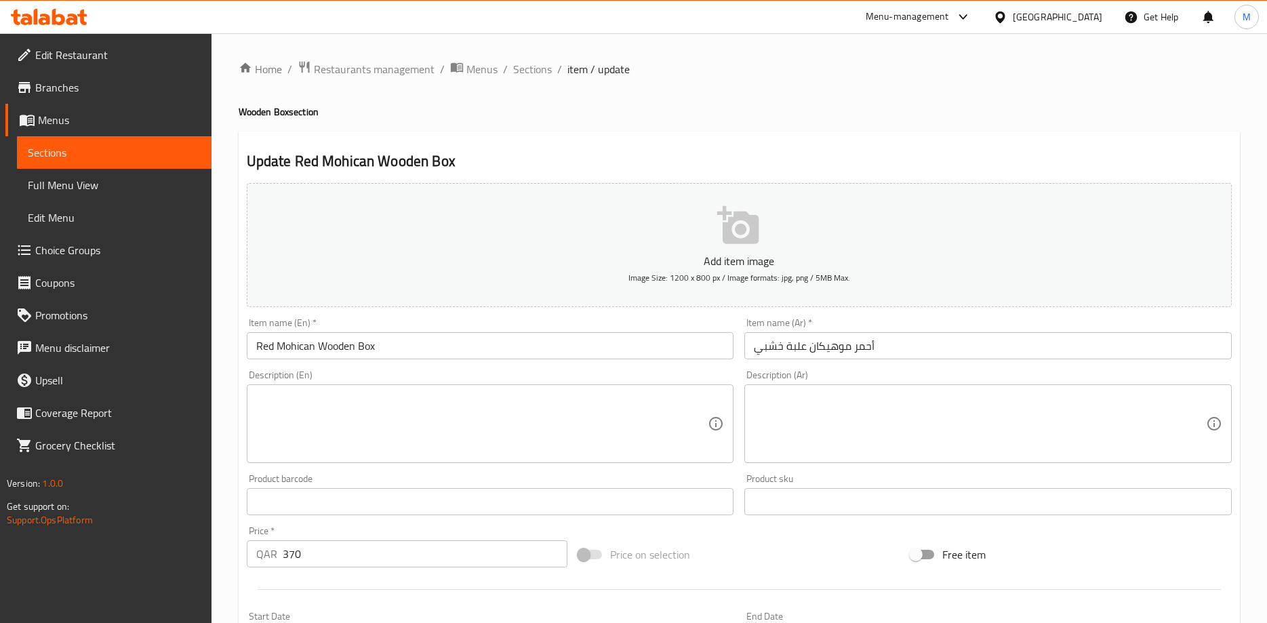
click at [844, 345] on input "أحمر موهيكان علبة خشبي" at bounding box center [987, 345] width 487 height 27
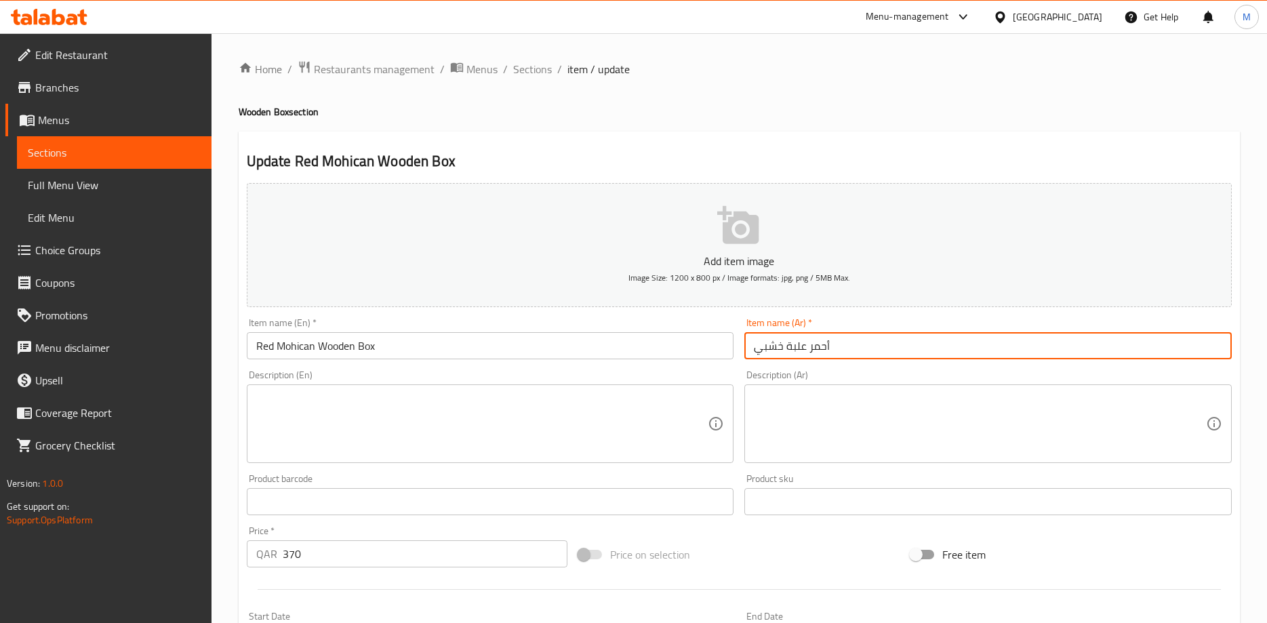
click at [844, 350] on input "أحمر علبة خشبي" at bounding box center [987, 345] width 487 height 27
paste input "موهيكان"
type input "موهيكان أحمر علبة خشبي"
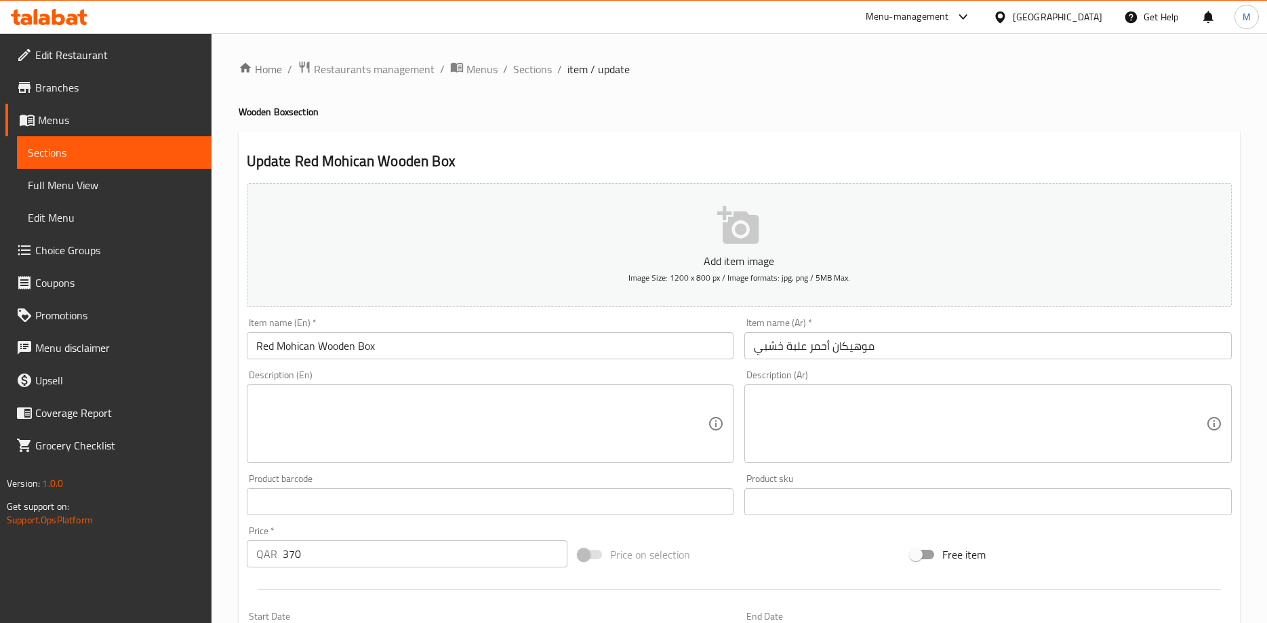
click at [890, 367] on div "Description (Ar) Description (Ar)" at bounding box center [988, 417] width 498 height 104
click at [740, 371] on div "Description (Ar) Description (Ar)" at bounding box center [988, 417] width 498 height 104
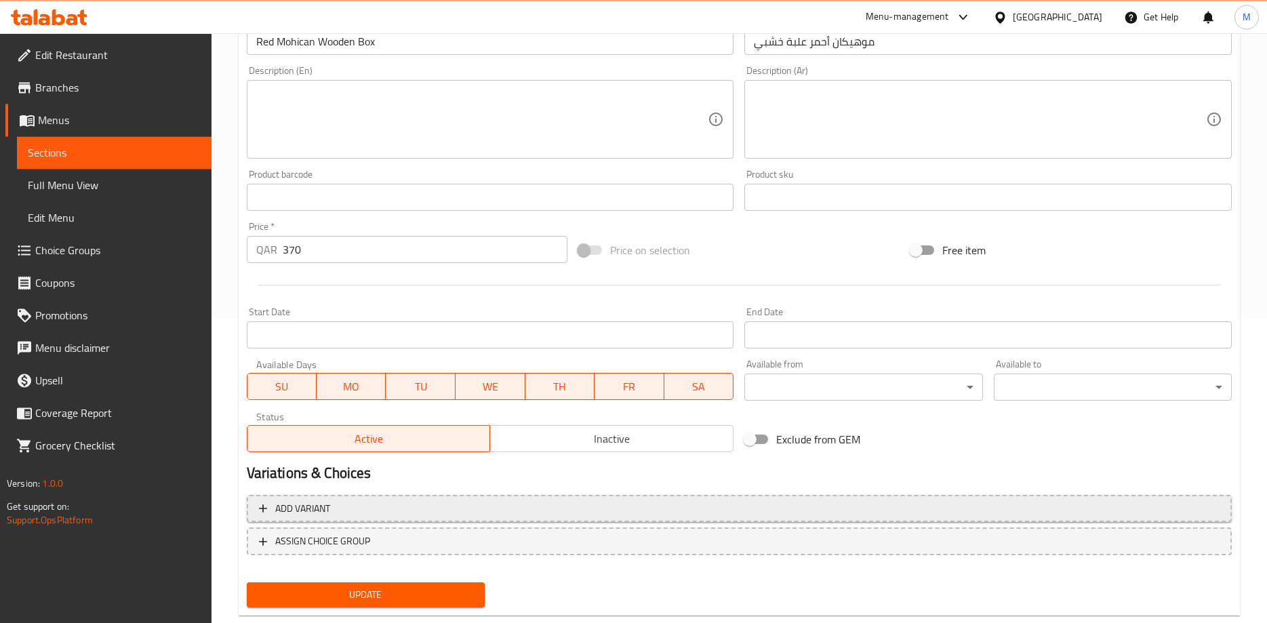
scroll to position [335, 0]
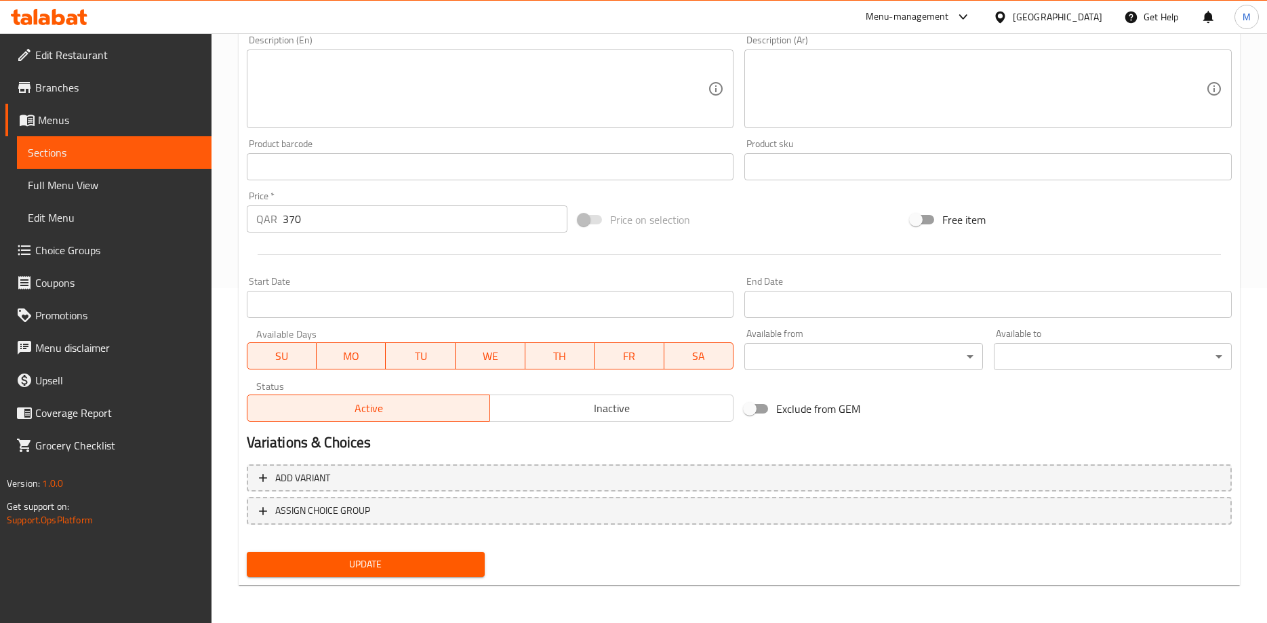
click at [370, 565] on span "Update" at bounding box center [366, 564] width 216 height 17
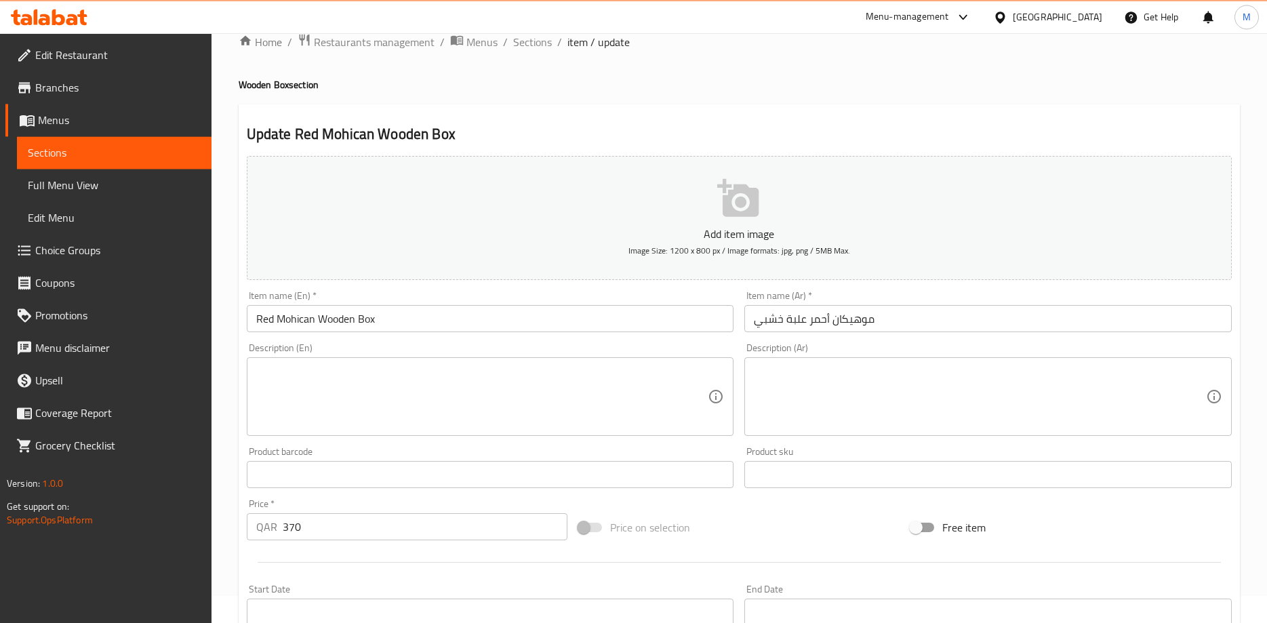
scroll to position [0, 0]
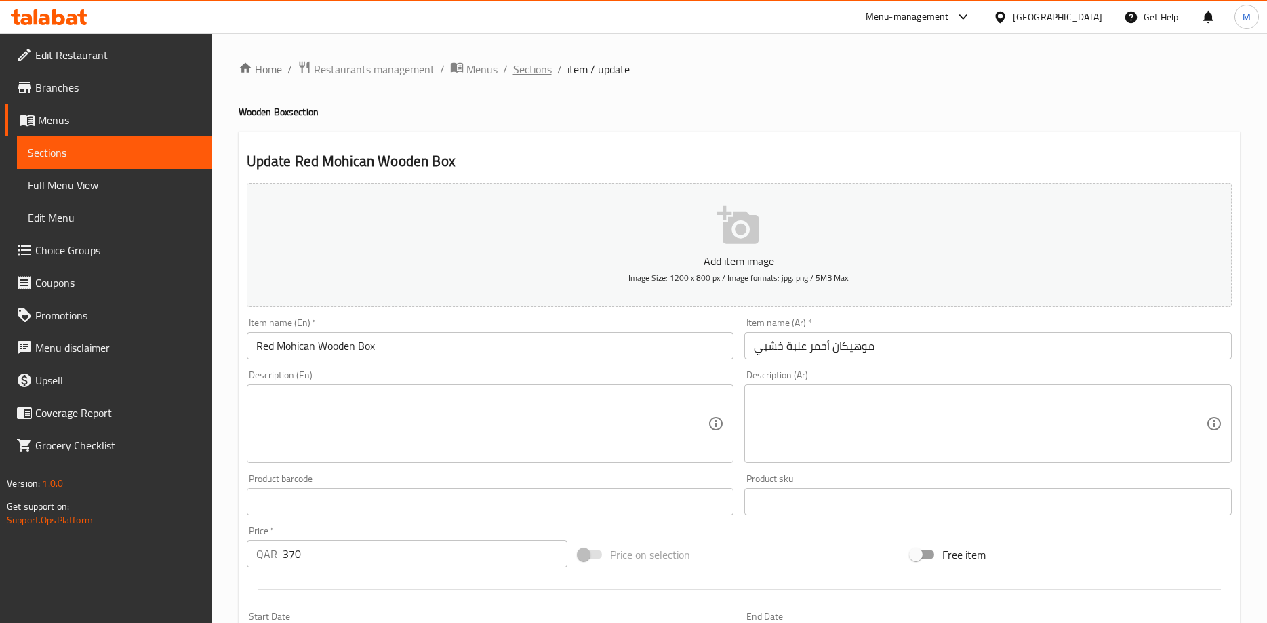
click at [526, 75] on span "Sections" at bounding box center [532, 69] width 39 height 16
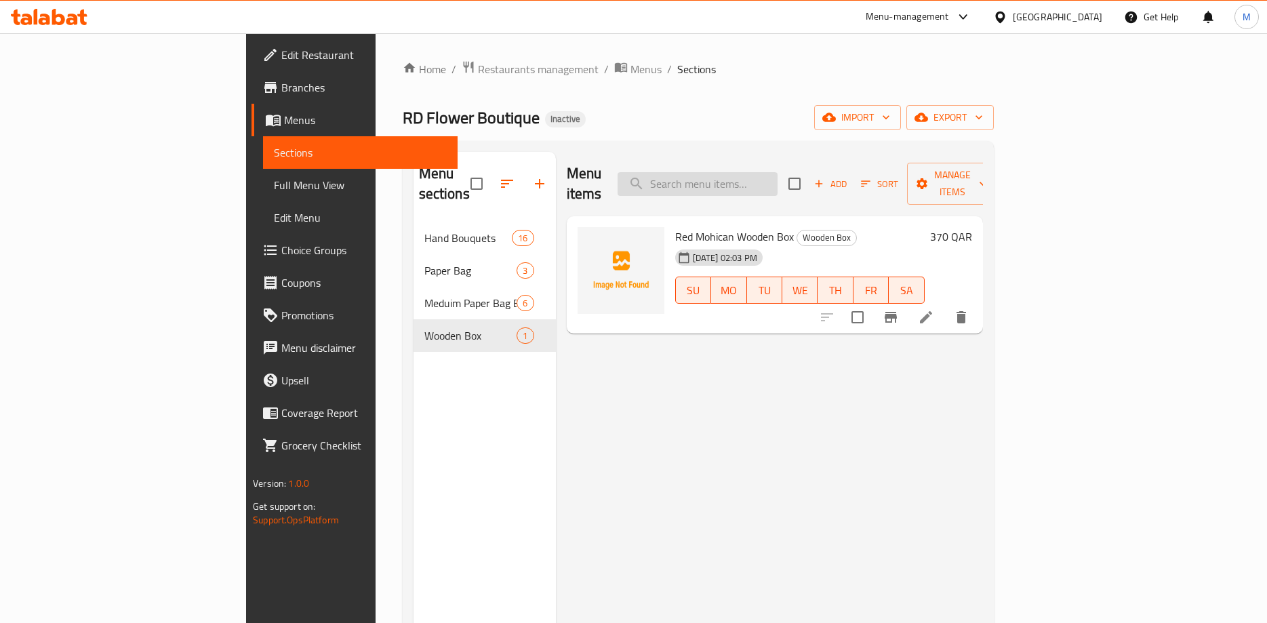
click at [777, 180] on input "search" at bounding box center [697, 184] width 160 height 24
paste input "Arctic Lime"
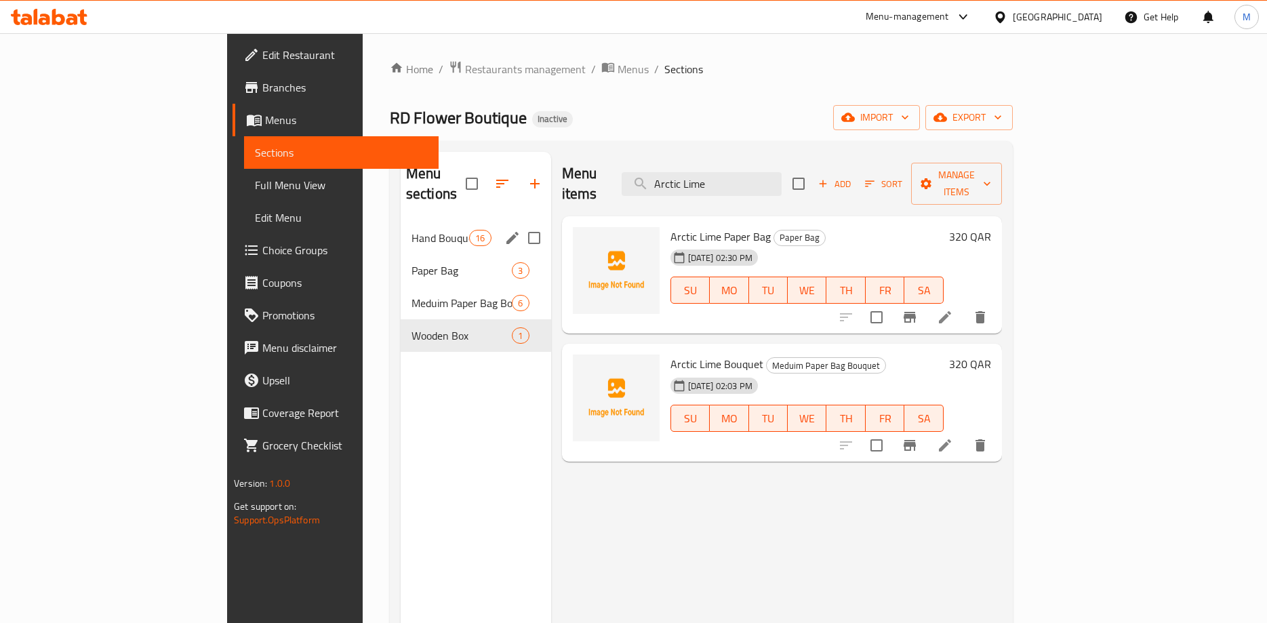
type input "Arctic Lime"
click at [401, 228] on div "Hand Bouquets 16" at bounding box center [476, 238] width 150 height 33
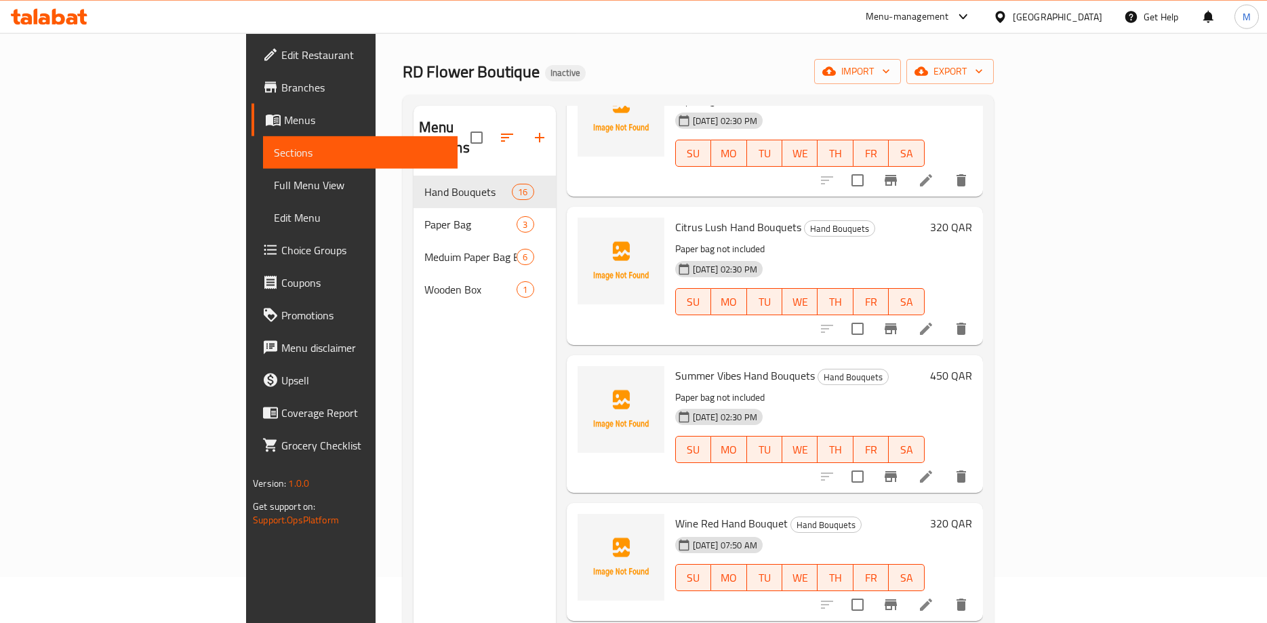
scroll to position [69, 0]
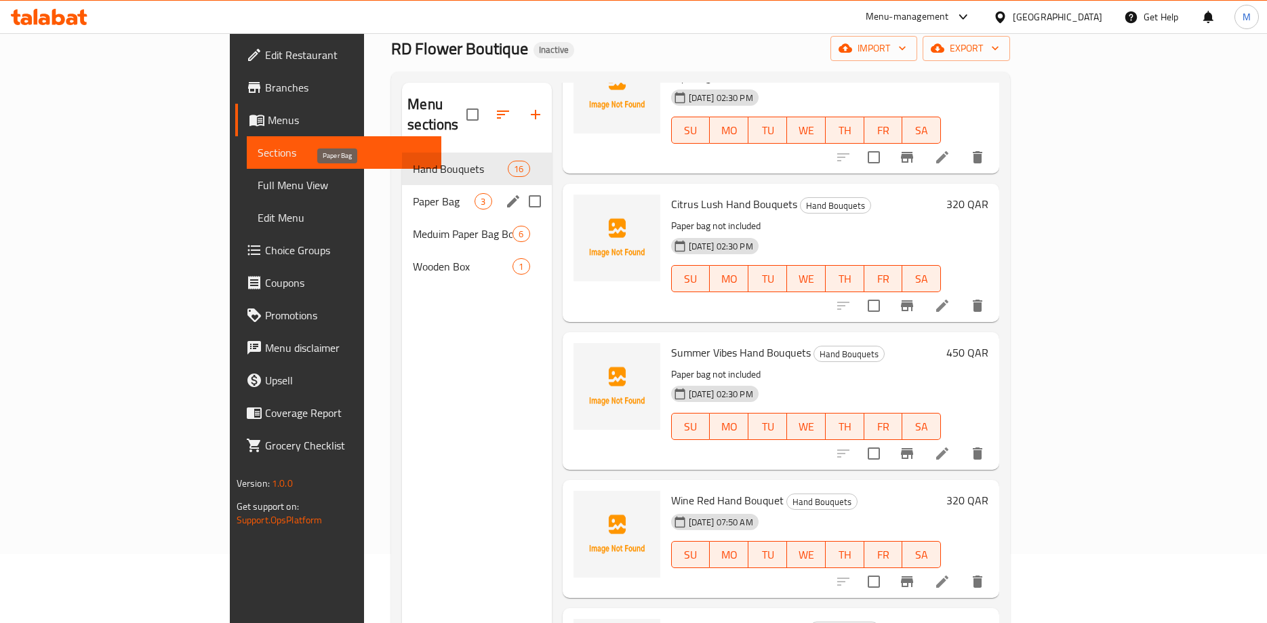
click at [413, 193] on span "Paper Bag" at bounding box center [444, 201] width 62 height 16
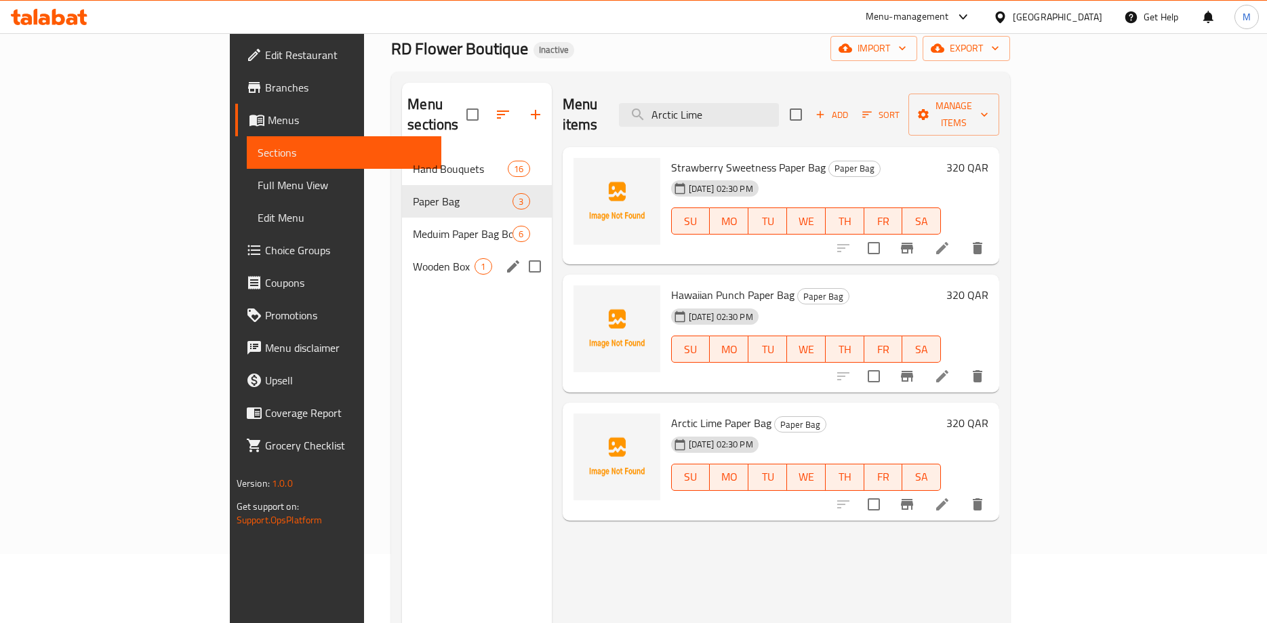
click at [413, 258] on span "Wooden Box" at bounding box center [444, 266] width 62 height 16
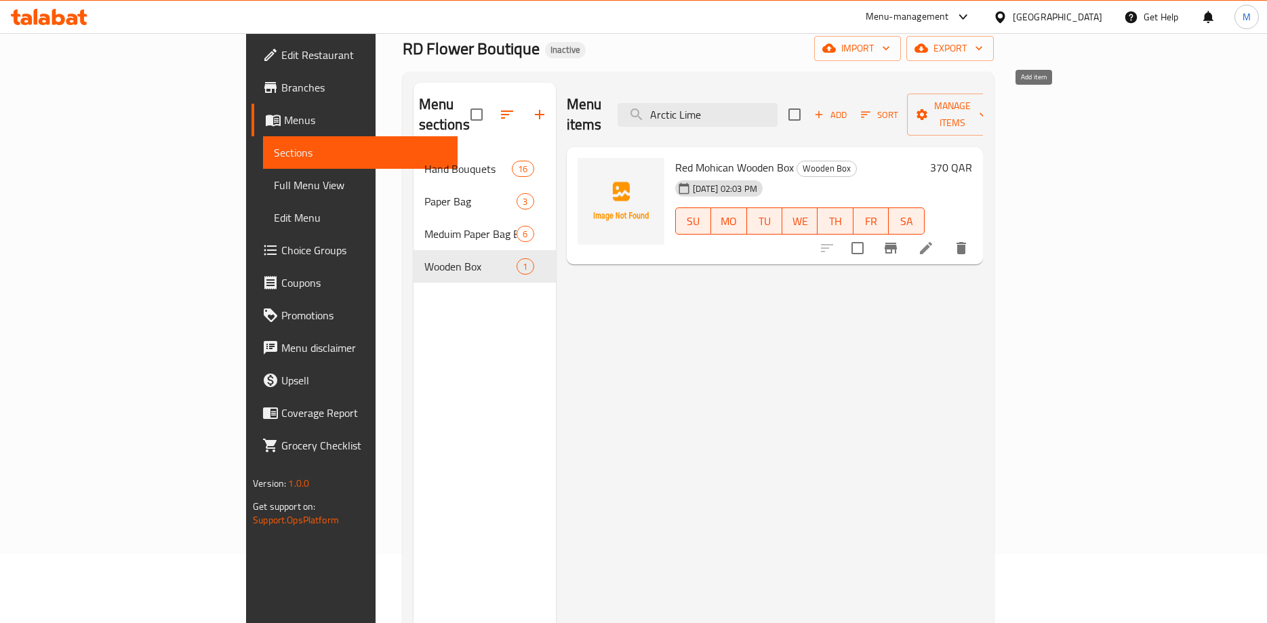
click at [848, 107] on span "Add" at bounding box center [830, 115] width 37 height 16
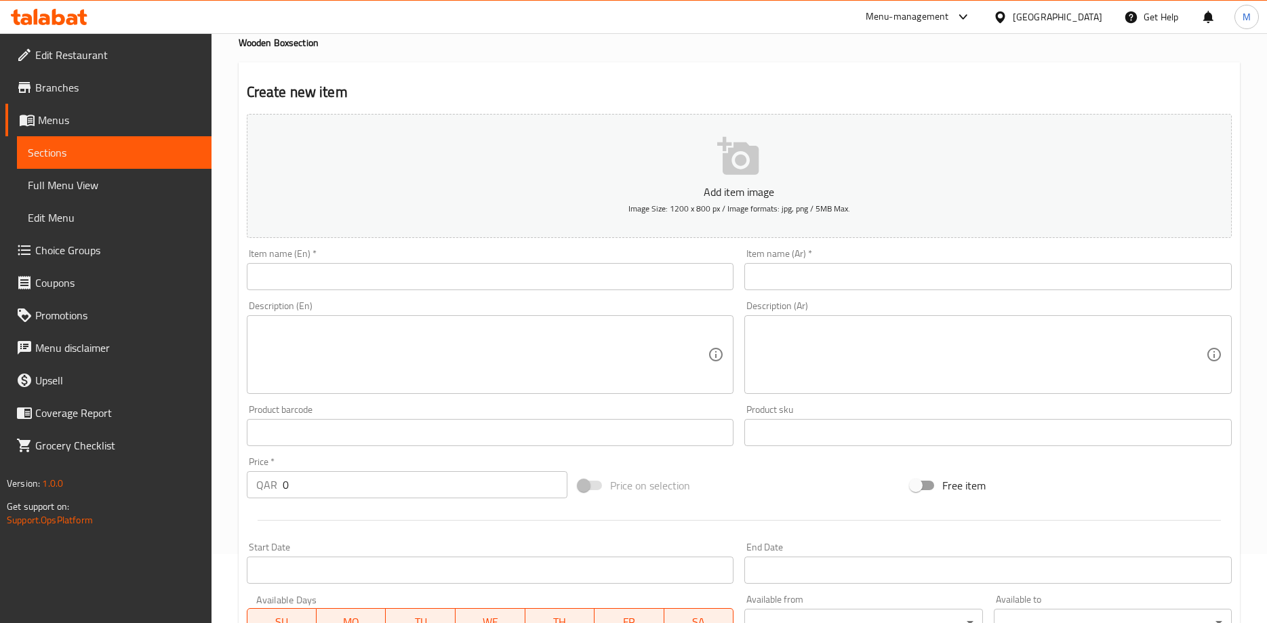
click at [531, 279] on input "text" at bounding box center [490, 276] width 487 height 27
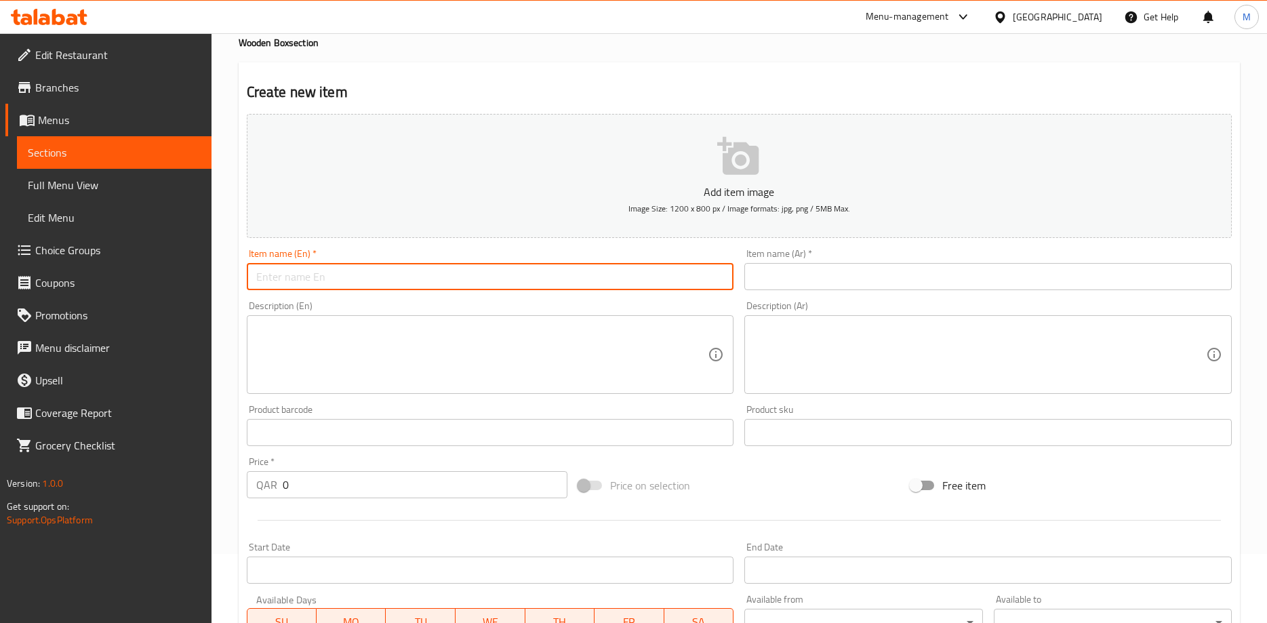
paste input "Summer Vibes"
click at [546, 278] on input "Summer Vibes" at bounding box center [490, 276] width 487 height 27
paste input "Wooden Box"
type input "Summer Vibes Wooden Box"
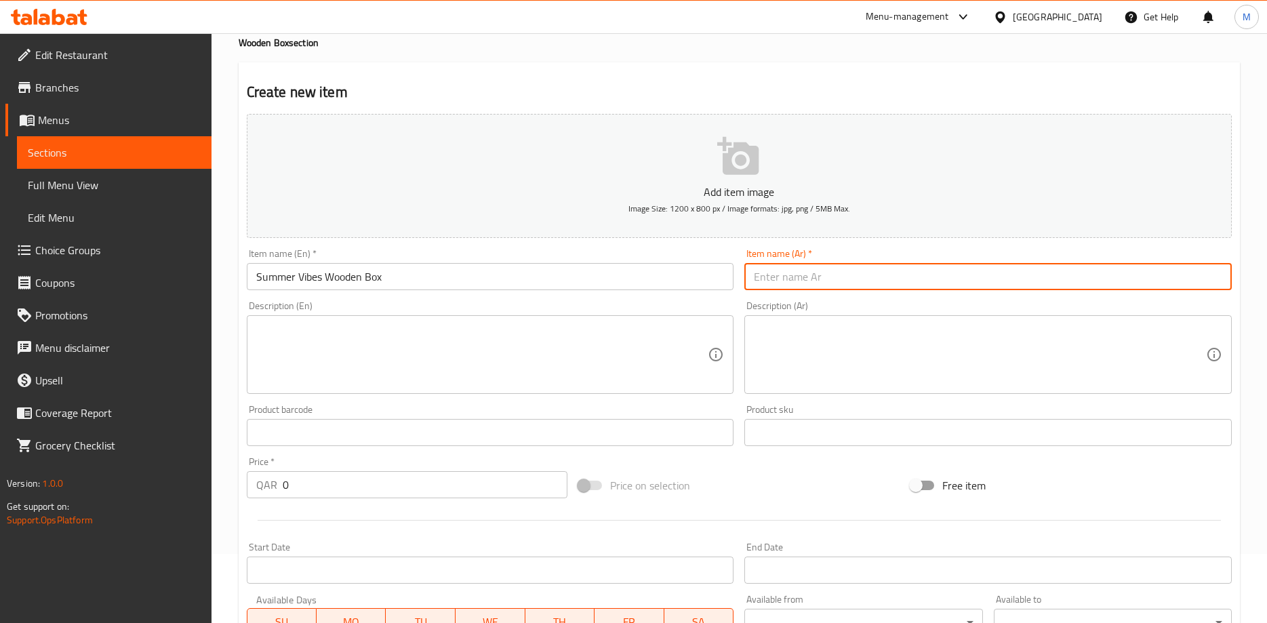
click at [812, 270] on input "text" at bounding box center [987, 276] width 487 height 27
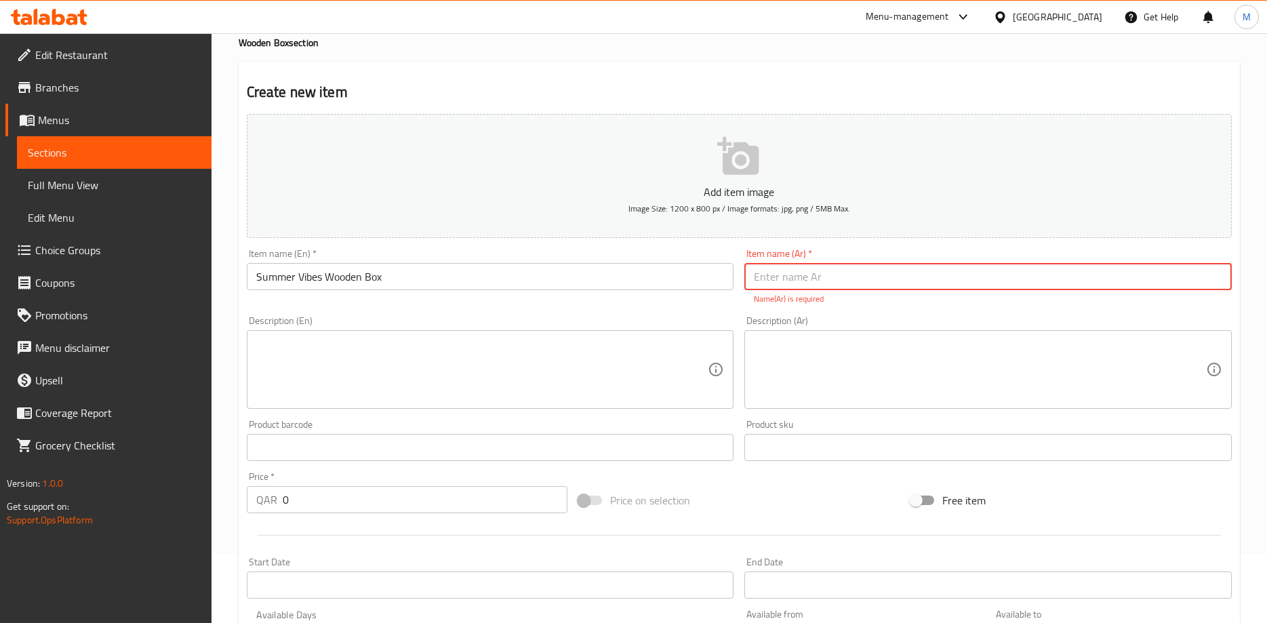
click at [821, 272] on input "text" at bounding box center [987, 276] width 487 height 27
type input "S"
type input "سمر فايبس صندوق خشبى"
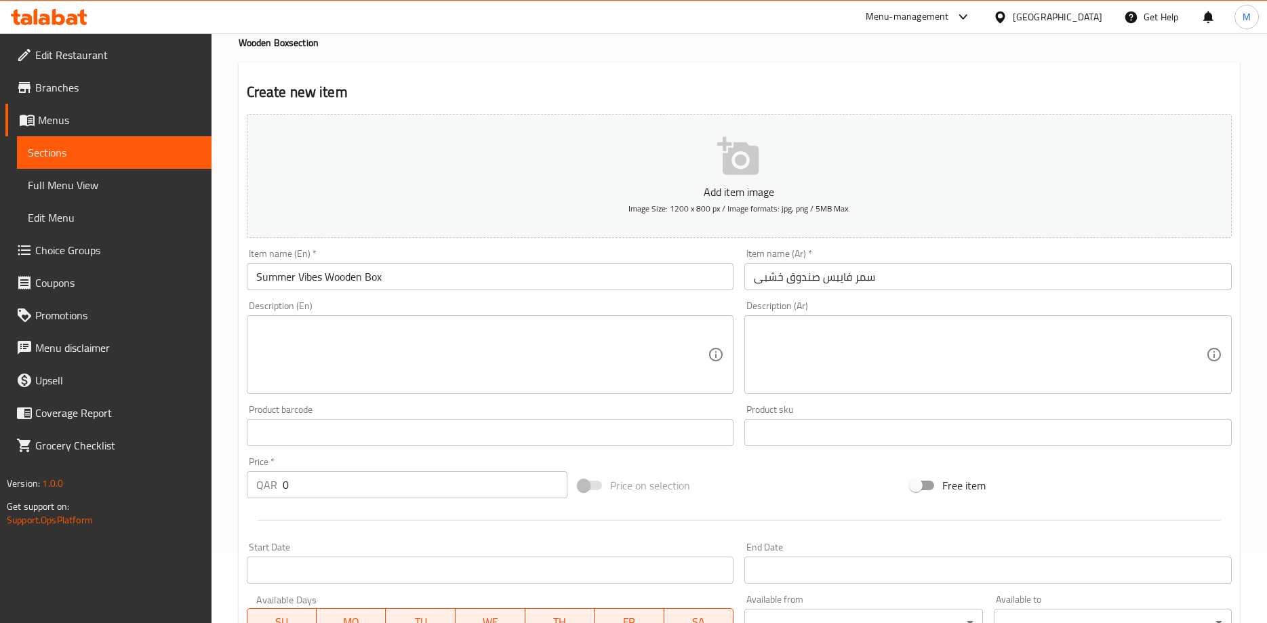
click at [577, 249] on div "Item name (En)   * Summer Vibes Wooden Box Item name (En) *" at bounding box center [490, 269] width 498 height 52
click at [283, 478] on input "0" at bounding box center [425, 484] width 285 height 27
paste input "45"
type input "450"
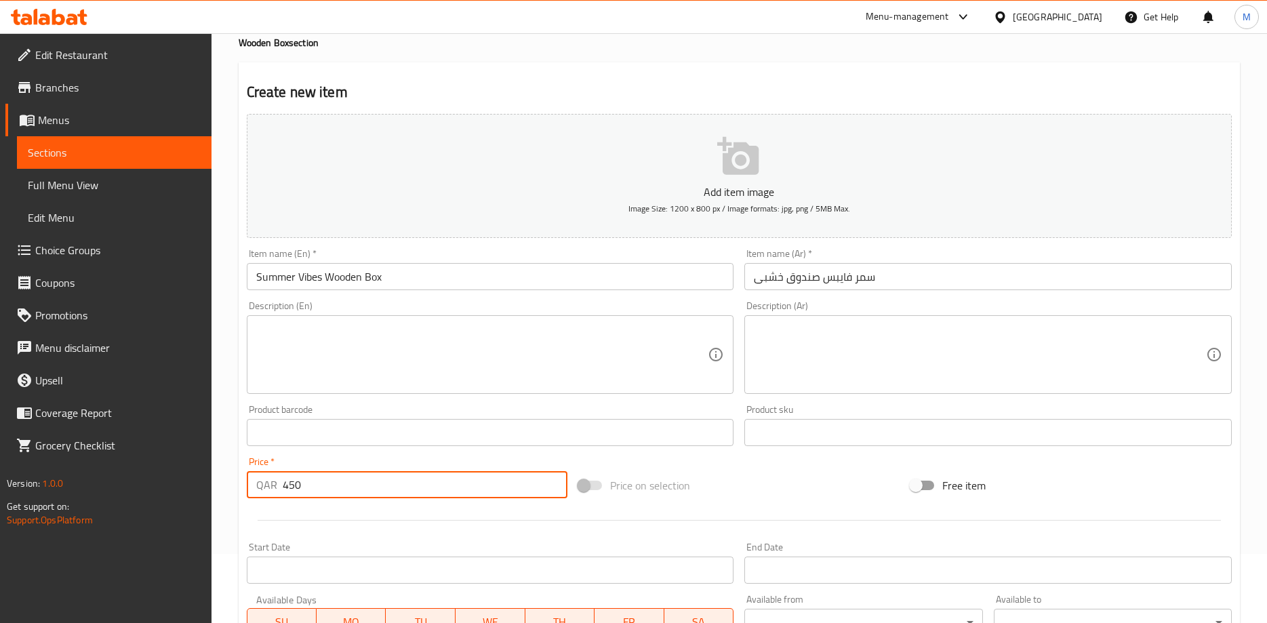
click at [702, 464] on div "Add item image Image Size: 1200 x 800 px / Image formats: jpg, png / 5MB Max. I…" at bounding box center [738, 400] width 995 height 584
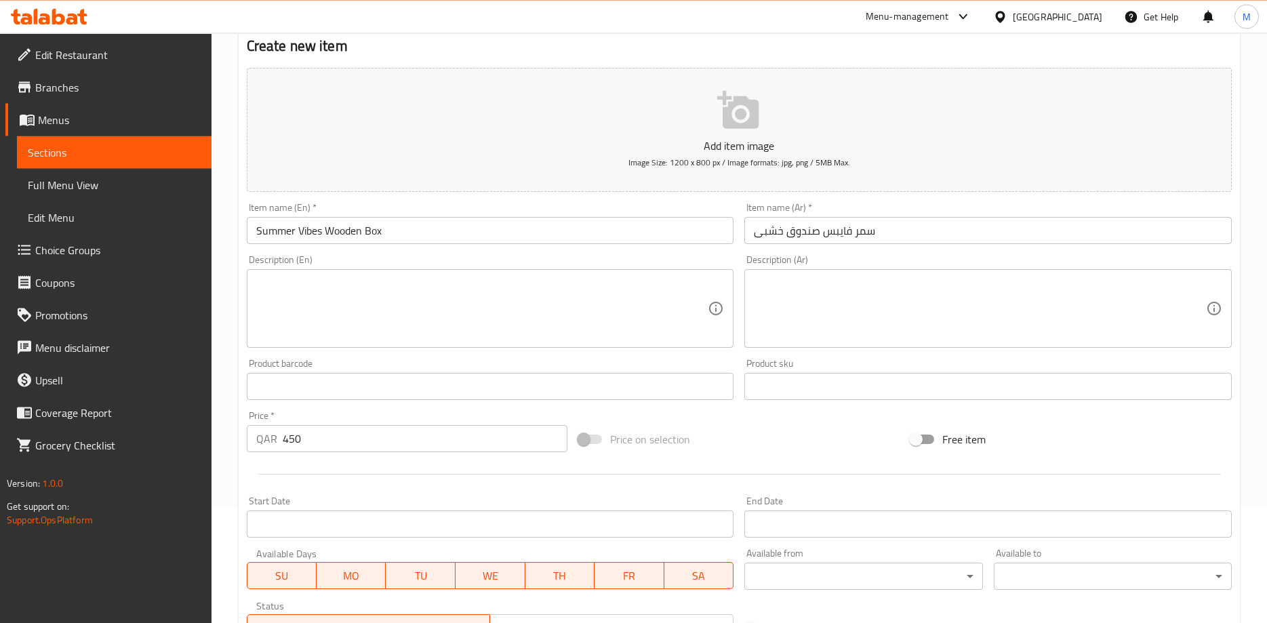
scroll to position [138, 0]
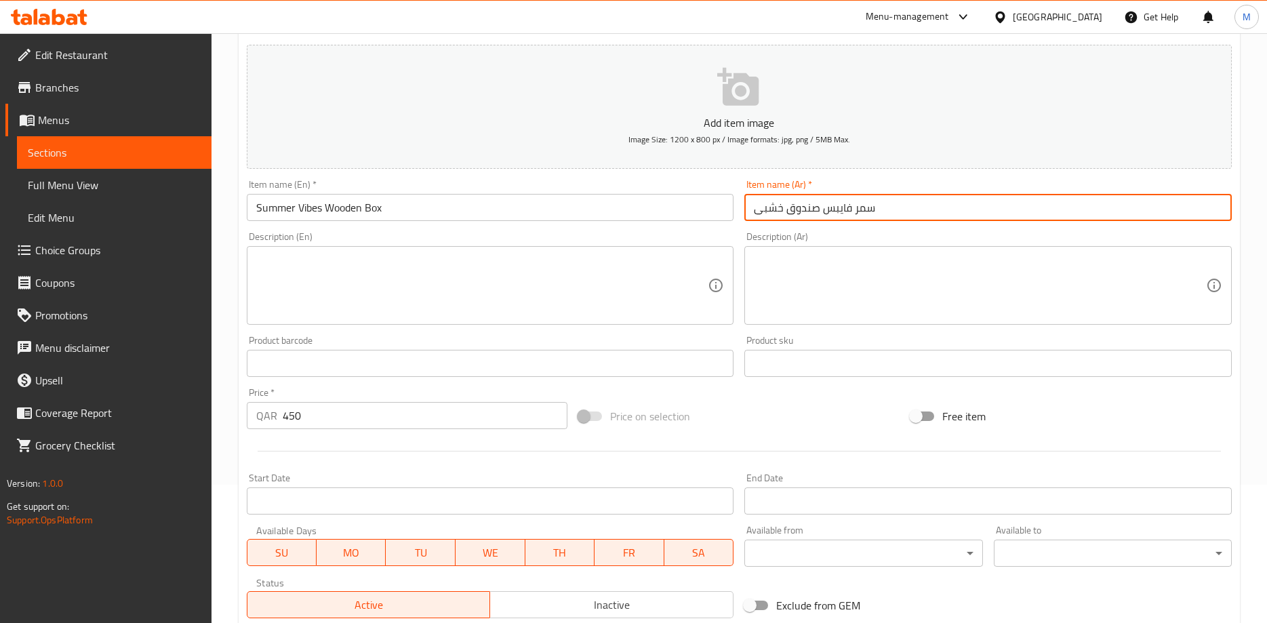
drag, startPoint x: 886, startPoint y: 209, endPoint x: 820, endPoint y: 222, distance: 67.5
click at [820, 221] on input "سمر فايبس صندوق خشبى" at bounding box center [987, 207] width 487 height 27
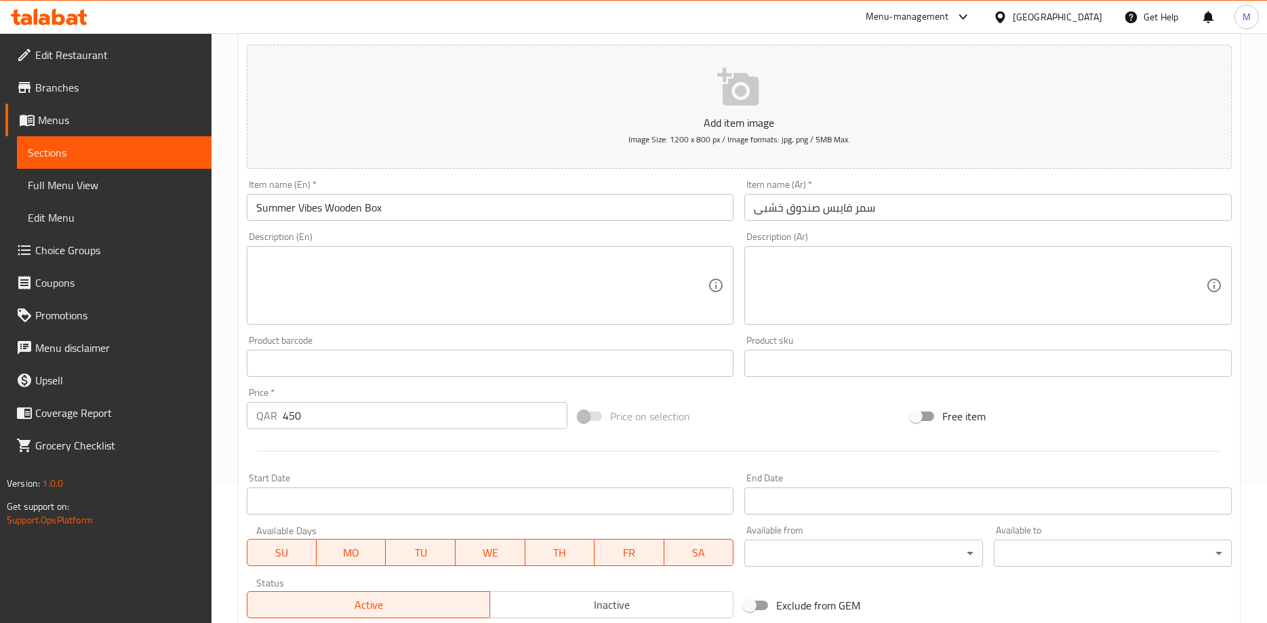
click at [735, 340] on div "Product barcode Product barcode" at bounding box center [490, 356] width 498 height 52
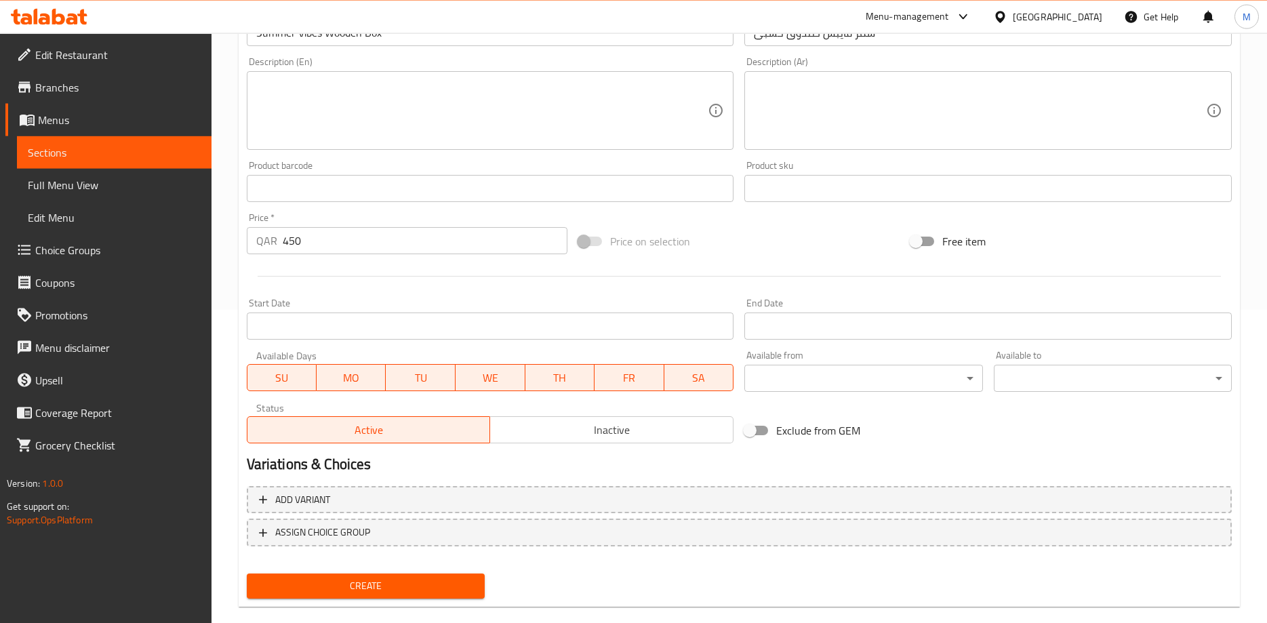
scroll to position [335, 0]
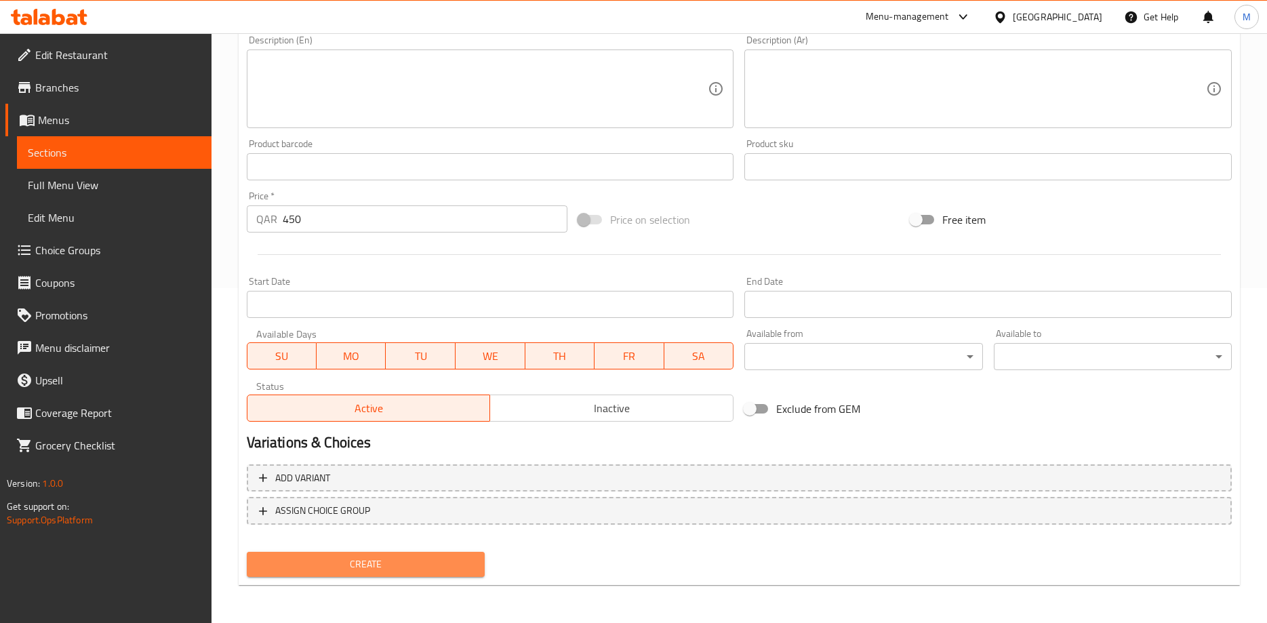
click at [389, 567] on span "Create" at bounding box center [366, 564] width 216 height 17
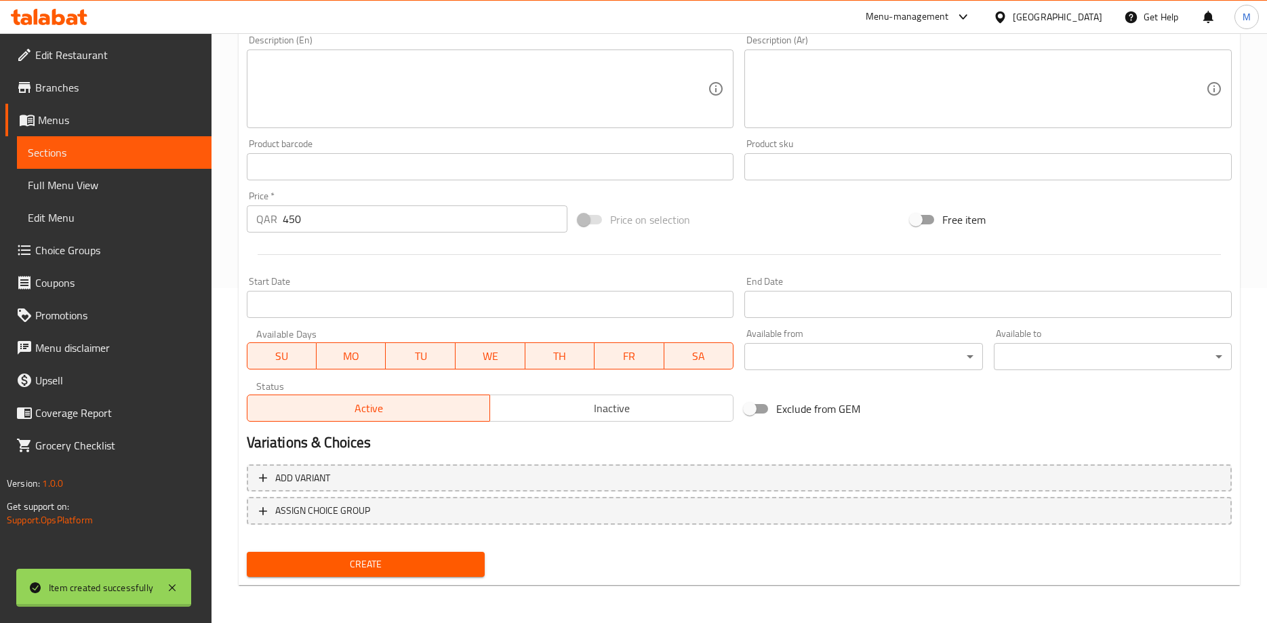
type input "0"
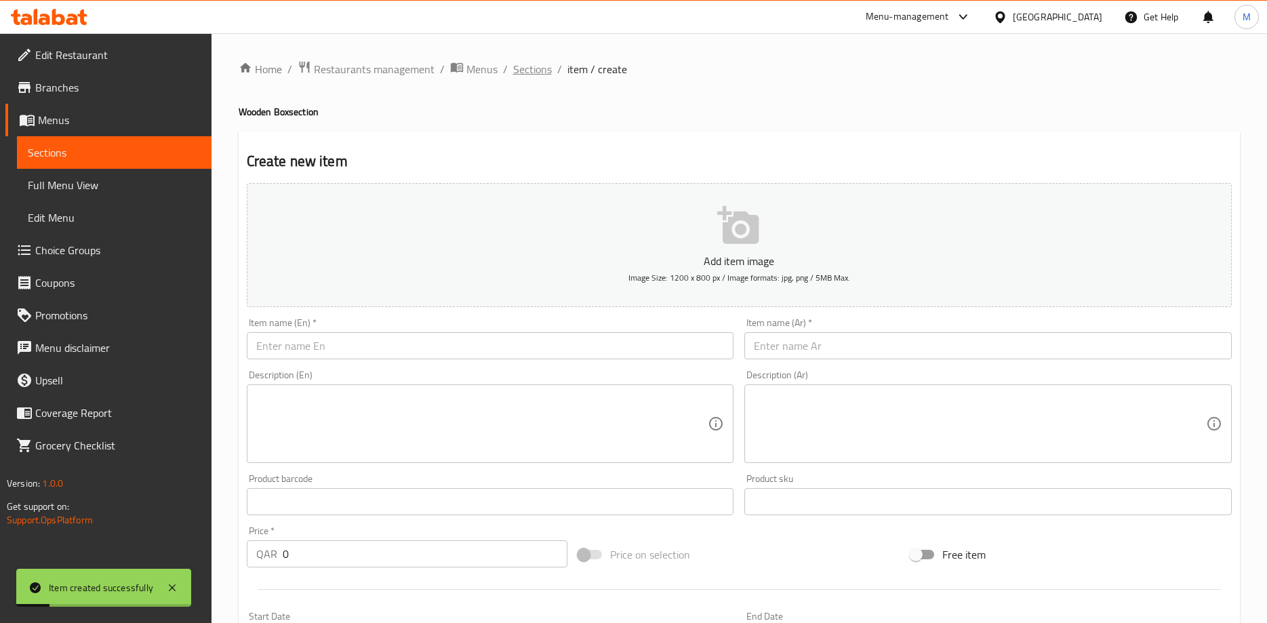
click at [533, 75] on span "Sections" at bounding box center [532, 69] width 39 height 16
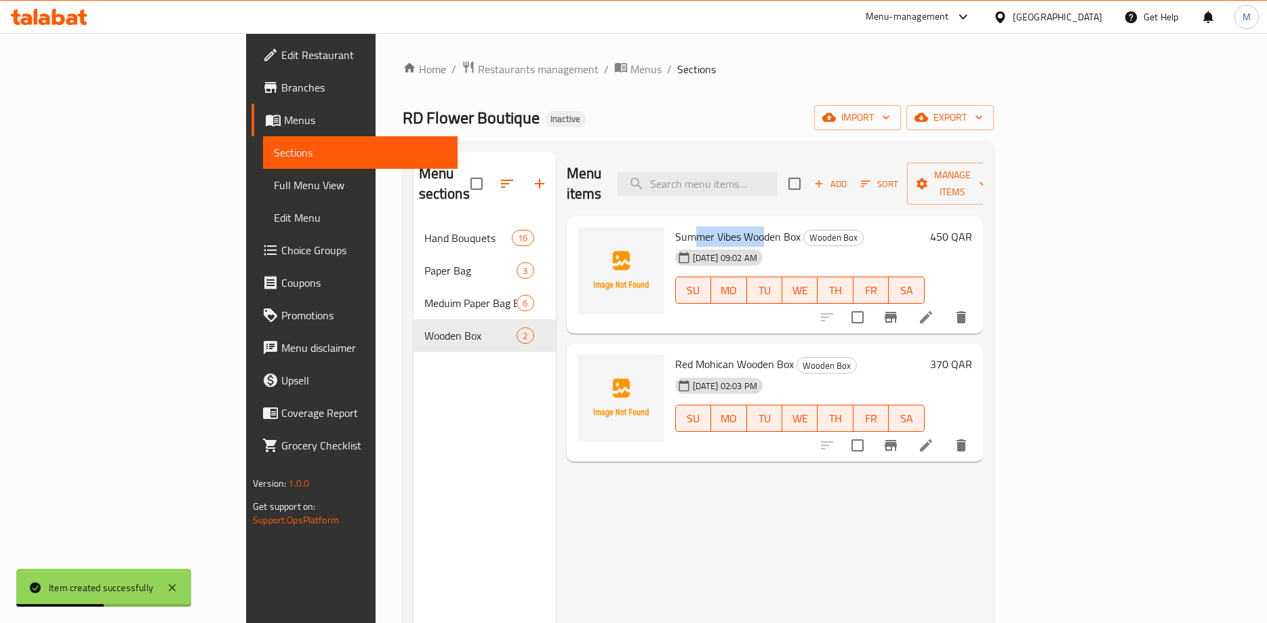
drag, startPoint x: 638, startPoint y: 216, endPoint x: 701, endPoint y: 214, distance: 62.4
click at [701, 226] on span "Summer Vibes Wooden Box" at bounding box center [737, 236] width 125 height 20
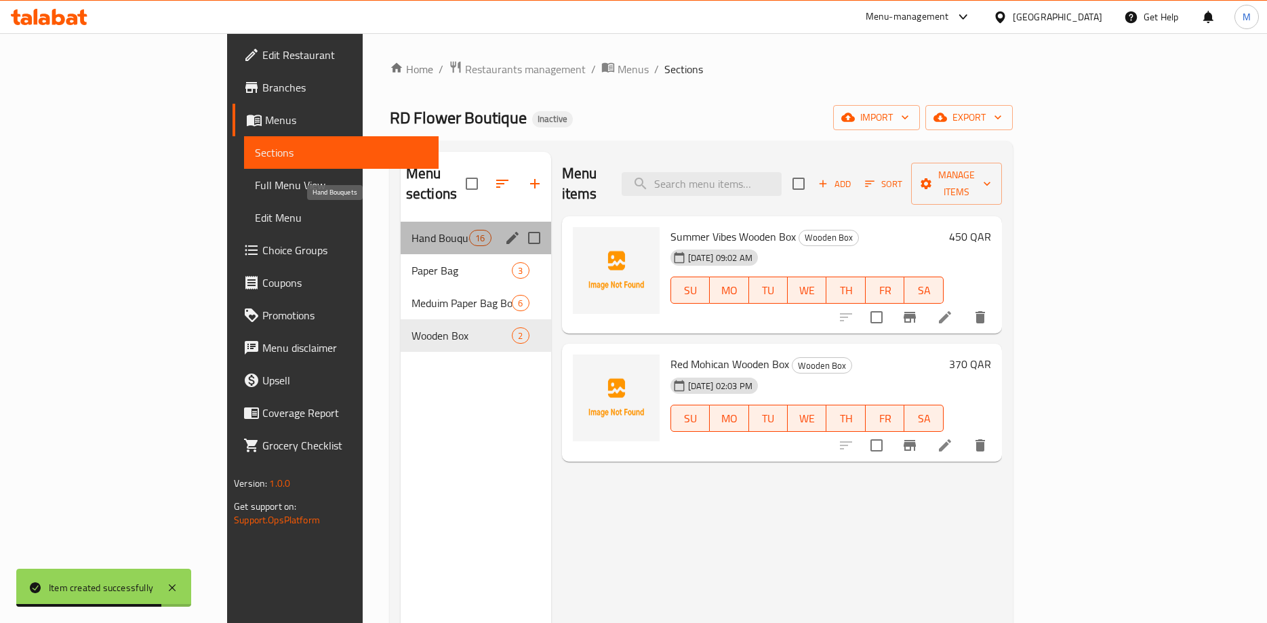
click at [411, 230] on span "Hand Bouquets" at bounding box center [440, 238] width 58 height 16
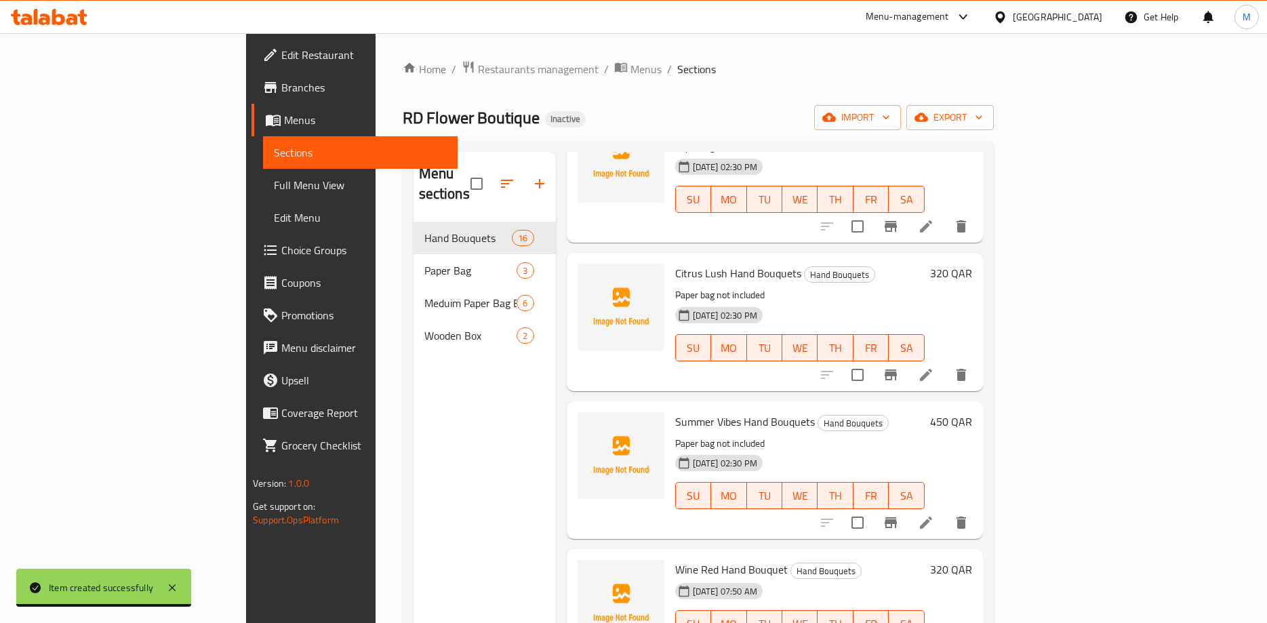
scroll to position [190, 0]
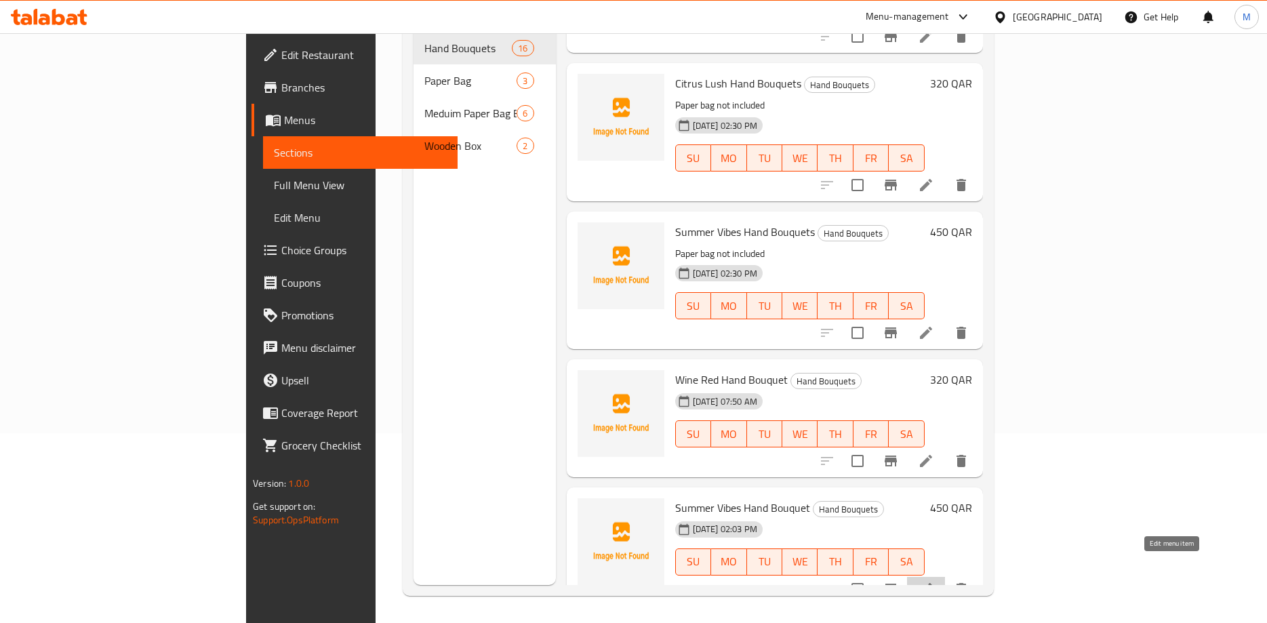
click at [932, 583] on icon at bounding box center [926, 589] width 12 height 12
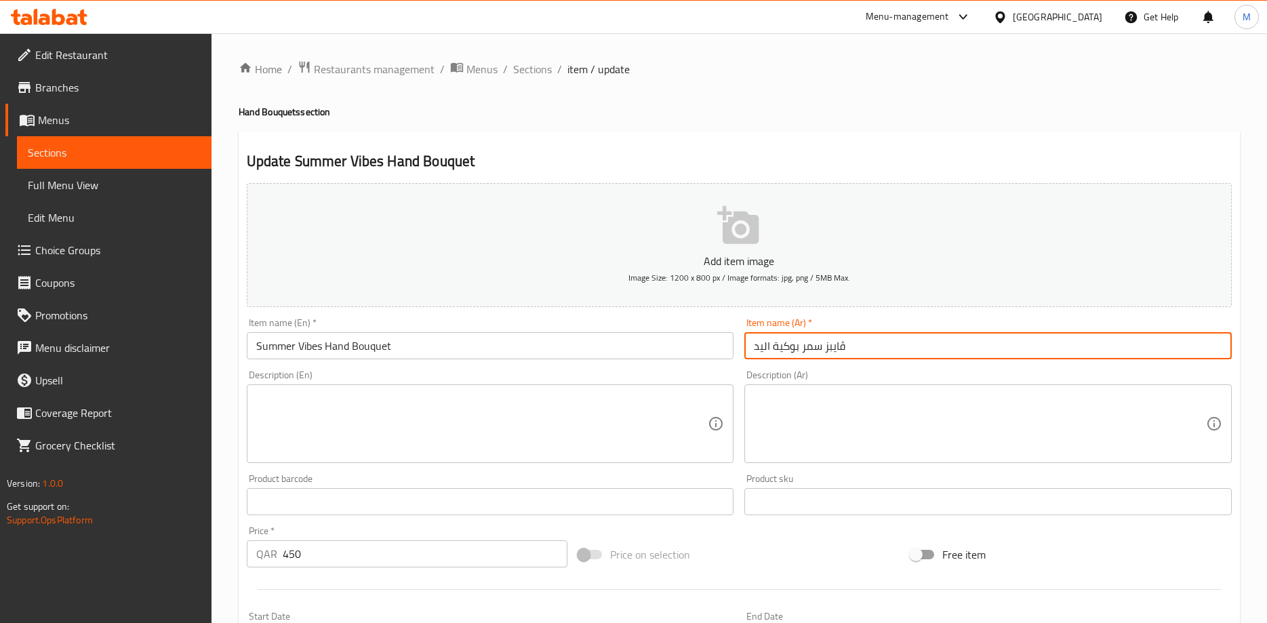
drag, startPoint x: 861, startPoint y: 349, endPoint x: 802, endPoint y: 355, distance: 59.9
click at [802, 355] on input "ڤايبز سمر بوكية اليد" at bounding box center [987, 345] width 487 height 27
paste input "سمر فايبس"
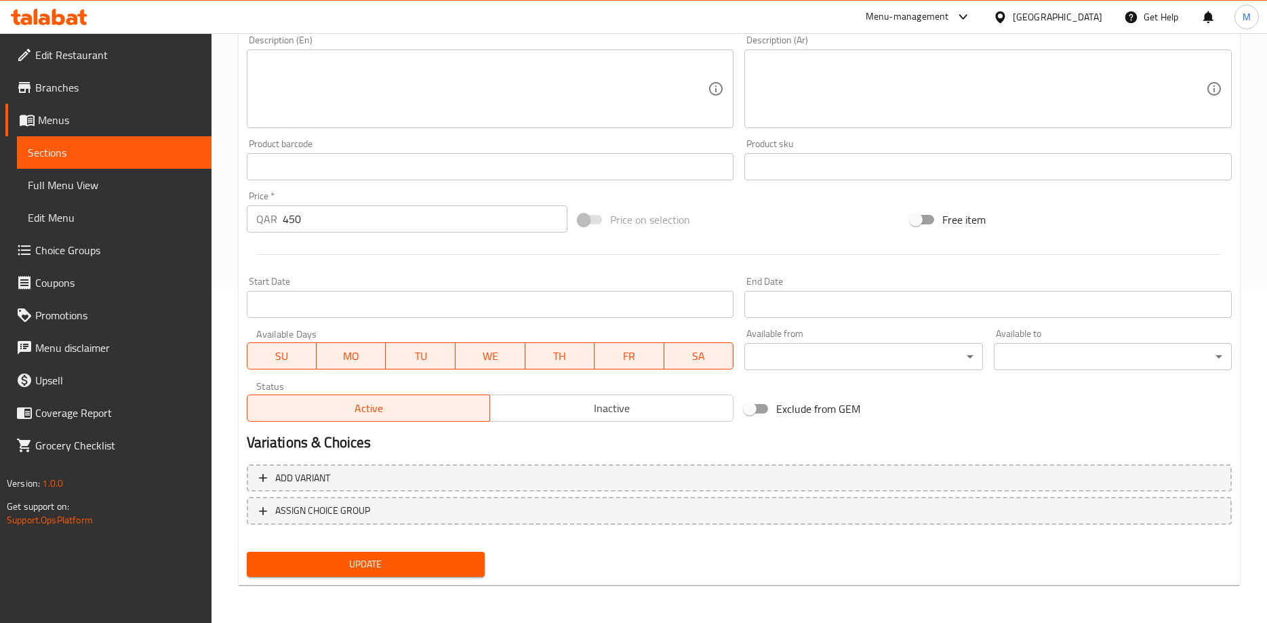
type input "سمر فايبس بوكية اليد"
click at [361, 569] on span "Update" at bounding box center [366, 564] width 216 height 17
click at [1096, 396] on div "Add item image Image Size: 1200 x 800 px / Image formats: jpg, png / 5MB Max. I…" at bounding box center [738, 135] width 995 height 584
click at [418, 567] on span "Update" at bounding box center [366, 564] width 216 height 17
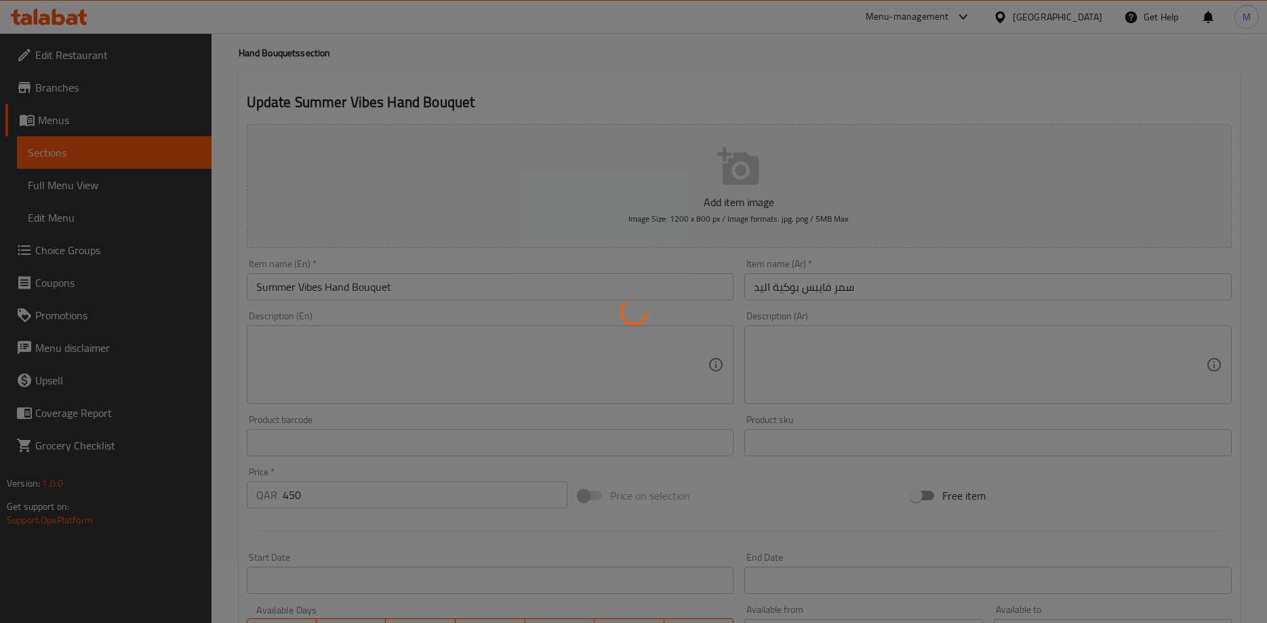
scroll to position [0, 0]
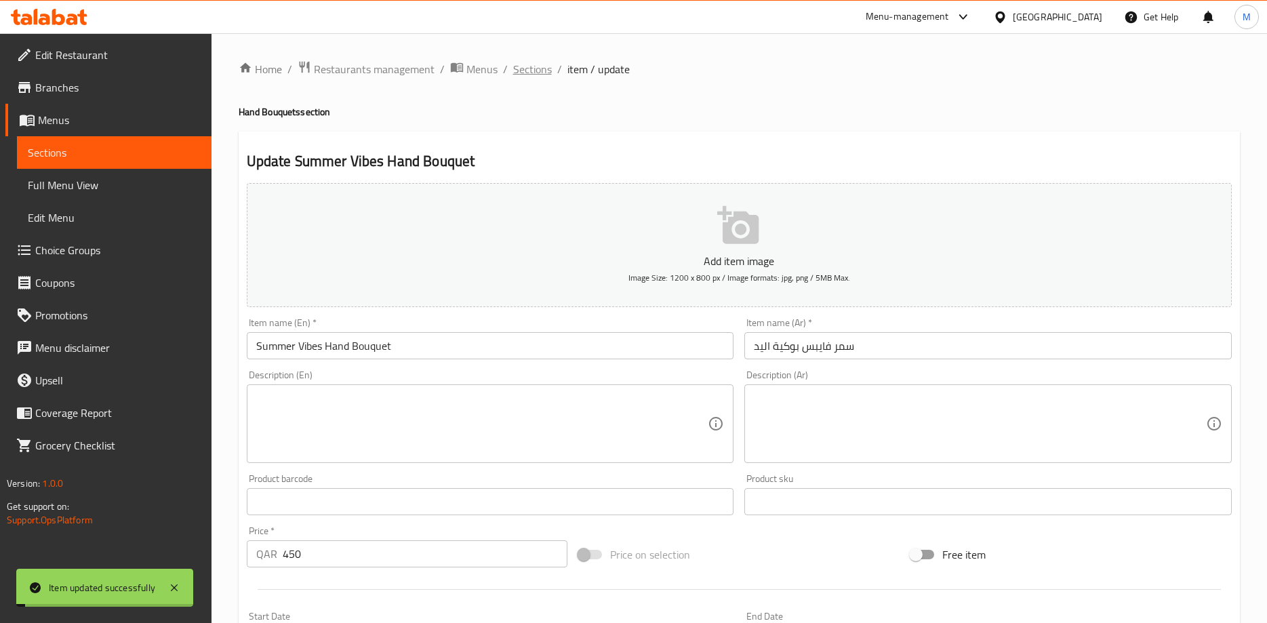
click at [535, 77] on span "Sections" at bounding box center [532, 69] width 39 height 16
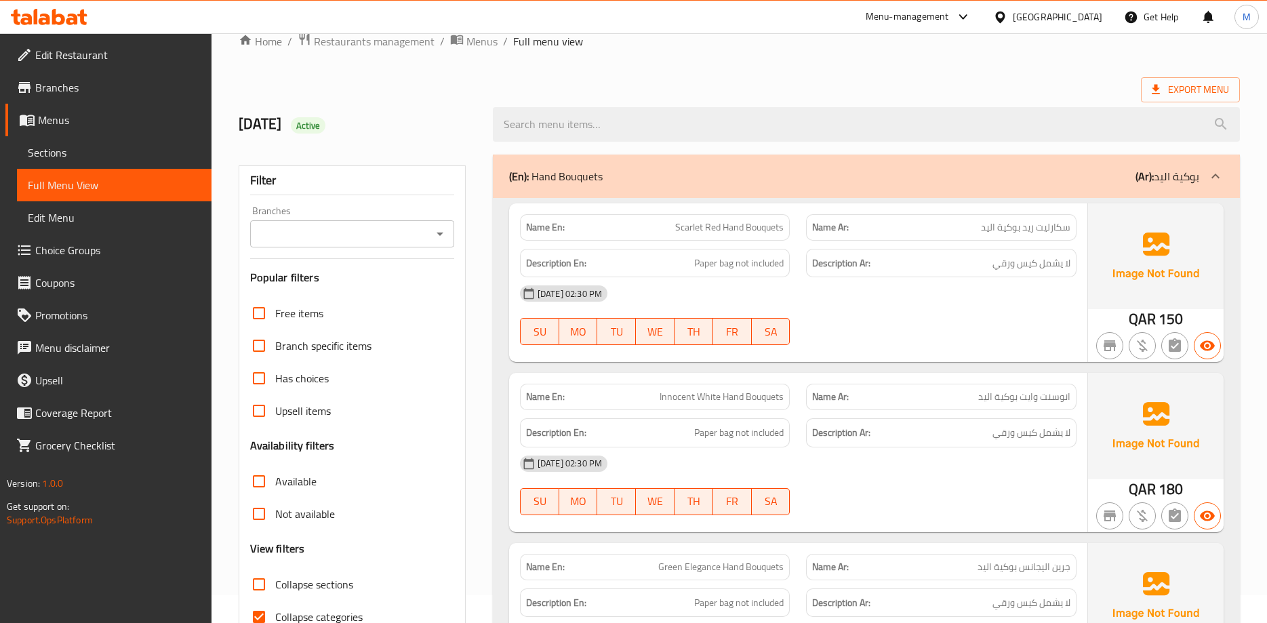
scroll to position [69, 0]
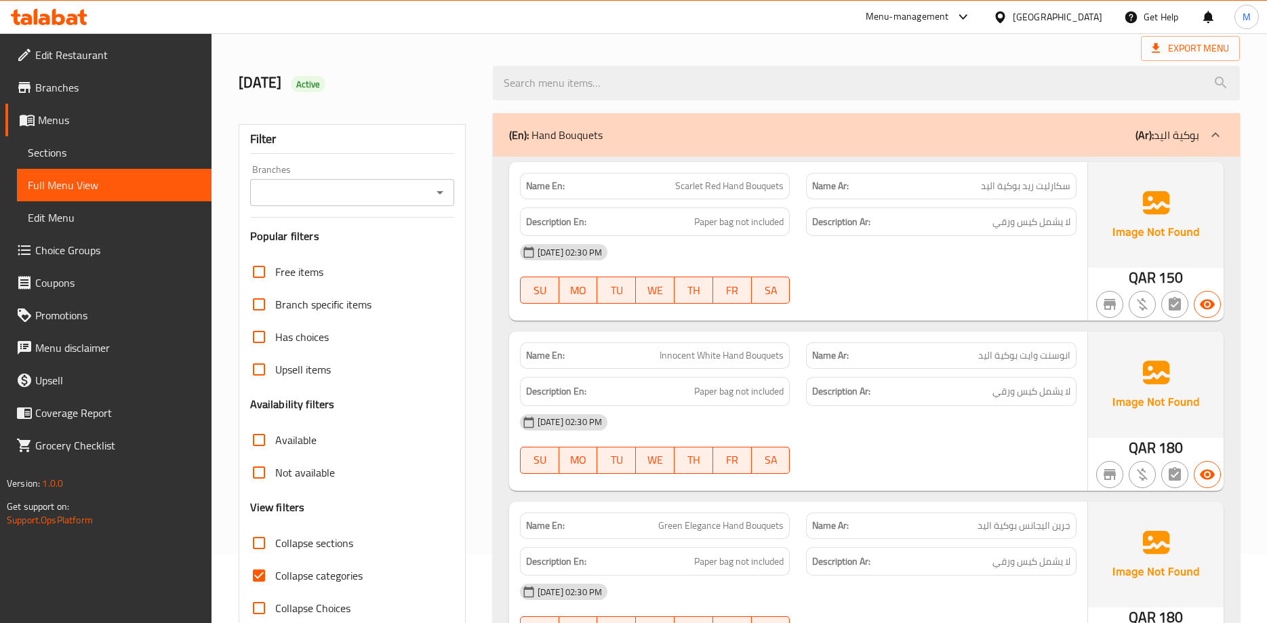
click at [947, 128] on div "(En): Hand Bouquets (Ar): بوكية اليد" at bounding box center [854, 135] width 690 height 16
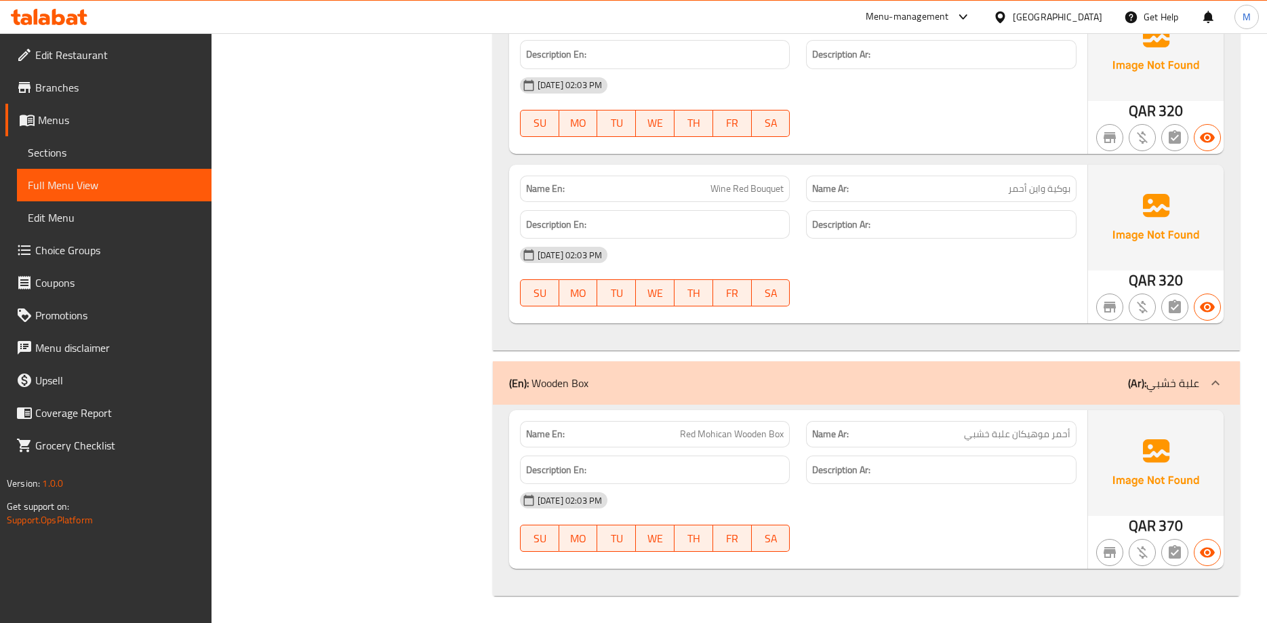
scroll to position [1544, 0]
drag, startPoint x: 680, startPoint y: 432, endPoint x: 796, endPoint y: 438, distance: 116.0
click at [796, 438] on div "Name En: Red Mohican Wooden Box" at bounding box center [655, 434] width 287 height 43
click at [1020, 431] on span "أحمر موهيكان علبة خشبي" at bounding box center [1017, 434] width 106 height 14
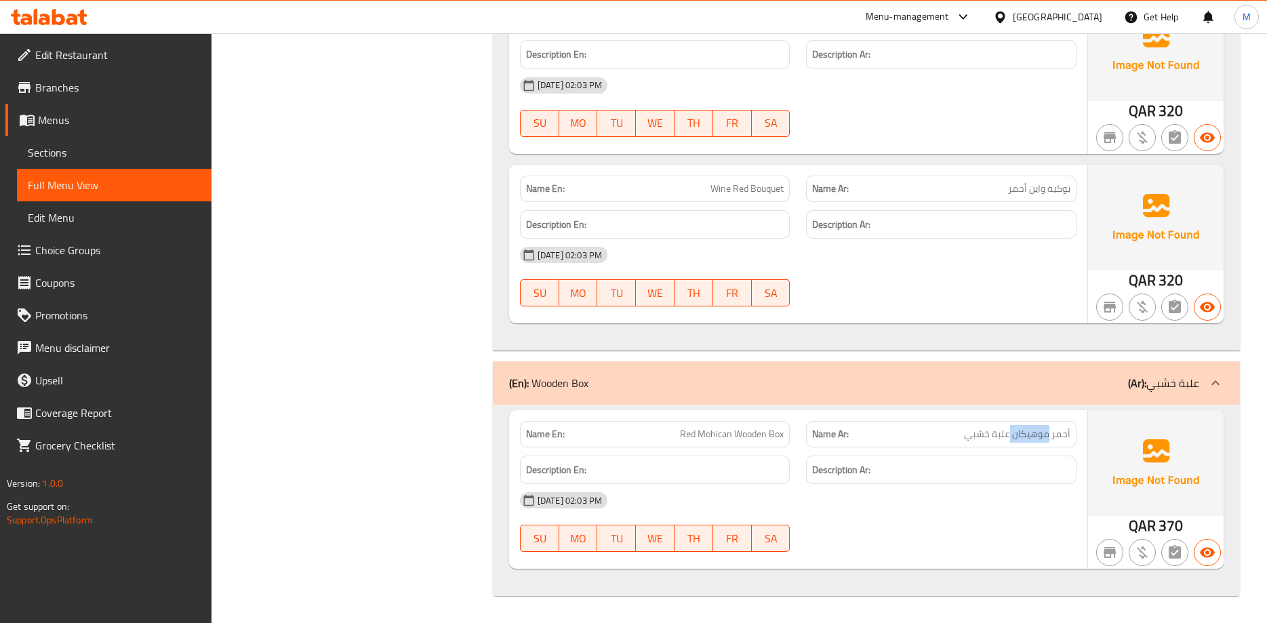
click at [1020, 431] on span "أحمر موهيكان علبة خشبي" at bounding box center [1017, 434] width 106 height 14
click at [1019, 431] on span "أحمر موهيكان علبة خشبي" at bounding box center [1017, 434] width 106 height 14
click at [1017, 432] on span "أحمر موهيكان علبة خشبي" at bounding box center [1017, 434] width 106 height 14
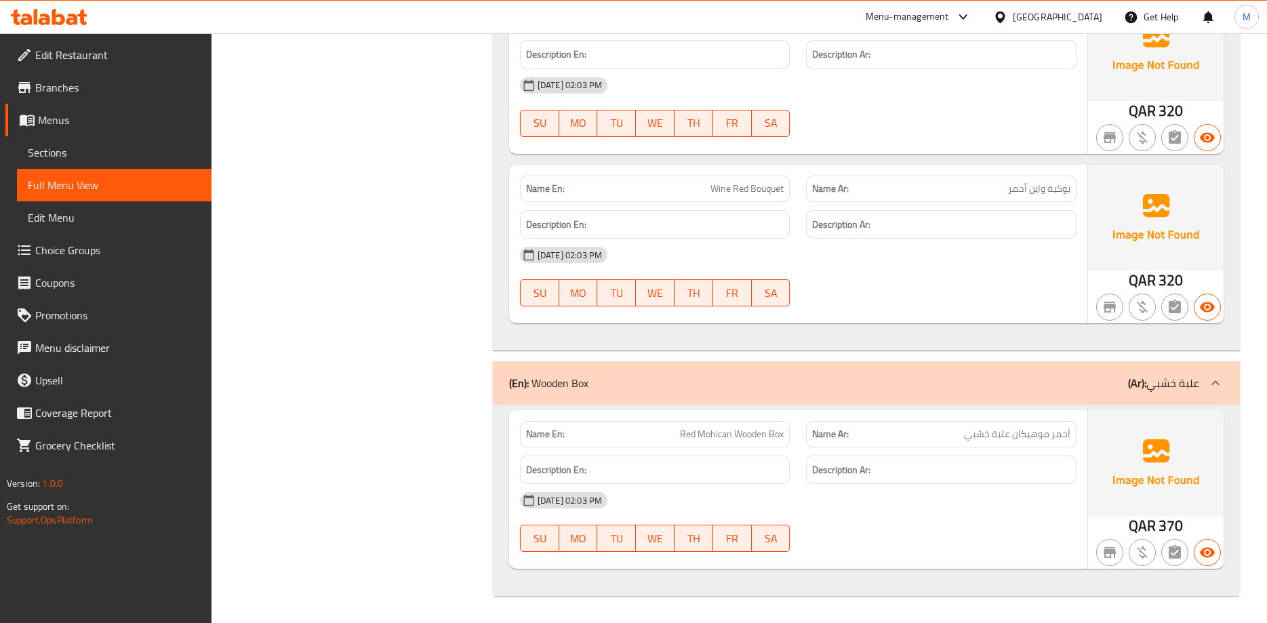
click at [1017, 432] on span "أحمر موهيكان علبة خشبي" at bounding box center [1017, 434] width 106 height 14
click at [1000, 438] on span "أحمر موهيكان علبة خشبي" at bounding box center [1017, 434] width 106 height 14
drag, startPoint x: 682, startPoint y: 438, endPoint x: 1052, endPoint y: 440, distance: 369.3
click at [1052, 440] on div "Name En: Red Mohican Wooden Box Name Ar: أحمر موهيكان علبة خشبي" at bounding box center [798, 434] width 573 height 43
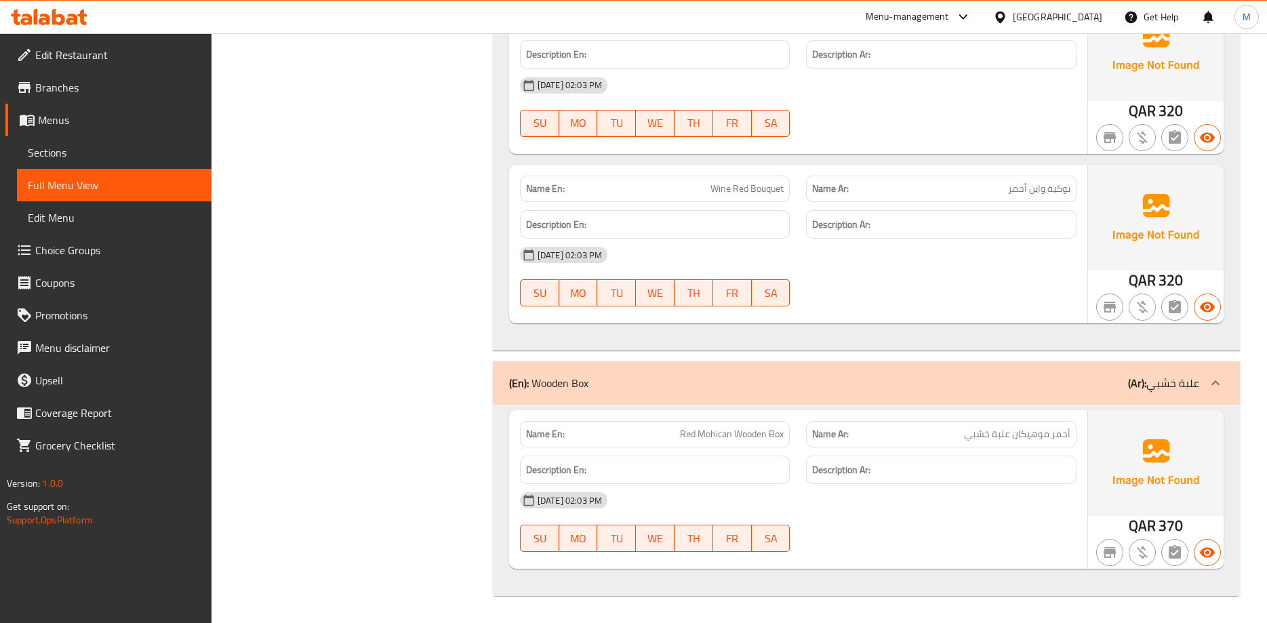
click at [1049, 443] on div "Name Ar: أحمر موهيكان علبة خشبي" at bounding box center [941, 434] width 270 height 26
click at [1048, 443] on div "Name Ar: أحمر موهيكان علبة خشبي" at bounding box center [941, 434] width 270 height 26
click at [987, 443] on div "Name Ar: أحمر موهيكان علبة خشبي" at bounding box center [941, 434] width 270 height 26
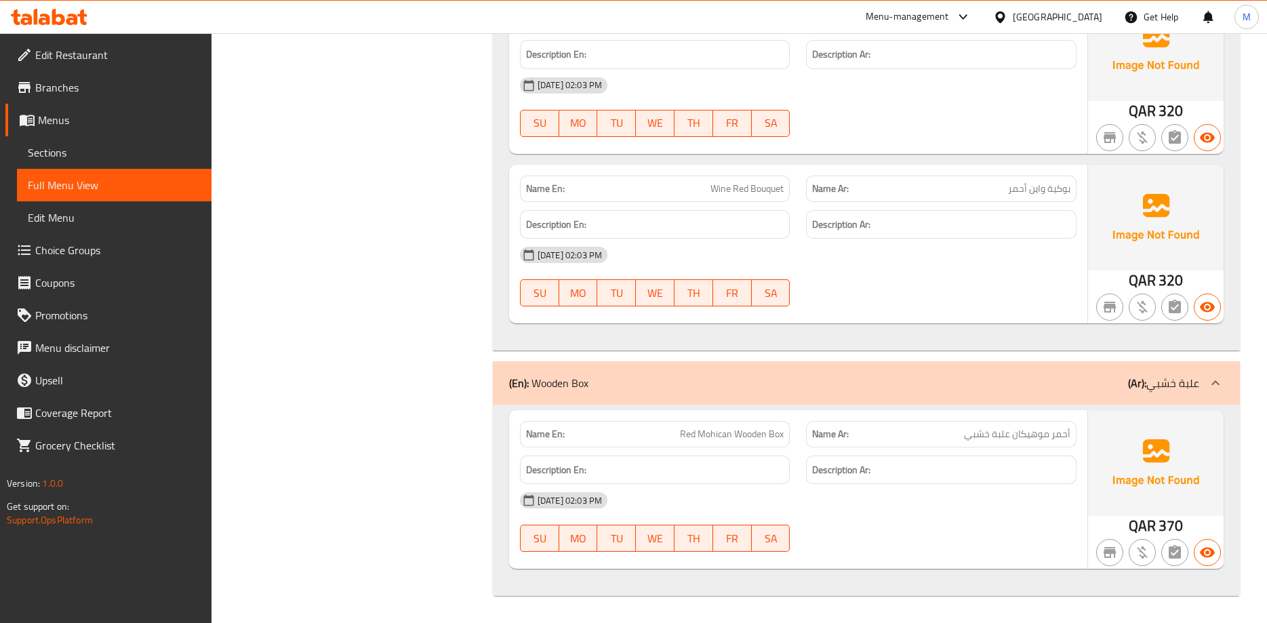
click at [987, 443] on div "Name Ar: أحمر موهيكان علبة خشبي" at bounding box center [941, 434] width 270 height 26
click at [697, 427] on span "Red Mohican Wooden Box" at bounding box center [732, 434] width 104 height 14
click at [762, 446] on div "Name En: Red Mohican Wooden Box" at bounding box center [655, 434] width 270 height 26
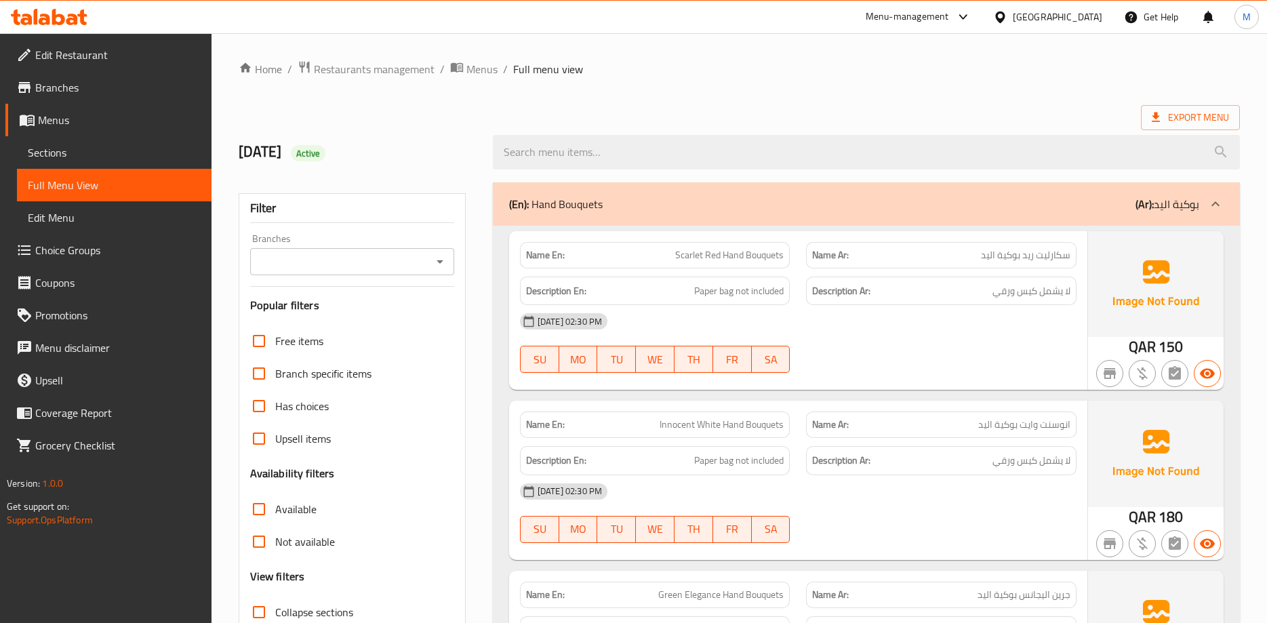
click at [913, 209] on div "(En): Hand Bouquets (Ar): بوكية اليد" at bounding box center [854, 204] width 690 height 16
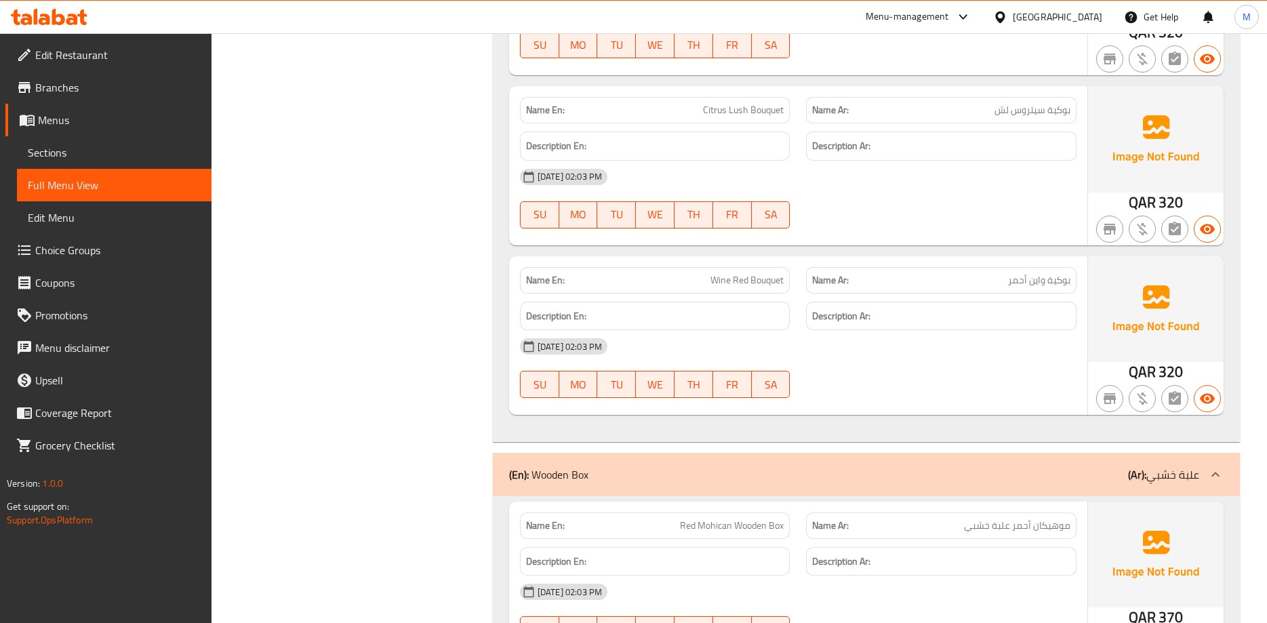
scroll to position [1544, 0]
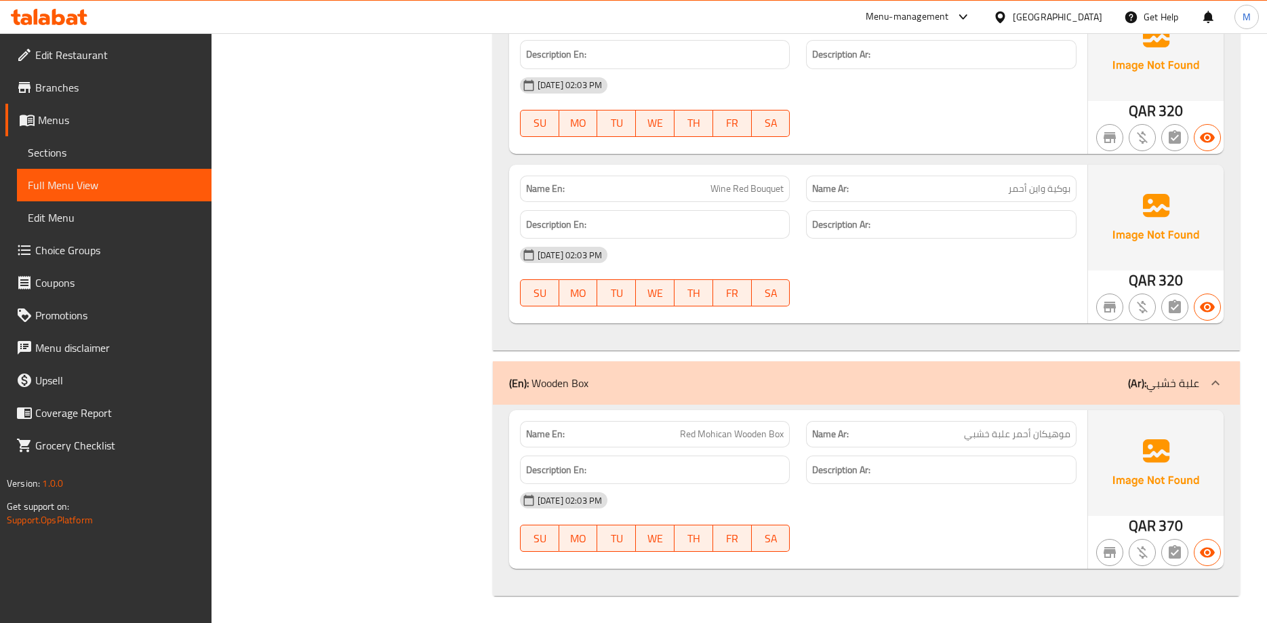
click at [953, 376] on div "(En): Wooden Box (Ar): علبة خشبي" at bounding box center [854, 383] width 690 height 16
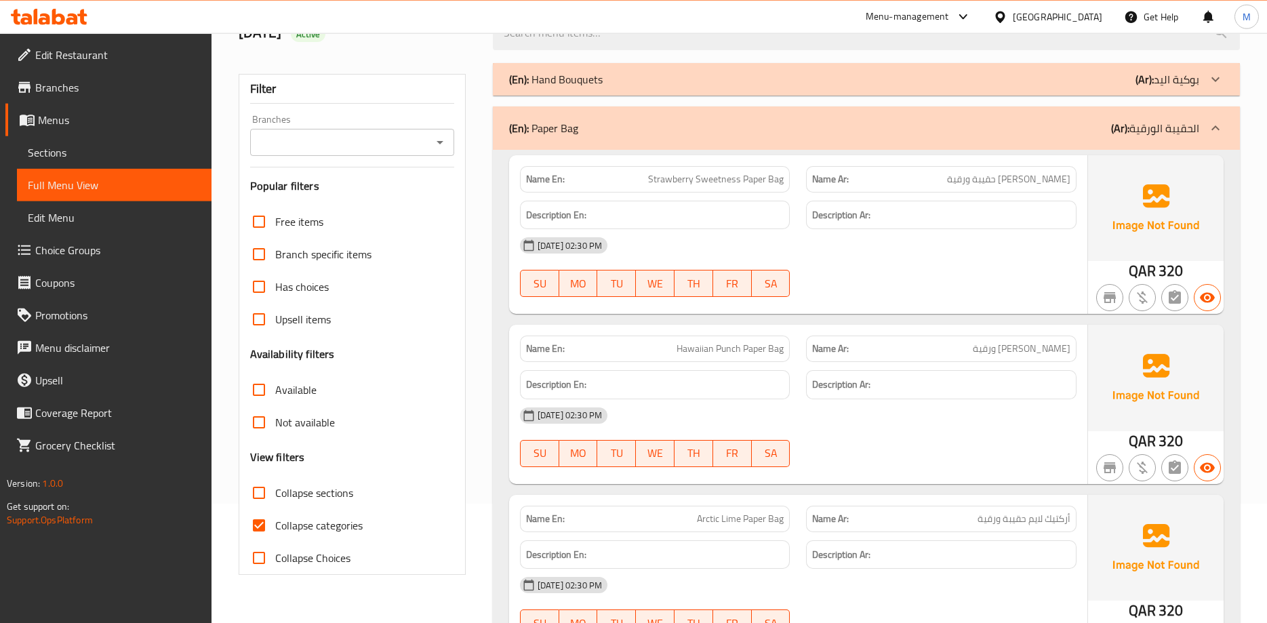
scroll to position [138, 0]
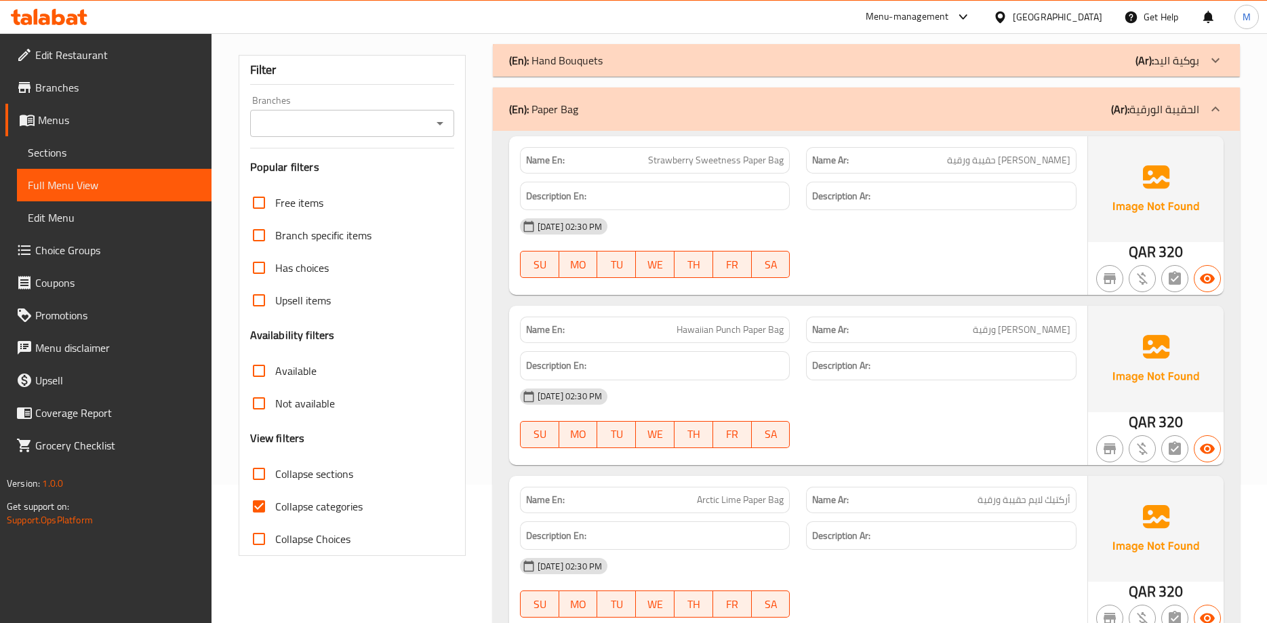
click at [798, 222] on div "[DATE] 02:30 PM" at bounding box center [798, 226] width 573 height 33
drag, startPoint x: 696, startPoint y: 499, endPoint x: 740, endPoint y: 501, distance: 44.1
click at [740, 501] on p "Name En: Arctic Lime Paper Bag" at bounding box center [655, 500] width 258 height 14
copy span "Arctic Lime"
click at [849, 259] on div "05-10-2025 02:30 PM SU MO TU WE TH FR SA" at bounding box center [798, 248] width 573 height 76
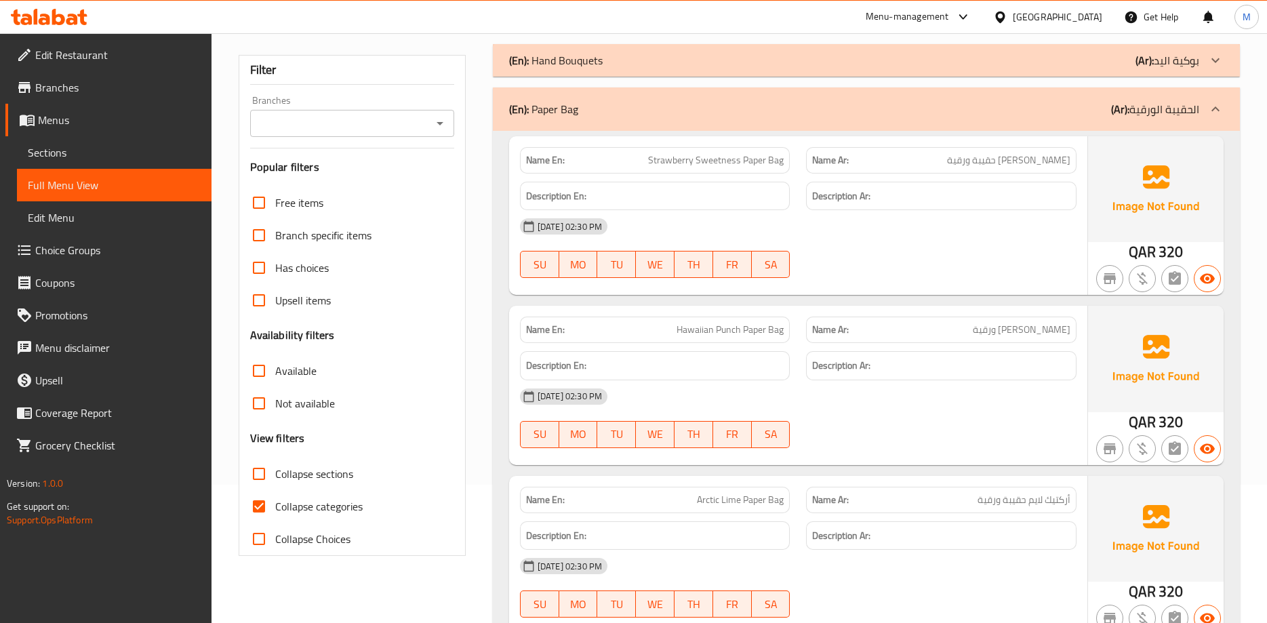
click at [855, 245] on div "05-10-2025 02:30 PM SU MO TU WE TH FR SA" at bounding box center [798, 248] width 573 height 76
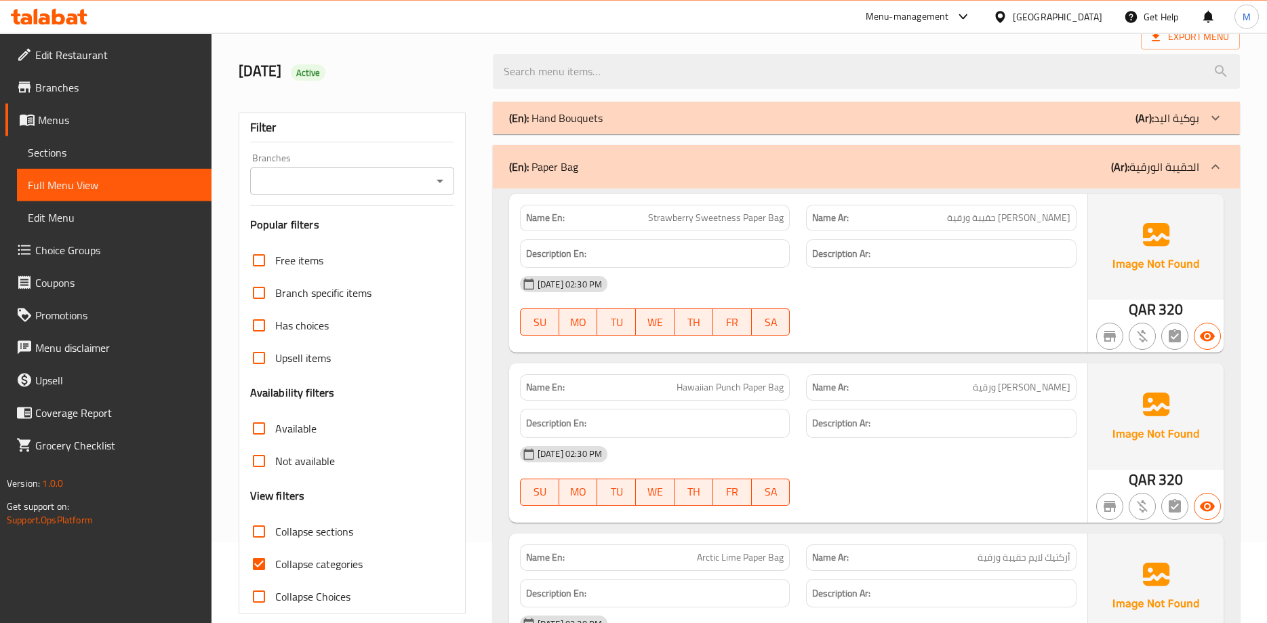
scroll to position [69, 0]
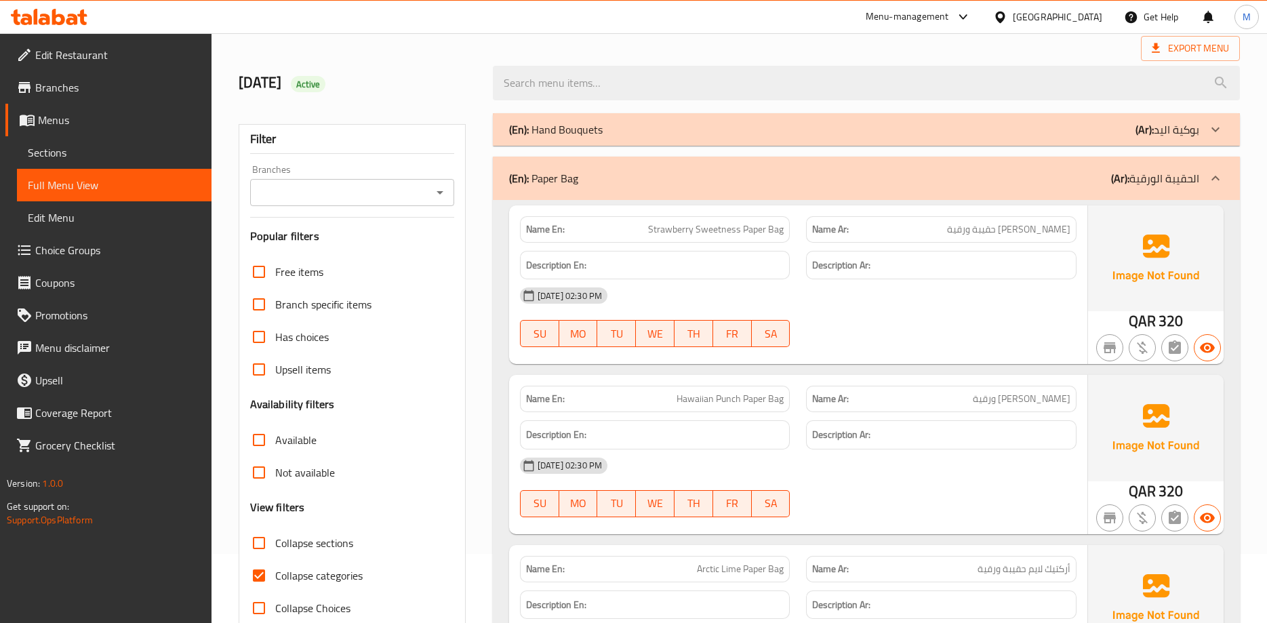
click at [756, 189] on div "(En): Paper Bag (Ar): الحقيبة الورقية" at bounding box center [866, 178] width 747 height 43
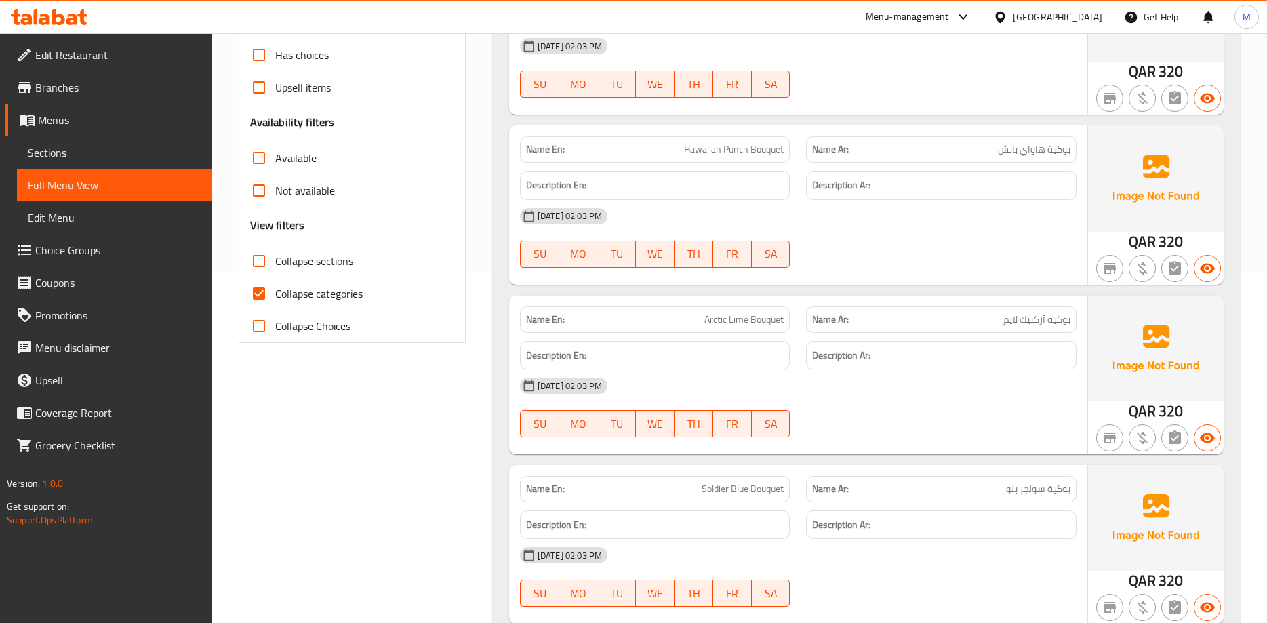
scroll to position [374, 0]
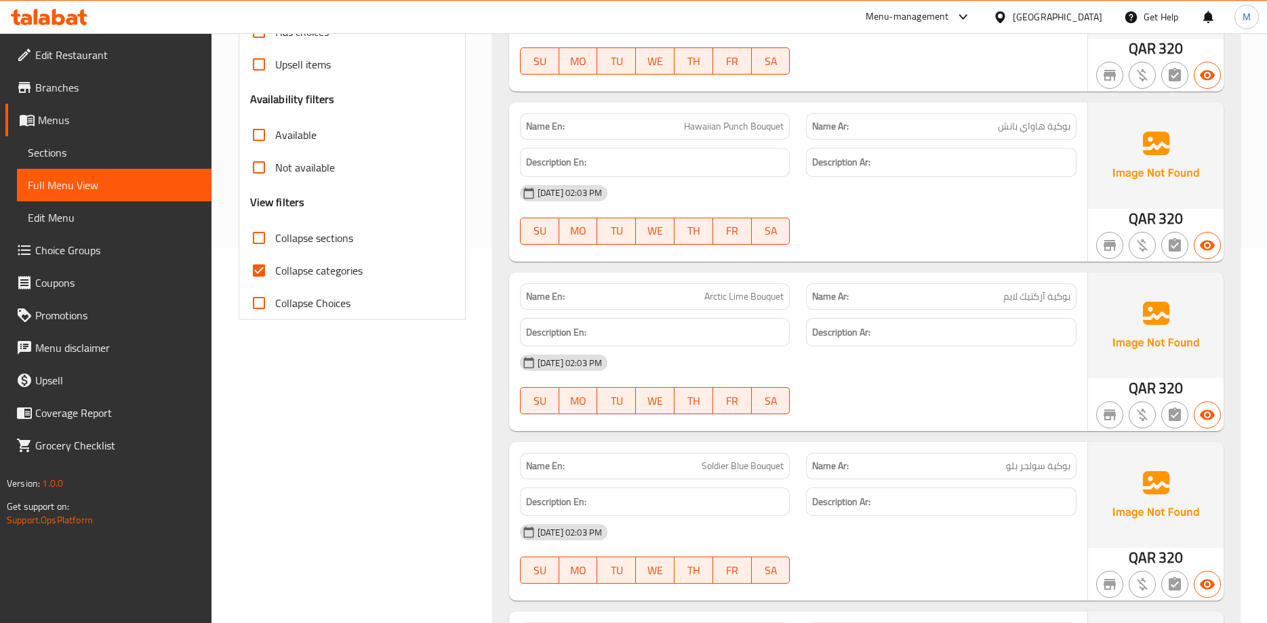
click at [708, 126] on span "Hawaiian Punch Bouquet" at bounding box center [734, 126] width 100 height 14
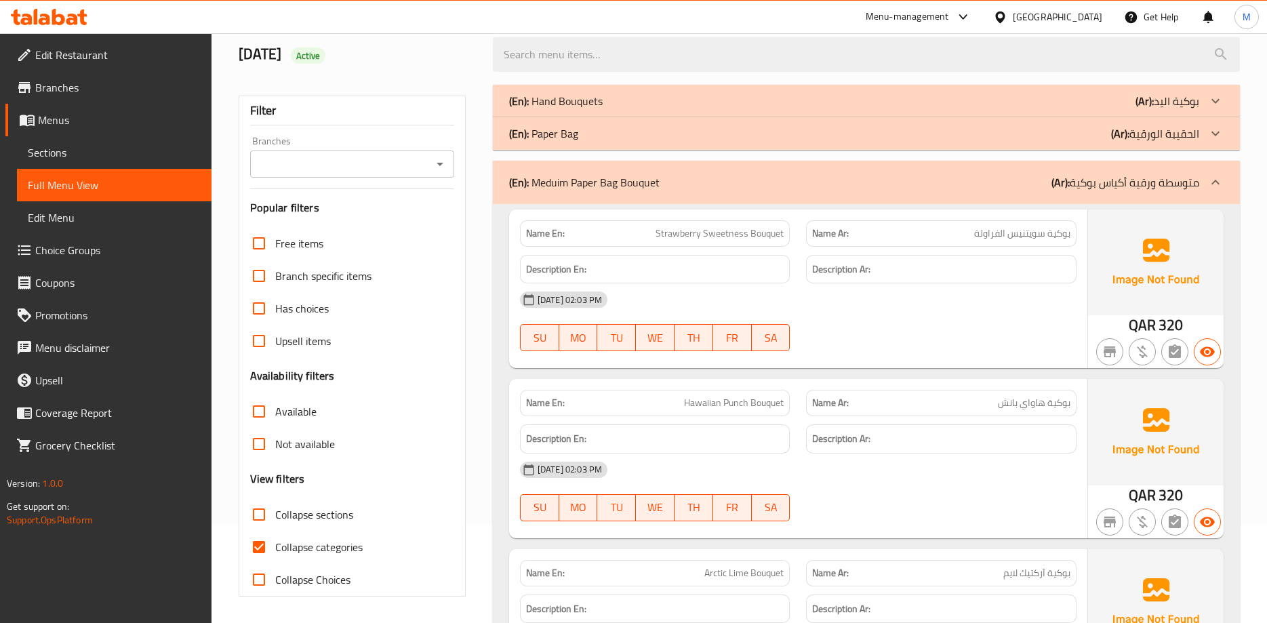
scroll to position [0, 0]
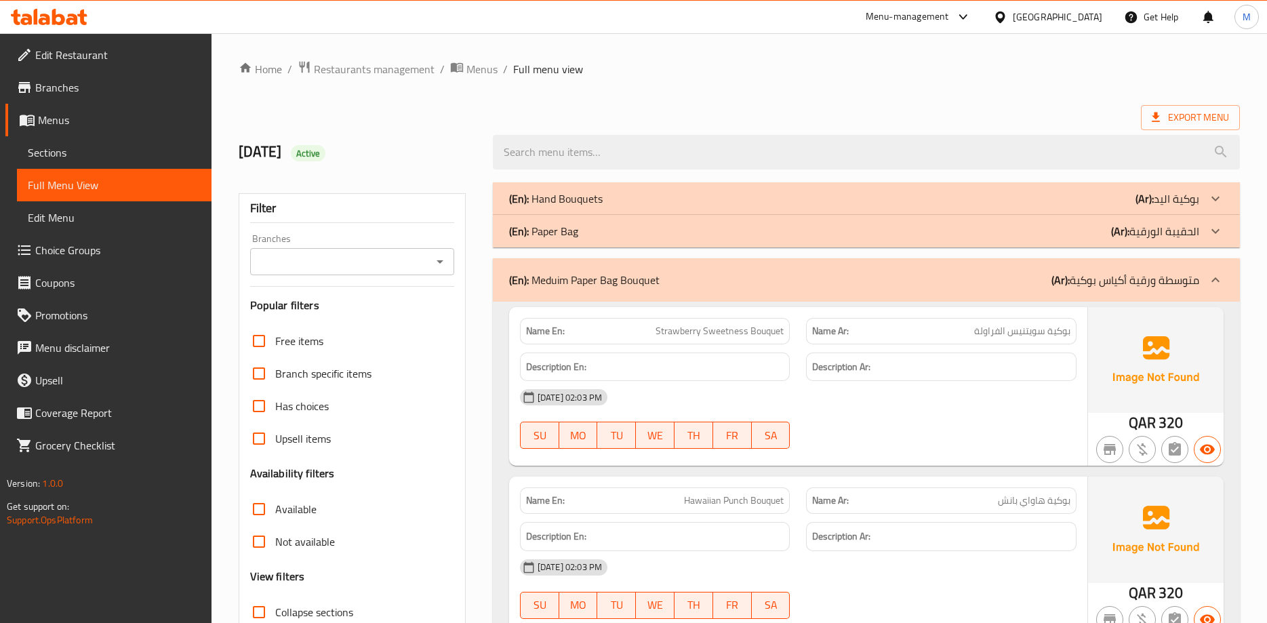
click at [948, 205] on div "(En): Hand Bouquets (Ar): بوكية اليد" at bounding box center [854, 198] width 690 height 16
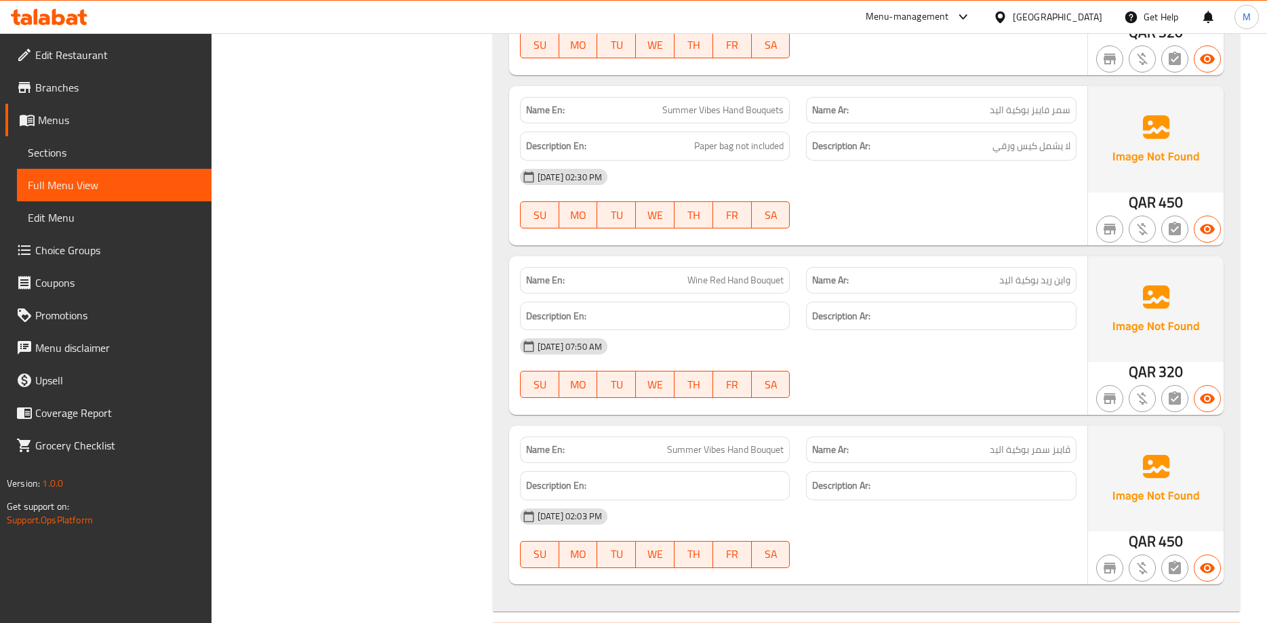
scroll to position [2696, 0]
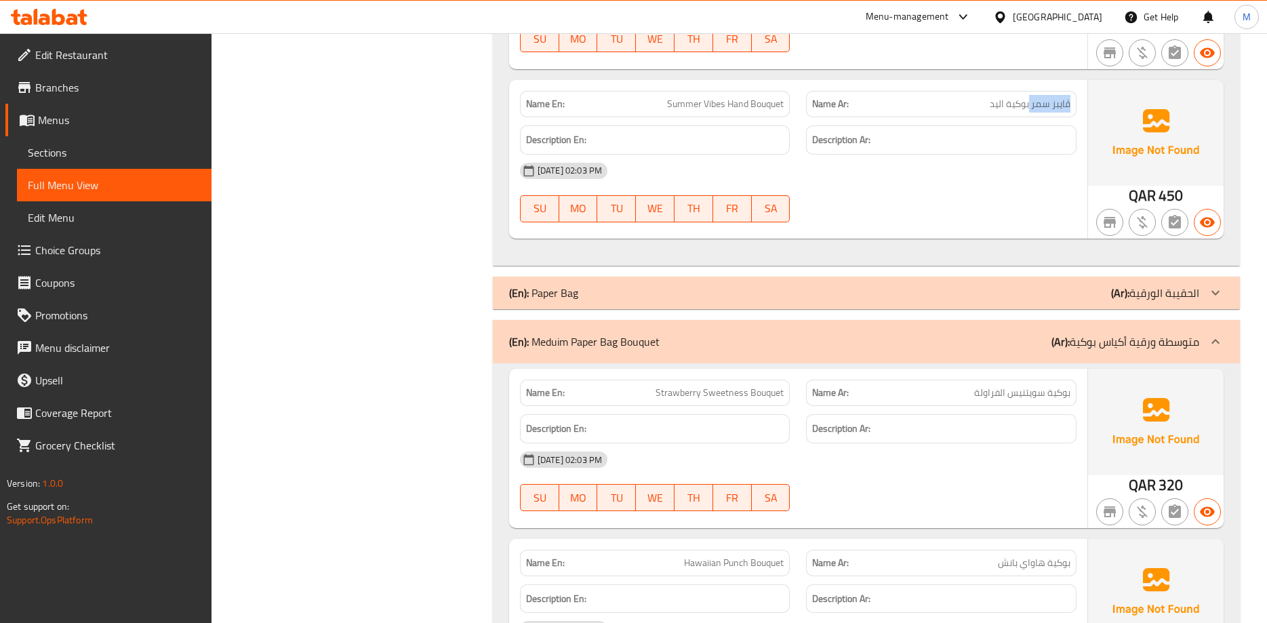
drag, startPoint x: 1030, startPoint y: 110, endPoint x: 1075, endPoint y: 103, distance: 45.2
click at [1075, 103] on div "Name Ar: ڤايبز سمر بوكية اليد" at bounding box center [941, 104] width 270 height 26
click at [1054, 106] on span "ڤايبز سمر بوكية اليد" at bounding box center [1029, 104] width 81 height 14
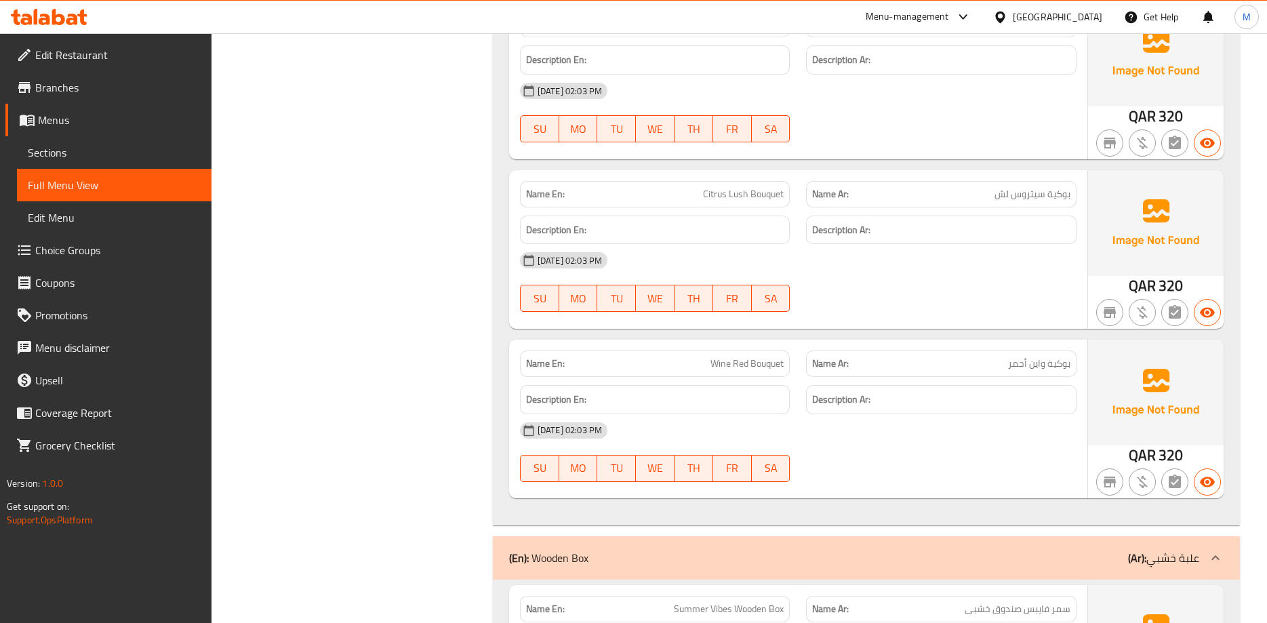
scroll to position [3838, 0]
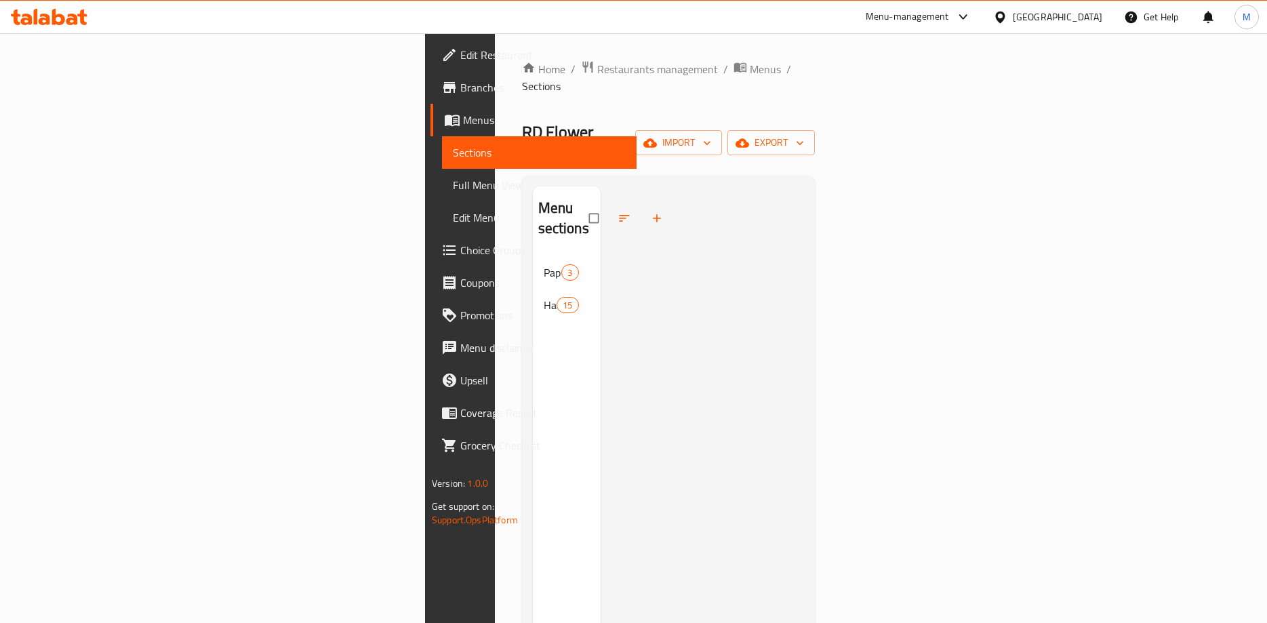
click at [533, 282] on div "Menu sections Paper Bag 3 Hand Bouquets 15" at bounding box center [567, 497] width 68 height 623
